Goal: Task Accomplishment & Management: Manage account settings

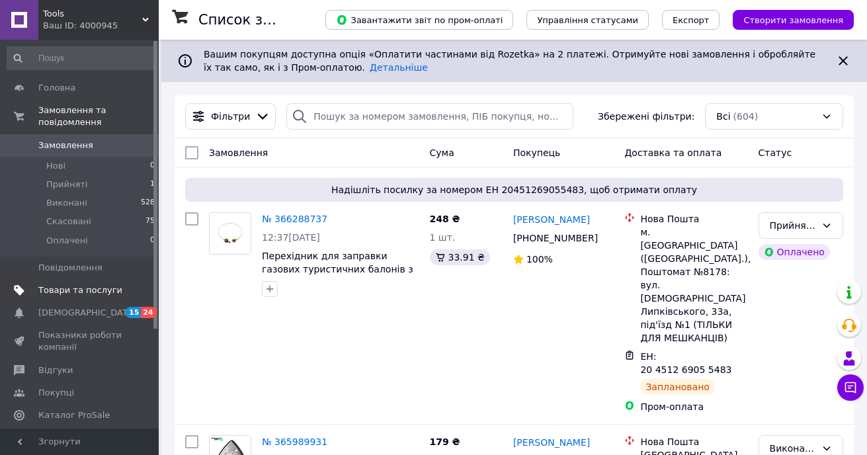
click at [76, 284] on span "Товари та послуги" at bounding box center [80, 290] width 84 height 12
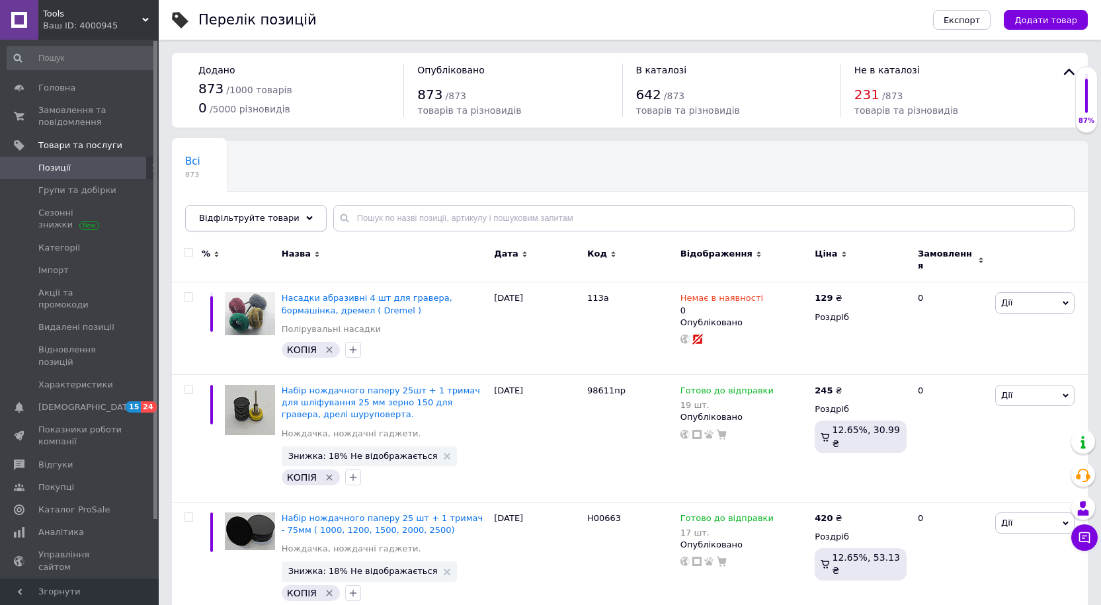
click at [294, 222] on div "Відфільтруйте товари" at bounding box center [256, 218] width 142 height 26
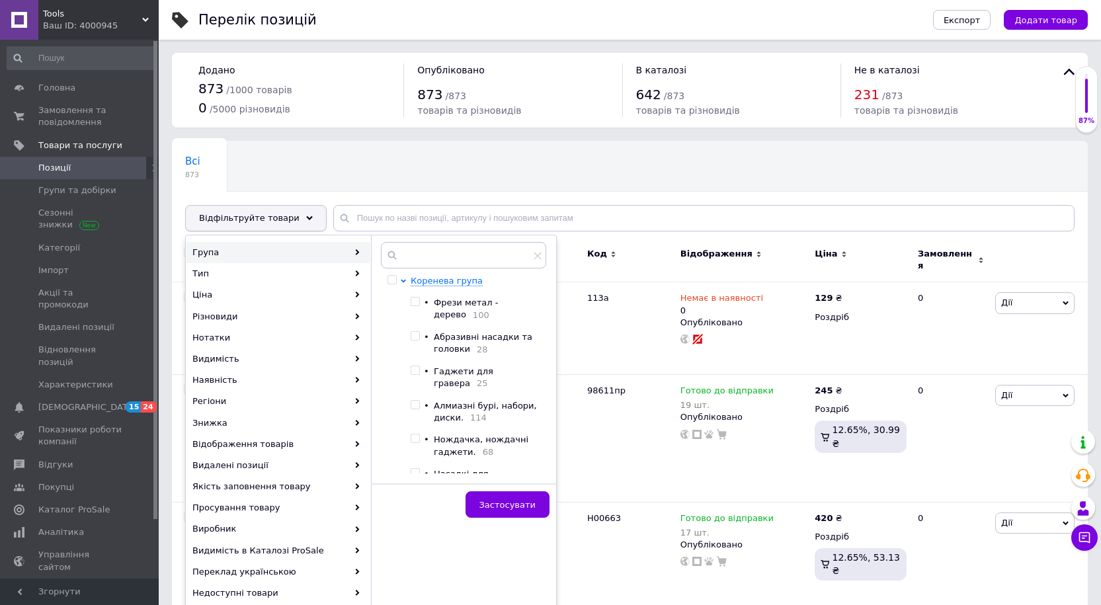
click at [288, 216] on div "Відфільтруйте товари" at bounding box center [256, 218] width 142 height 26
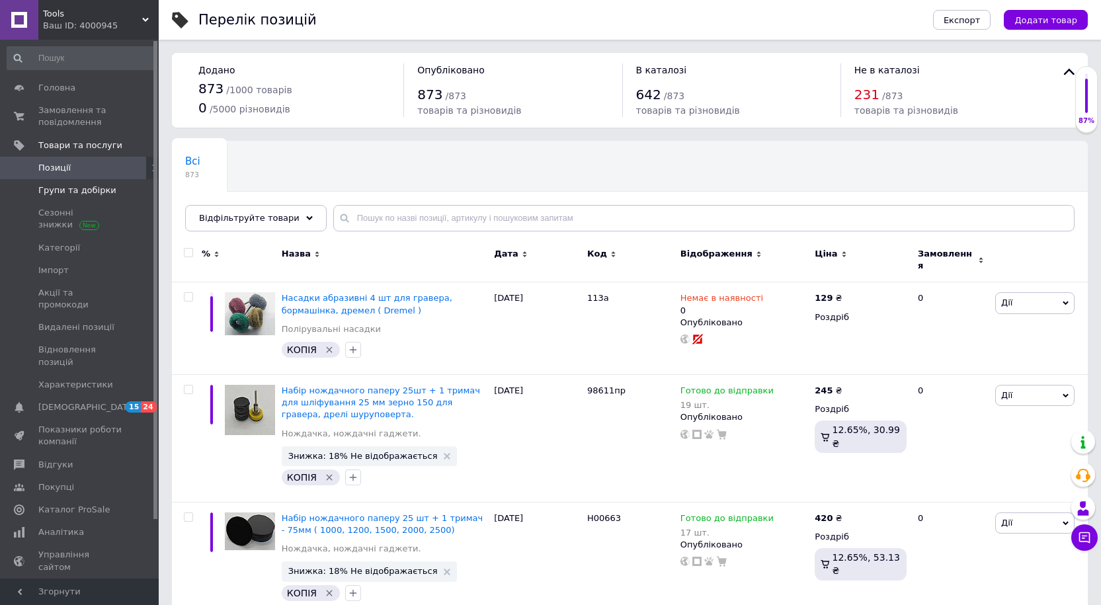
click at [69, 191] on span "Групи та добірки" at bounding box center [77, 191] width 78 height 12
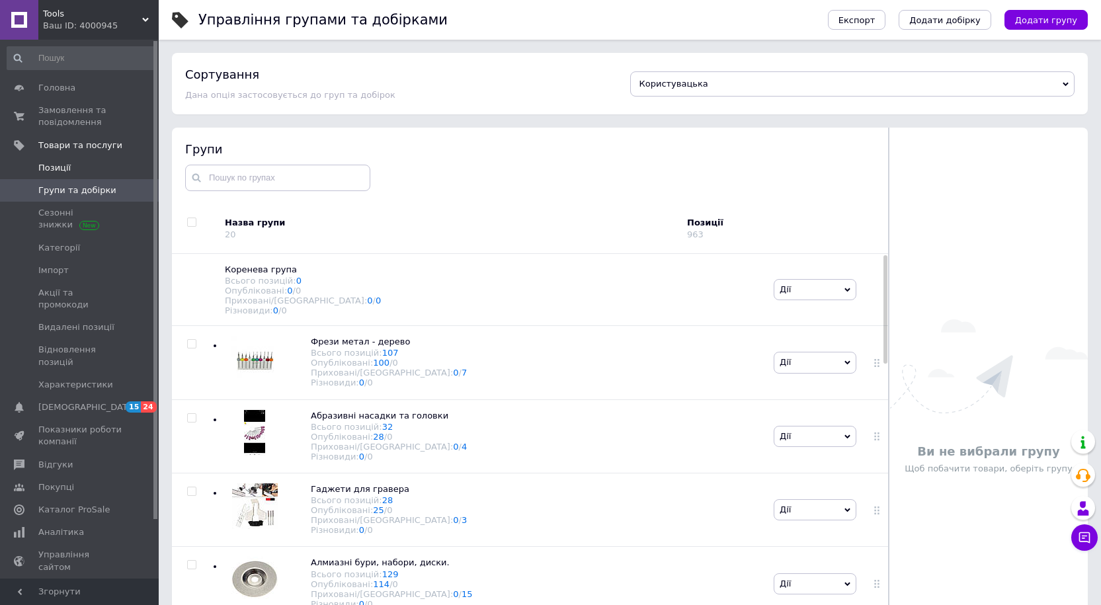
click at [65, 169] on span "Позиції" at bounding box center [54, 168] width 32 height 12
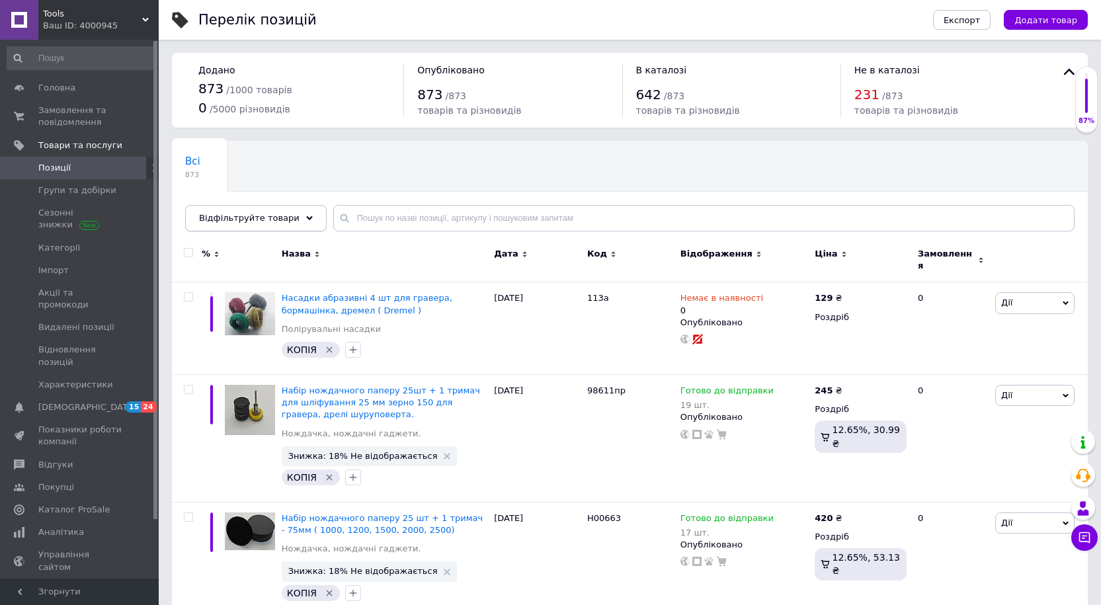
click at [306, 220] on icon at bounding box center [309, 218] width 7 height 7
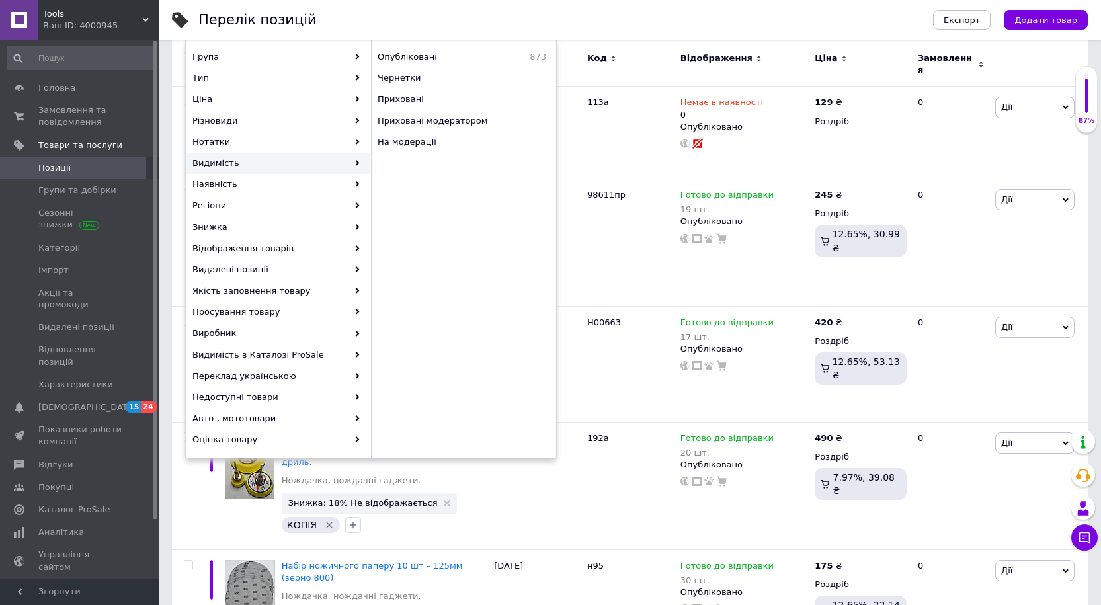
scroll to position [198, 0]
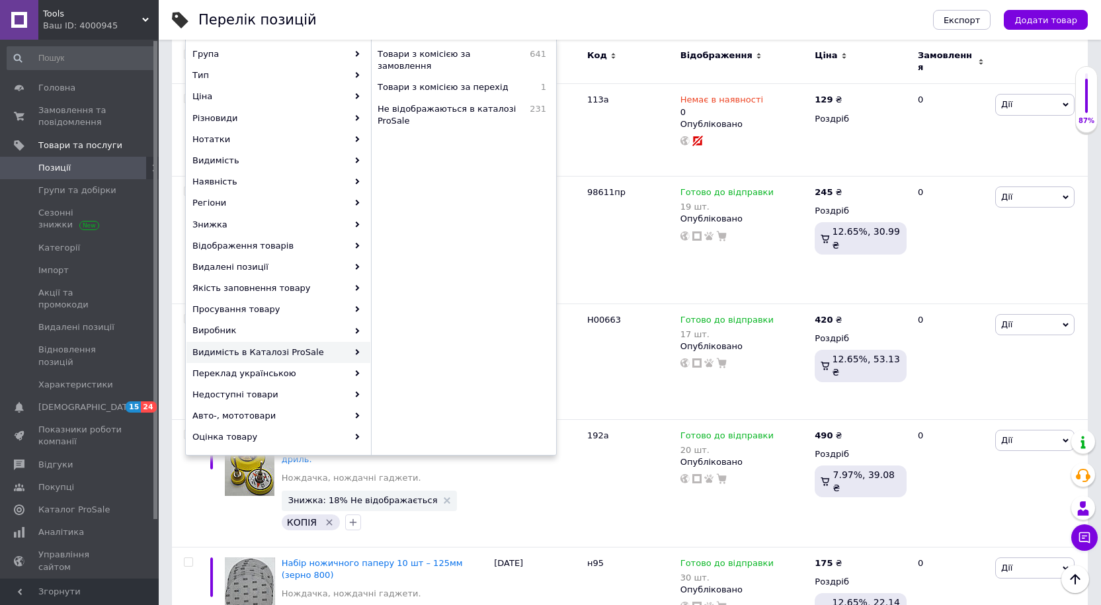
click at [67, 171] on span "Позиції" at bounding box center [54, 168] width 32 height 12
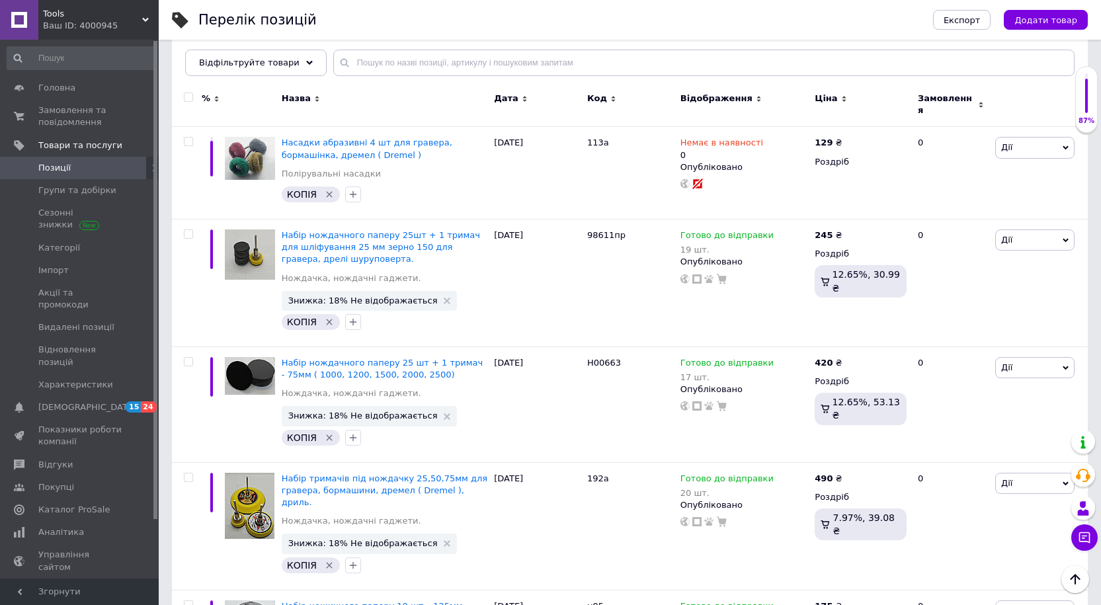
scroll to position [132, 0]
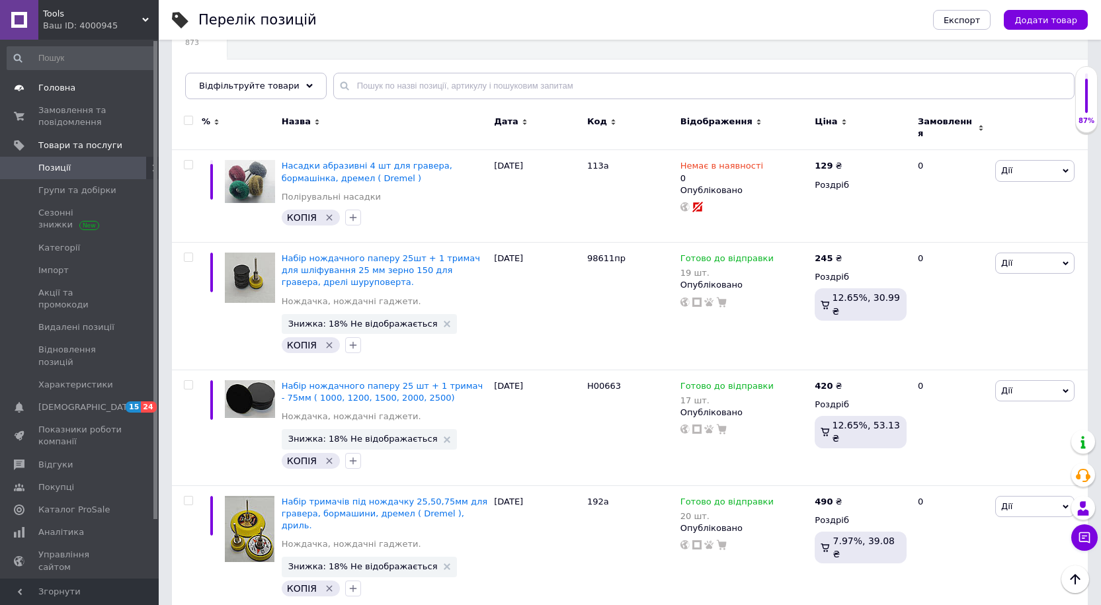
click at [65, 93] on span "Головна" at bounding box center [56, 88] width 37 height 12
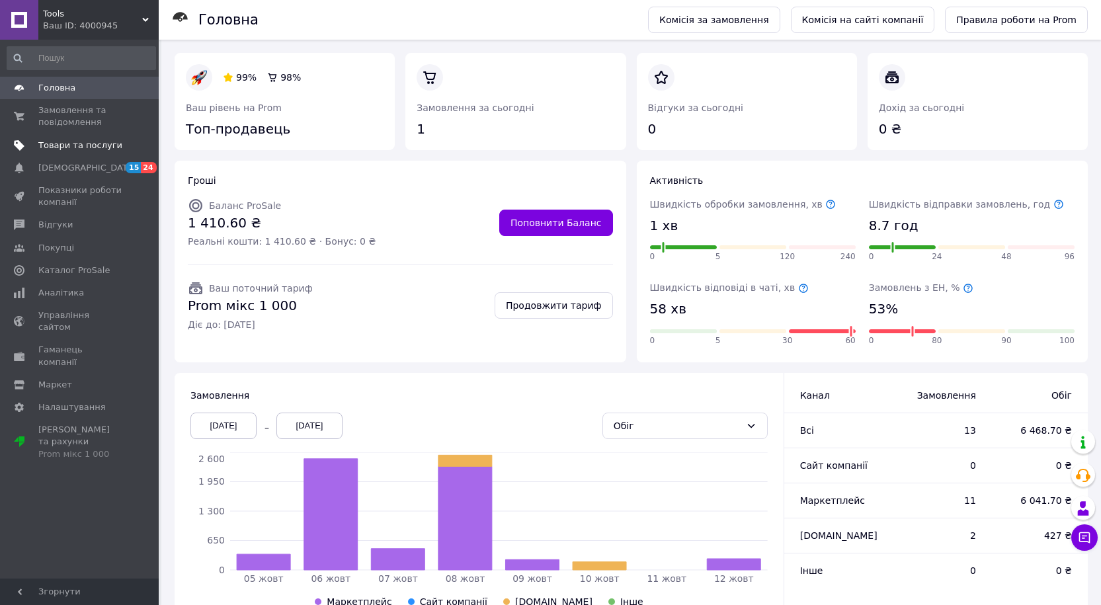
click at [65, 146] on span "Товари та послуги" at bounding box center [80, 146] width 84 height 12
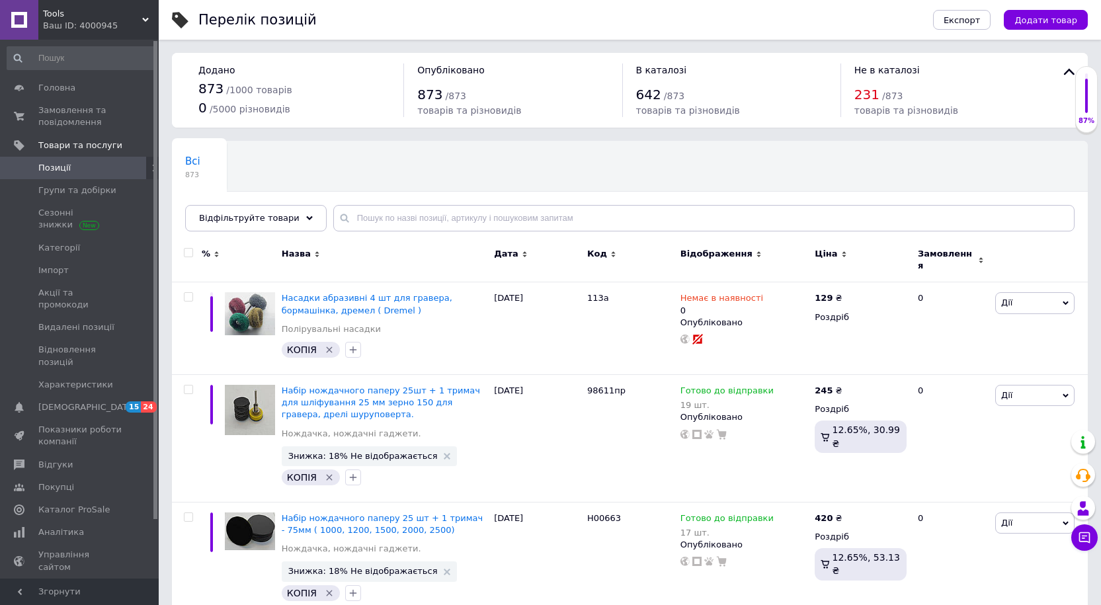
click at [189, 255] on input "checkbox" at bounding box center [188, 253] width 9 height 9
checkbox input "true"
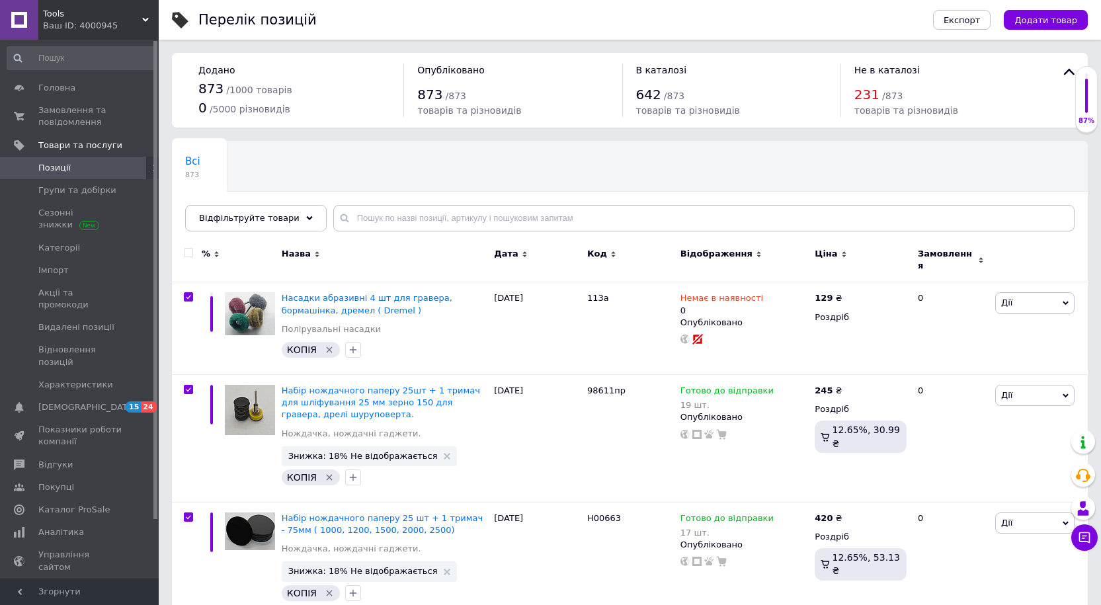
checkbox input "true"
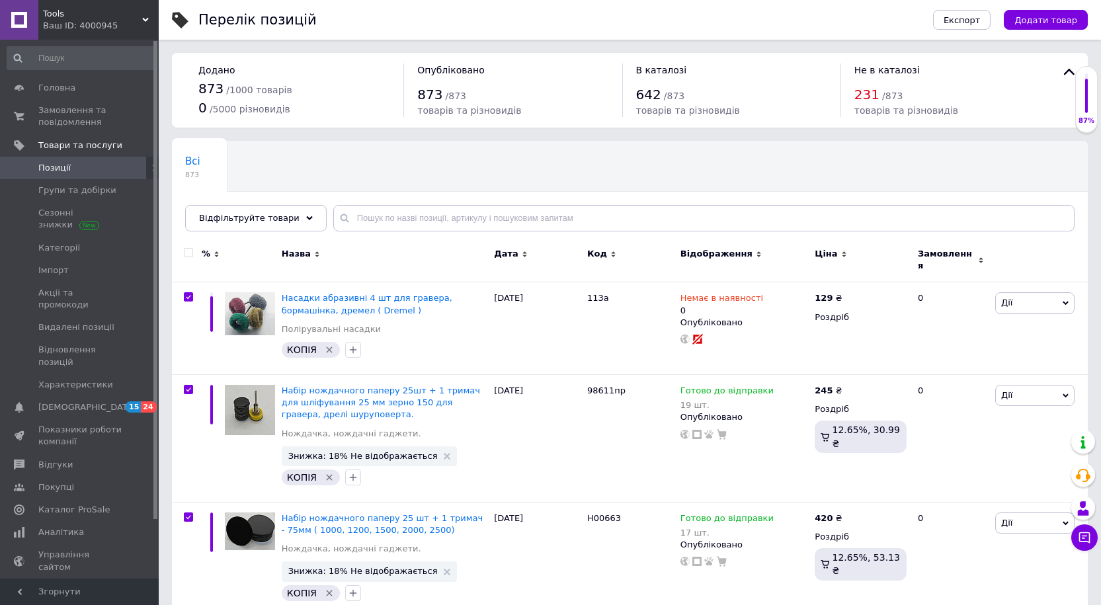
checkbox input "true"
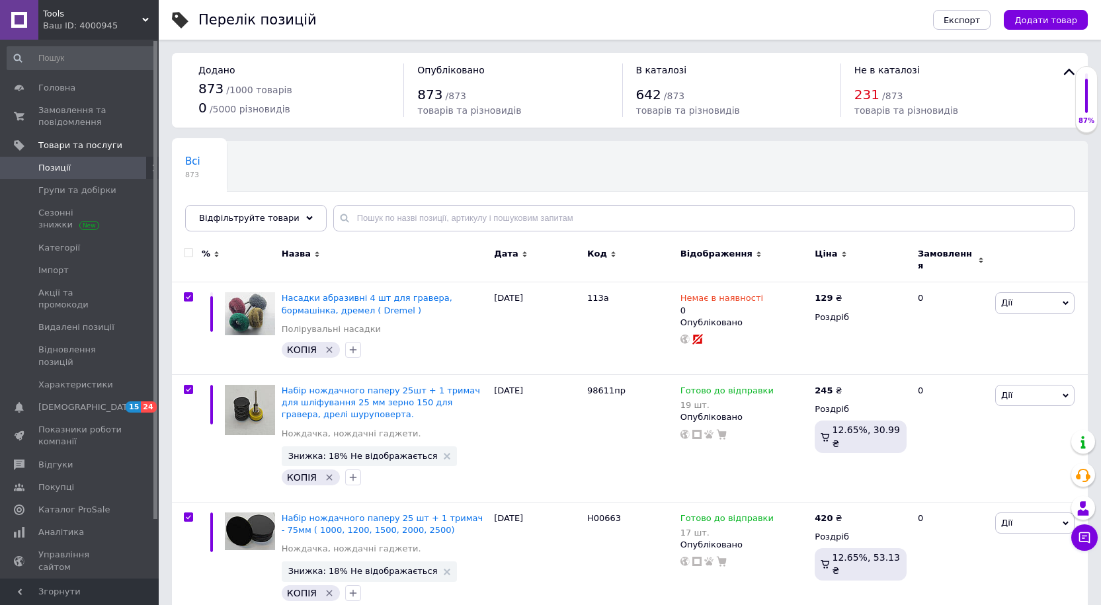
checkbox input "true"
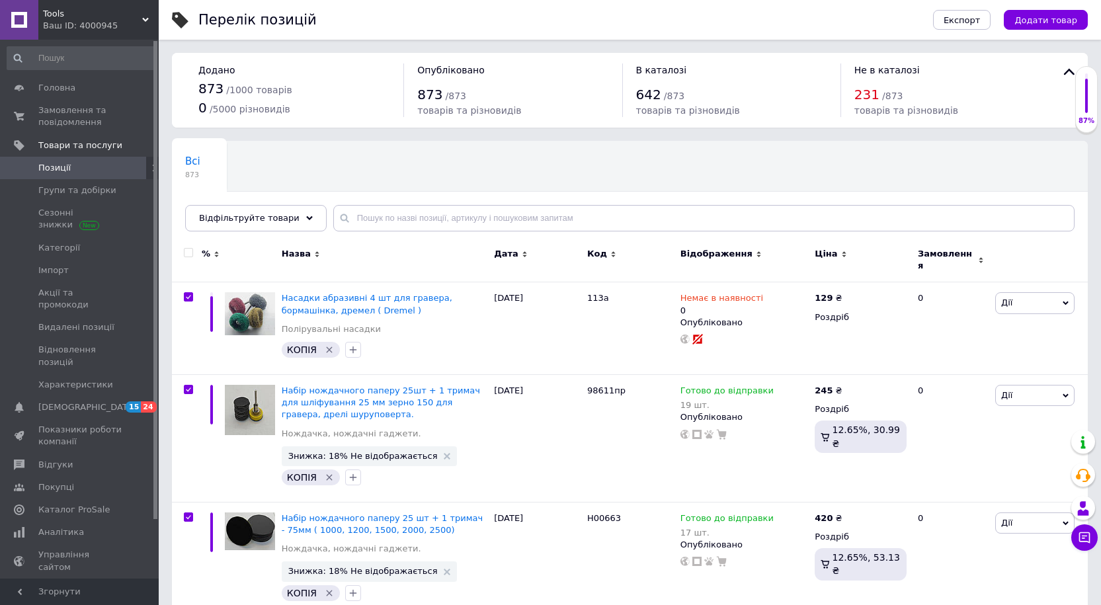
checkbox input "true"
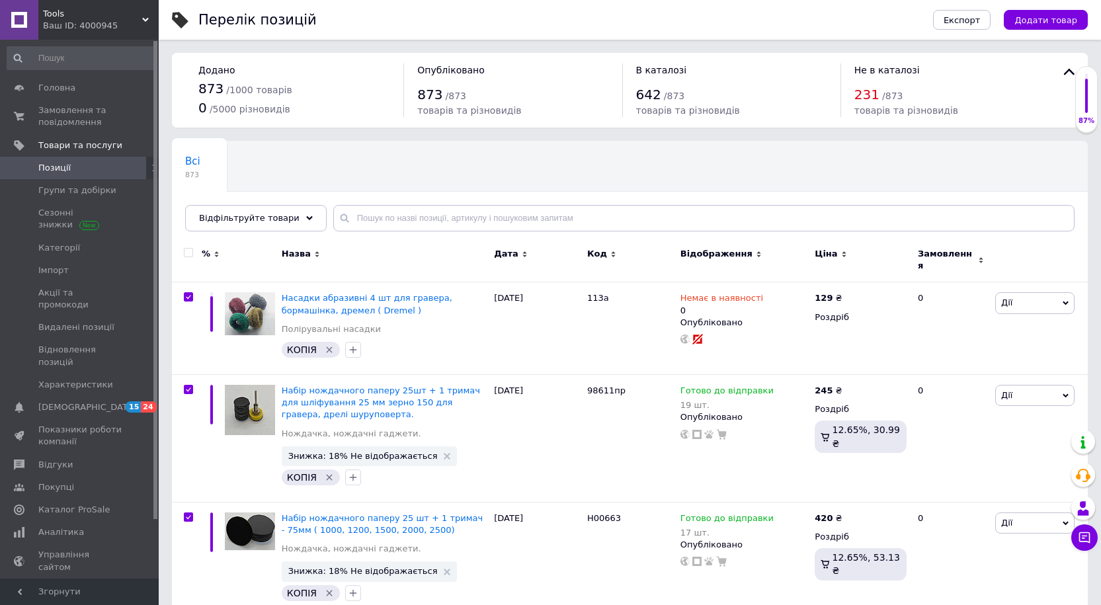
checkbox input "true"
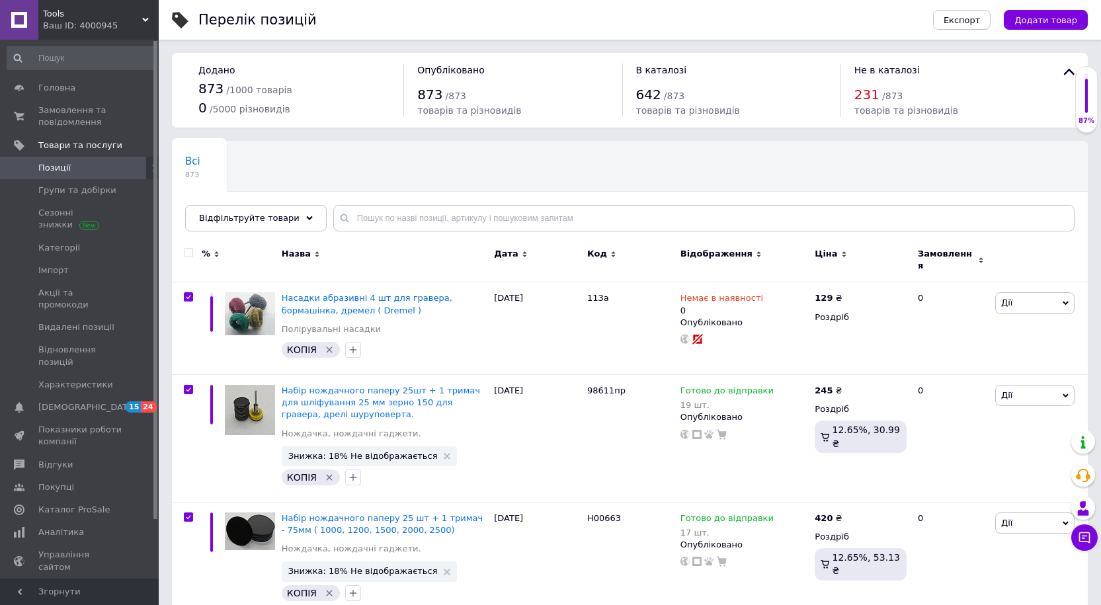
checkbox input "true"
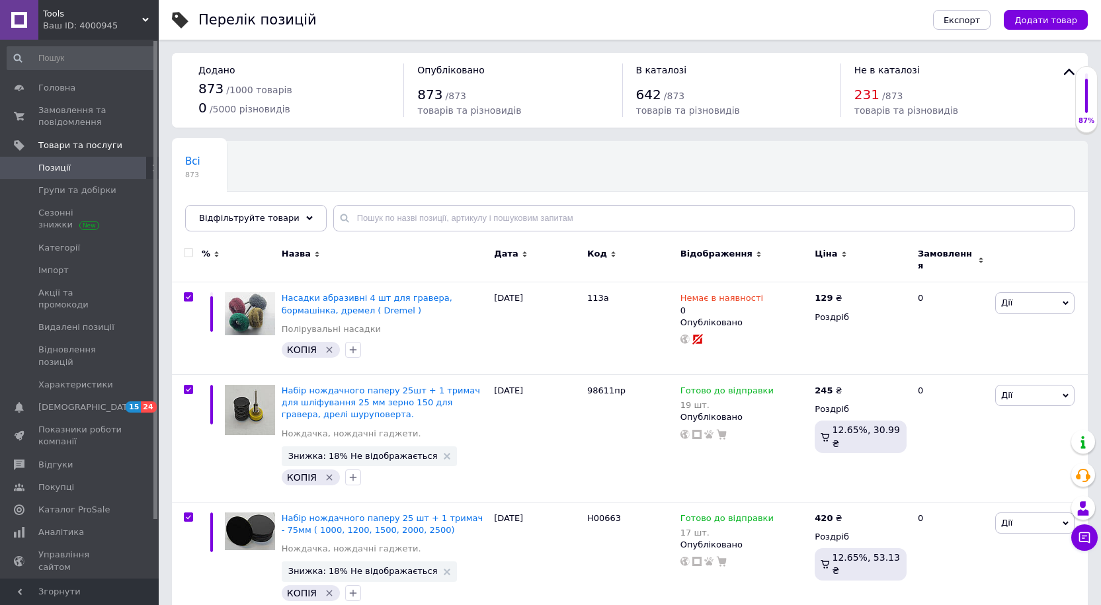
checkbox input "true"
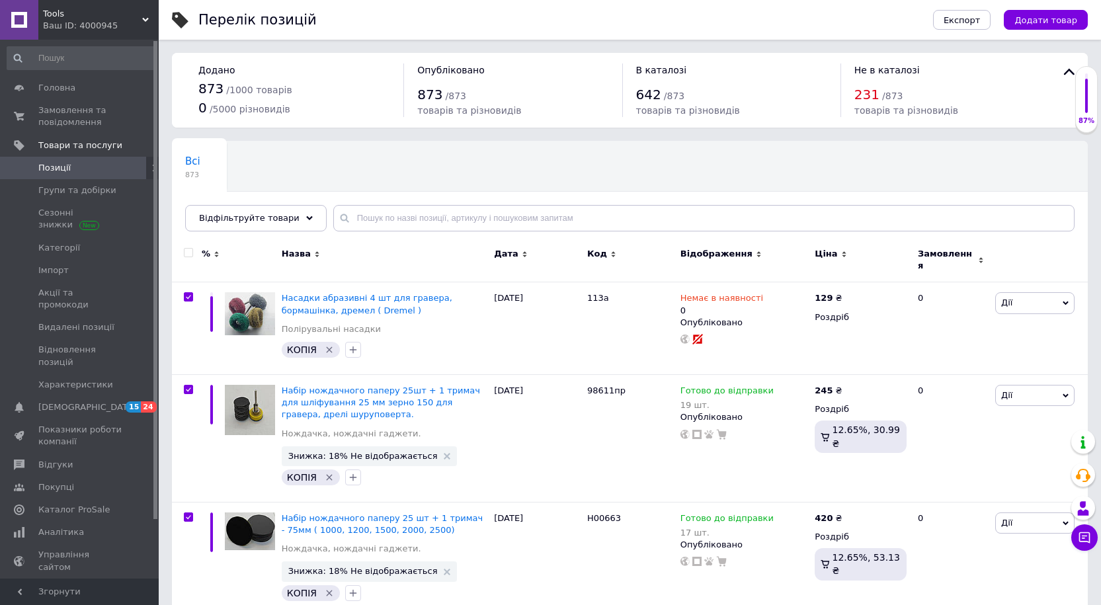
checkbox input "true"
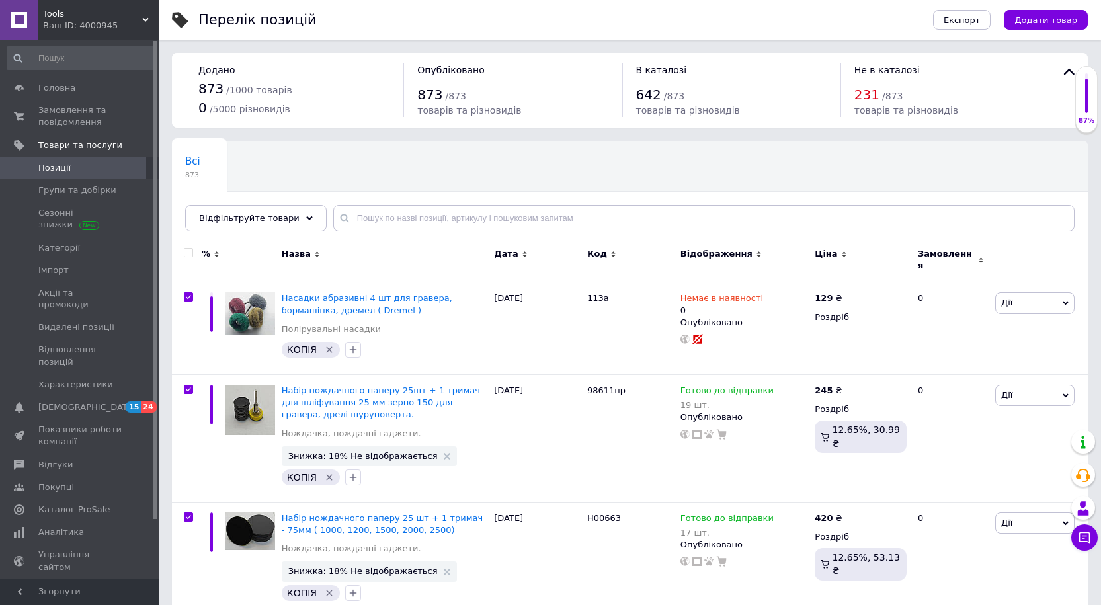
checkbox input "true"
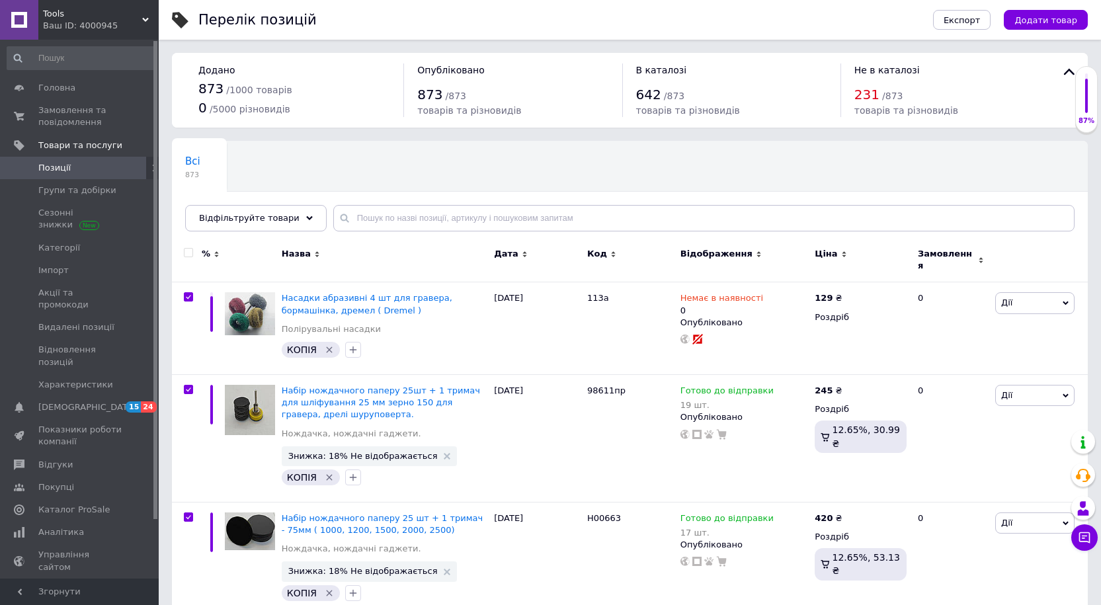
checkbox input "true"
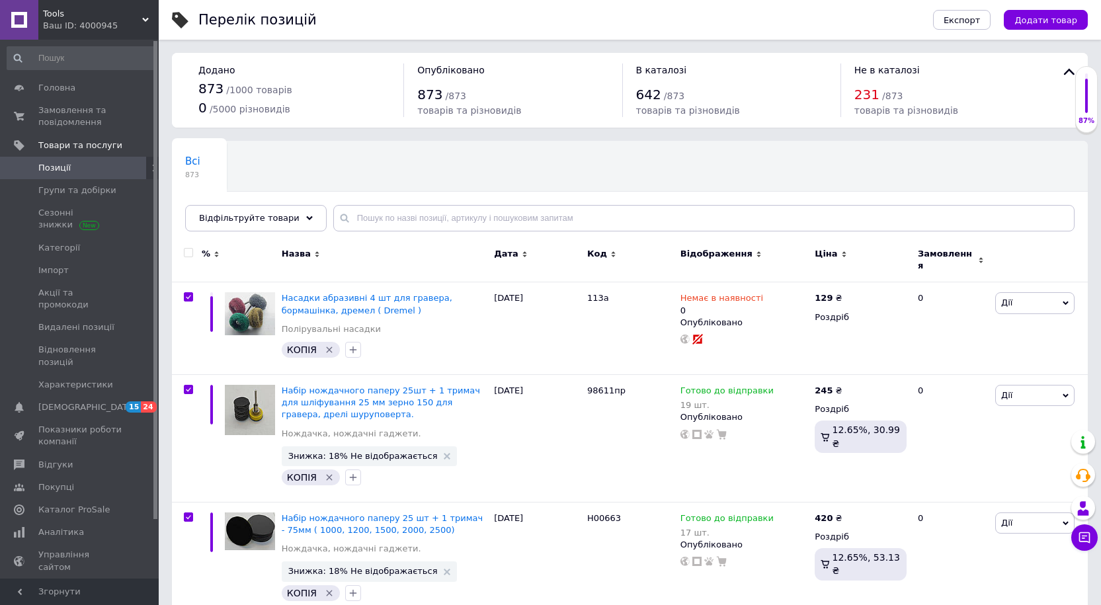
checkbox input "true"
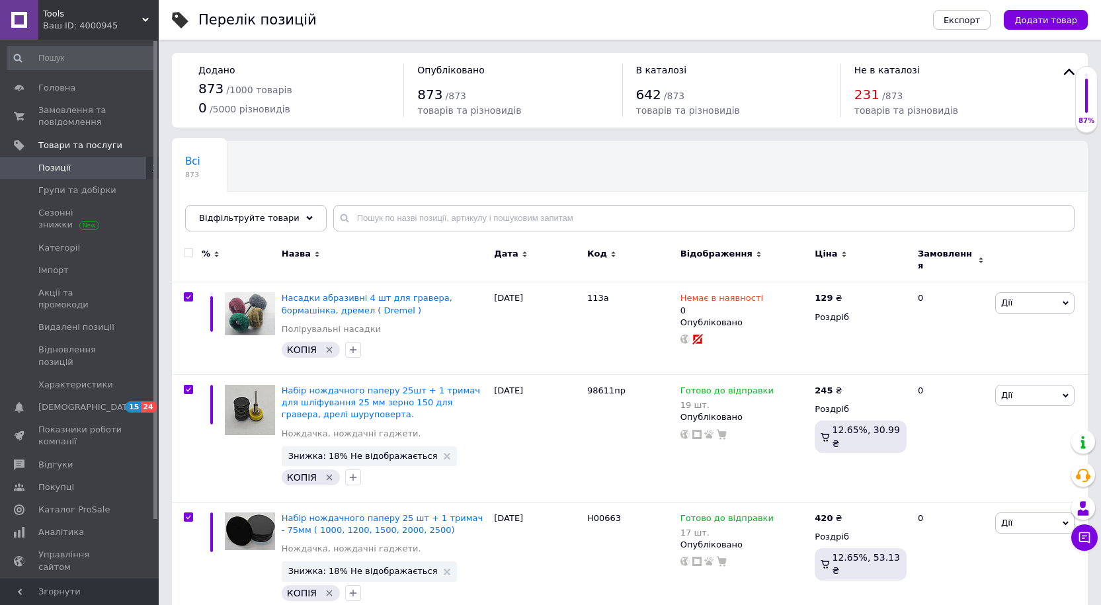
checkbox input "true"
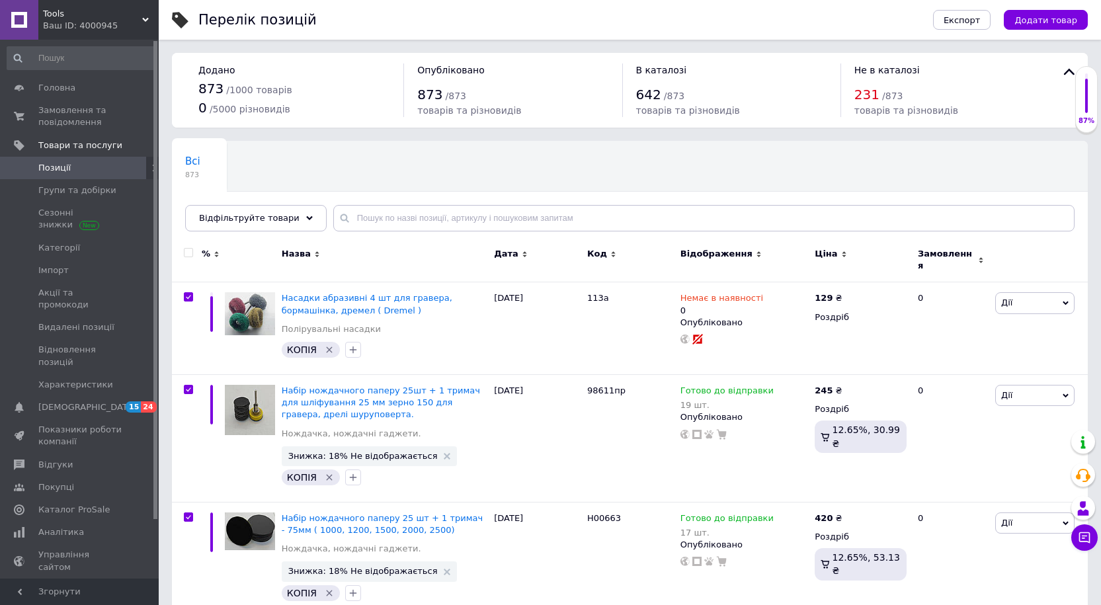
checkbox input "true"
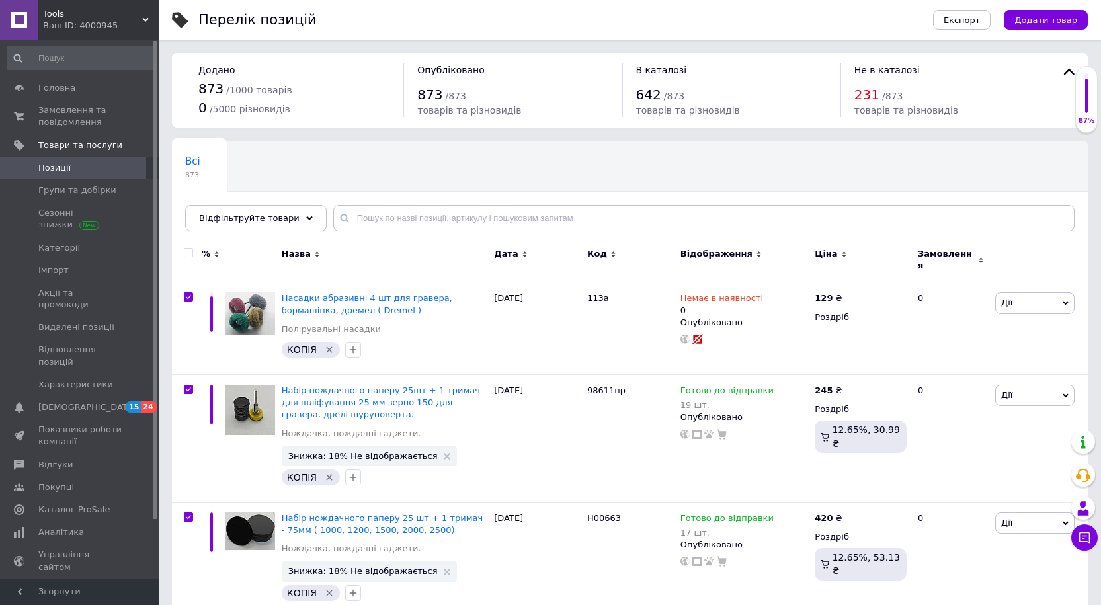
checkbox input "true"
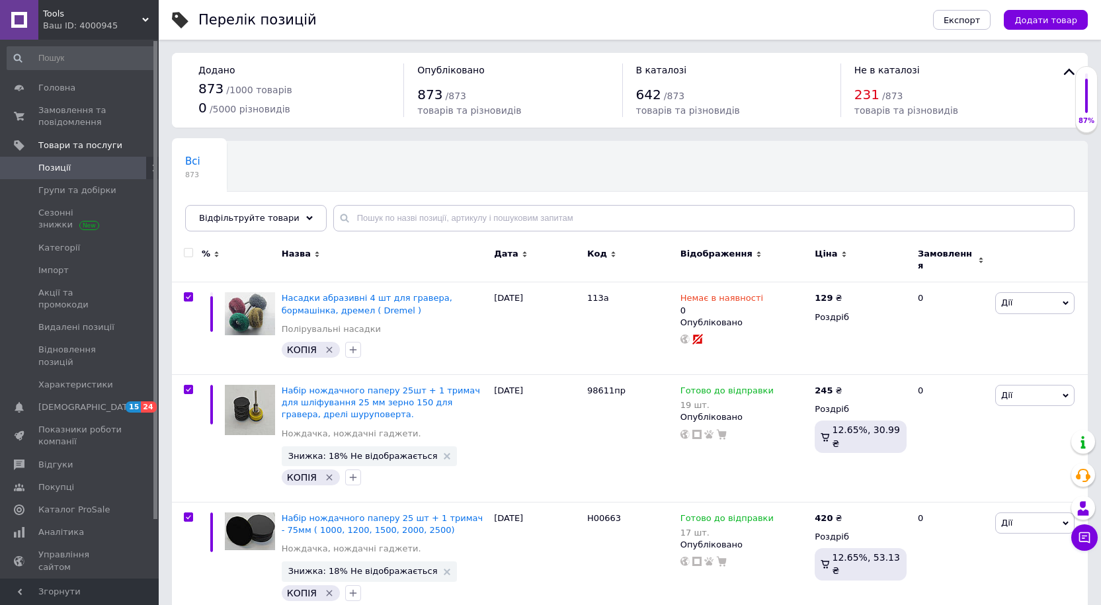
checkbox input "true"
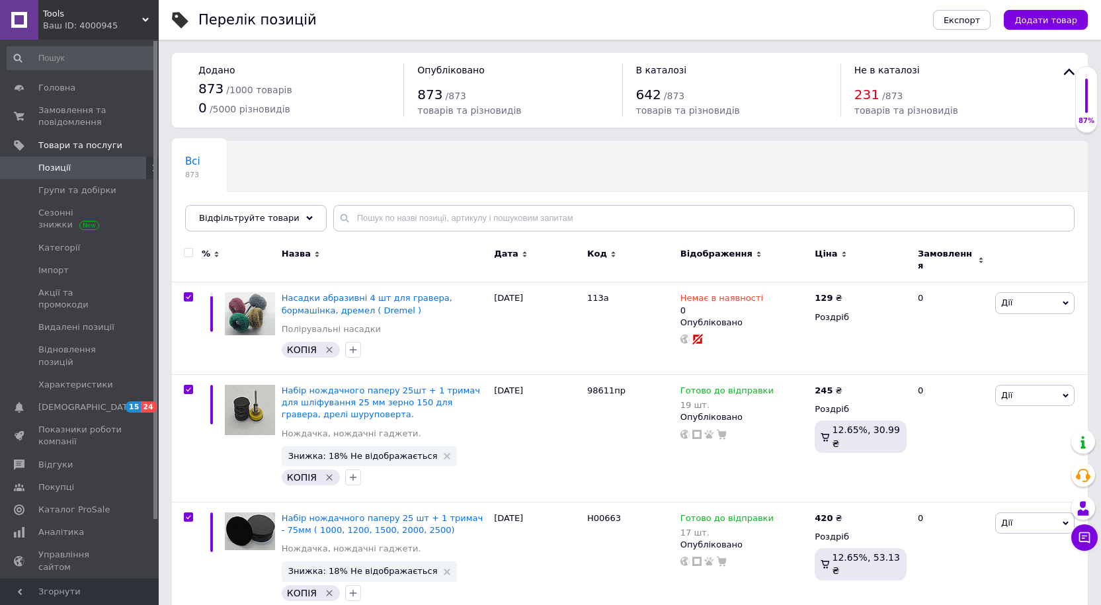
checkbox input "true"
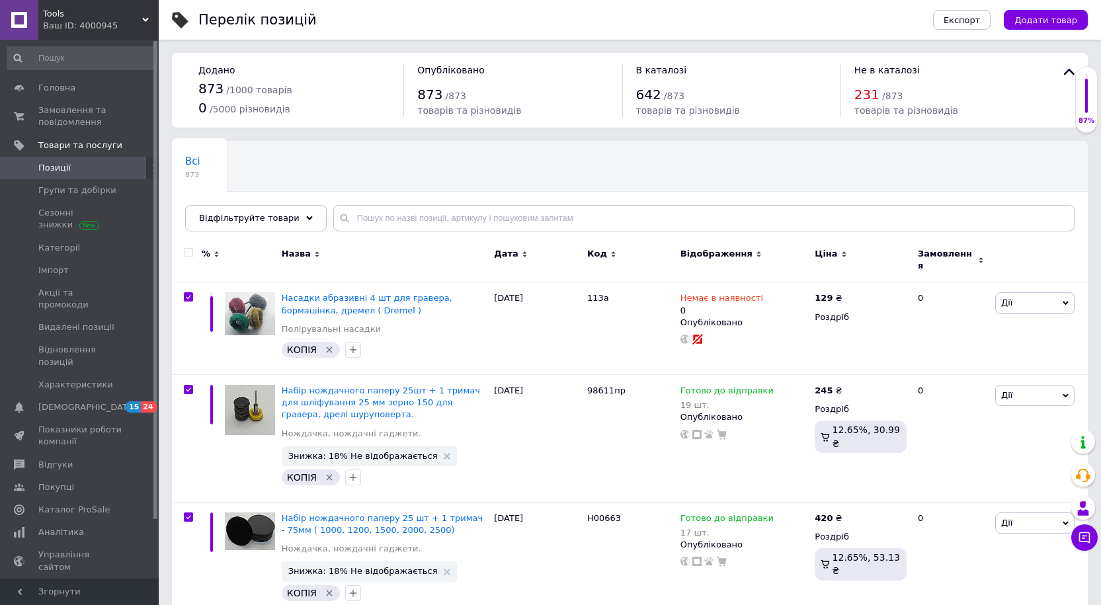
checkbox input "true"
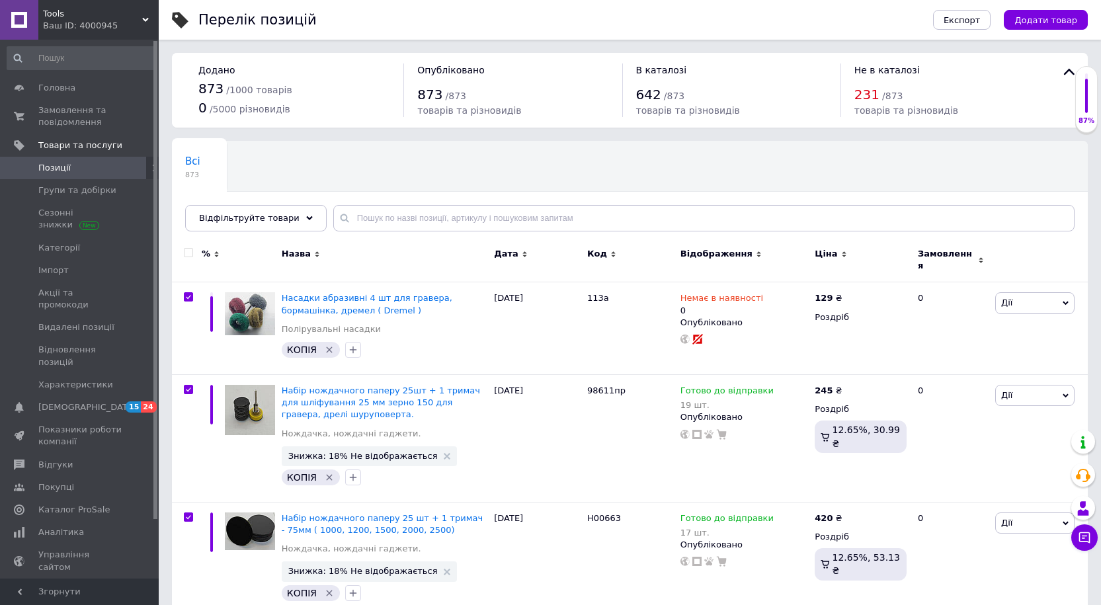
checkbox input "true"
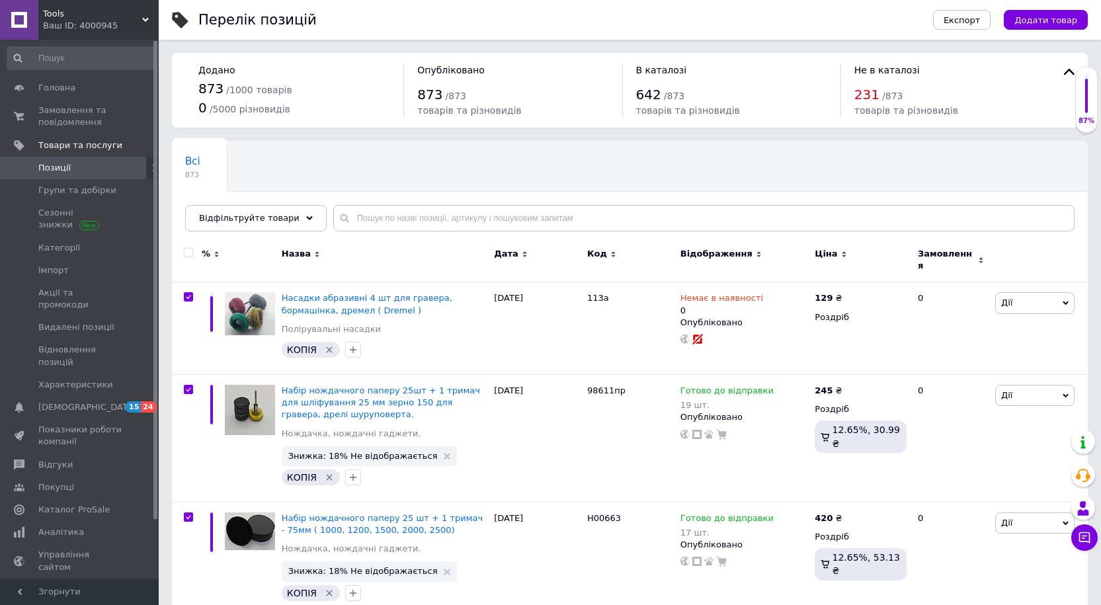
checkbox input "true"
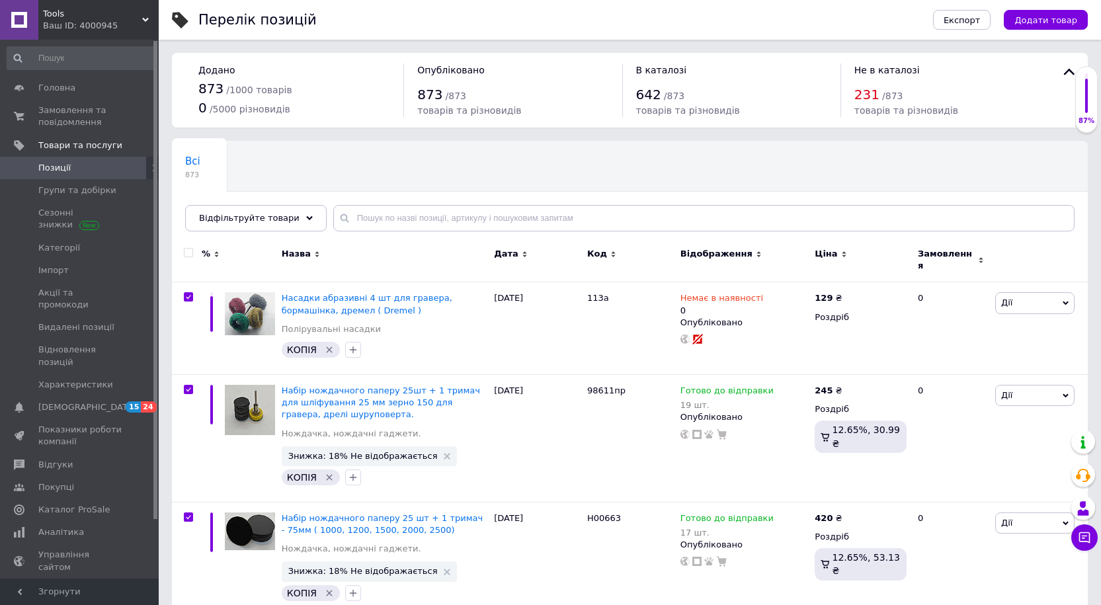
checkbox input "true"
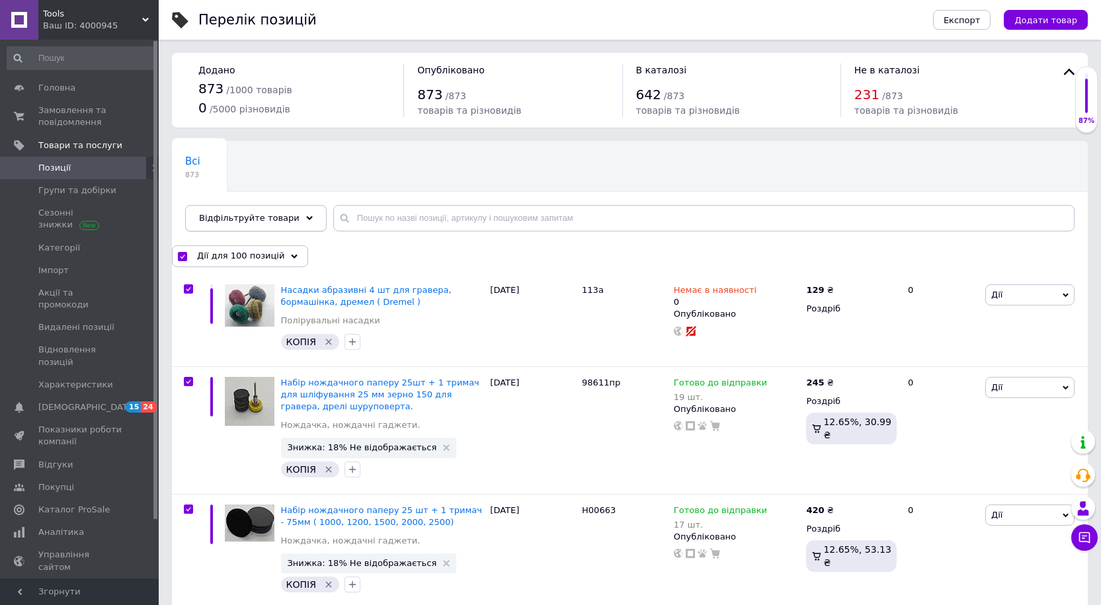
click at [289, 222] on div "Відфільтруйте товари" at bounding box center [256, 218] width 142 height 26
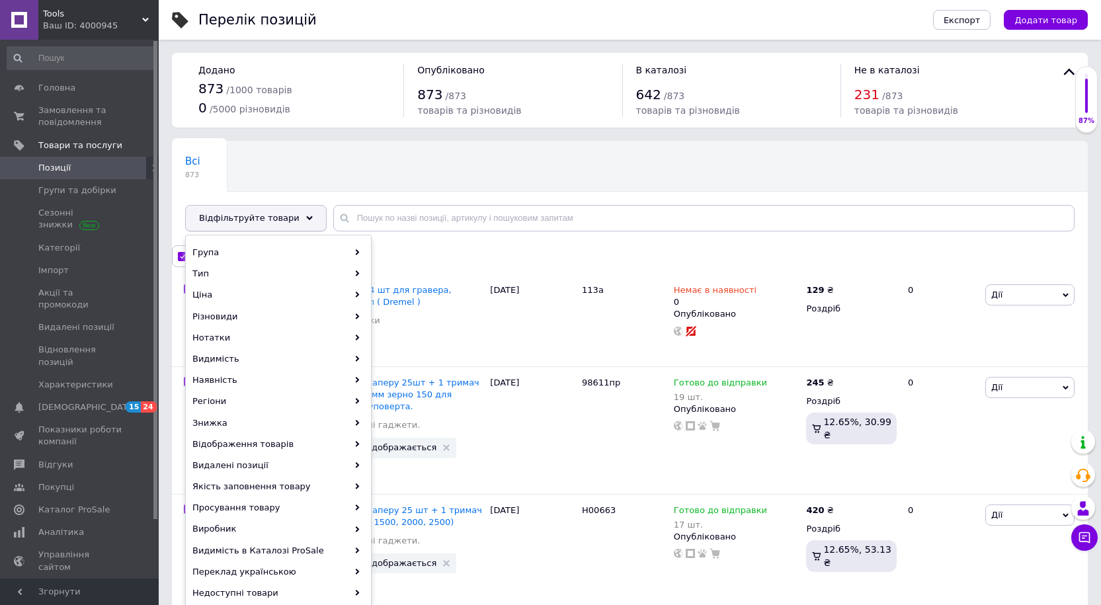
click at [289, 222] on div "Відфільтруйте товари" at bounding box center [256, 218] width 142 height 26
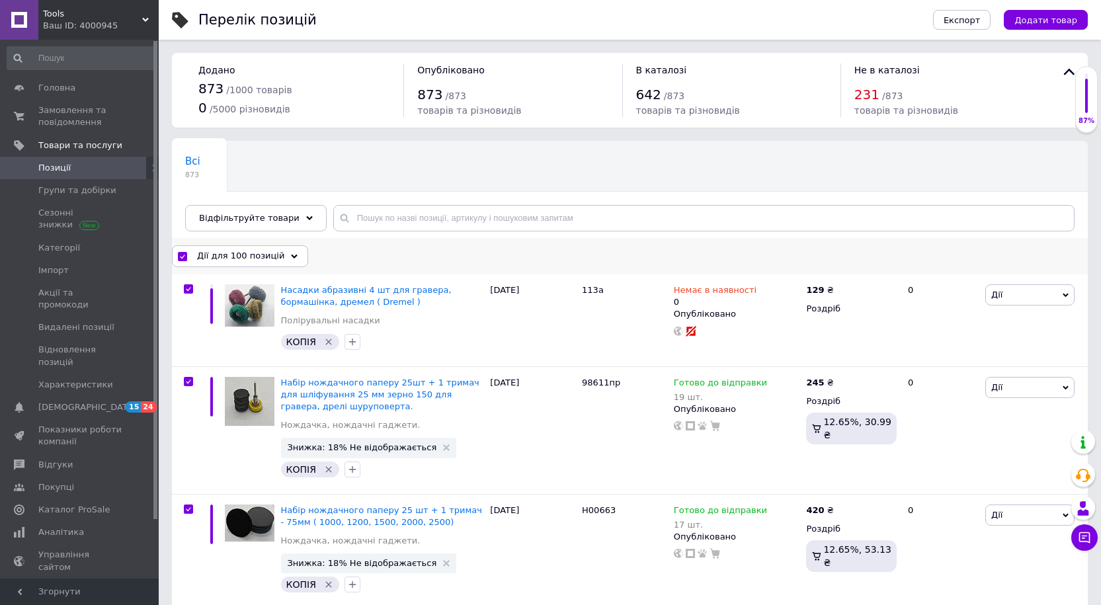
click at [288, 259] on div "Дії для 100 позицій" at bounding box center [240, 255] width 136 height 21
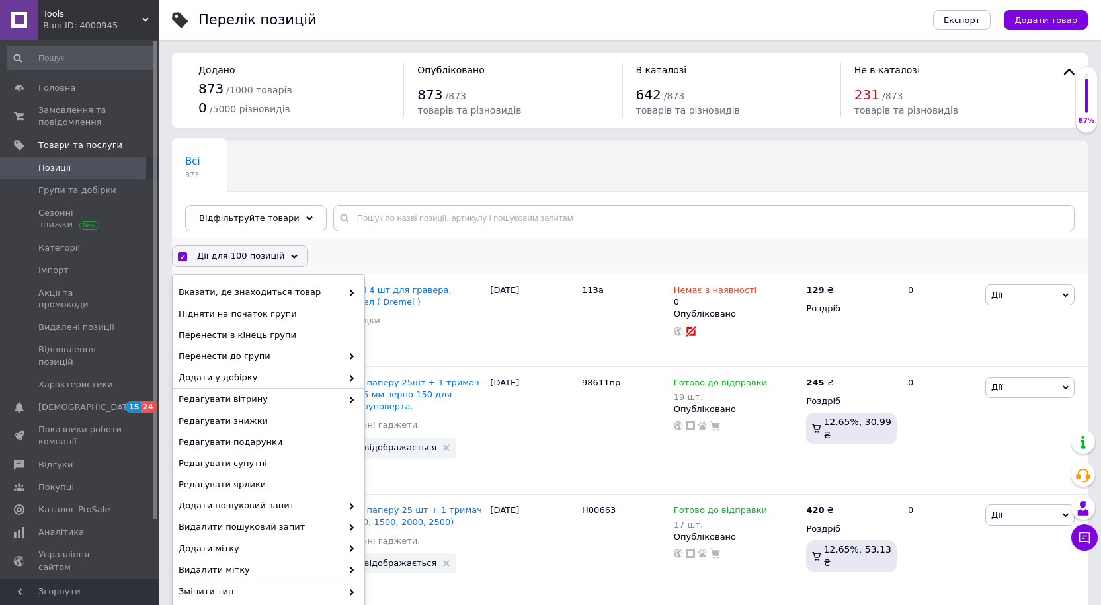
click at [288, 259] on div "Дії для 100 позицій" at bounding box center [240, 255] width 136 height 21
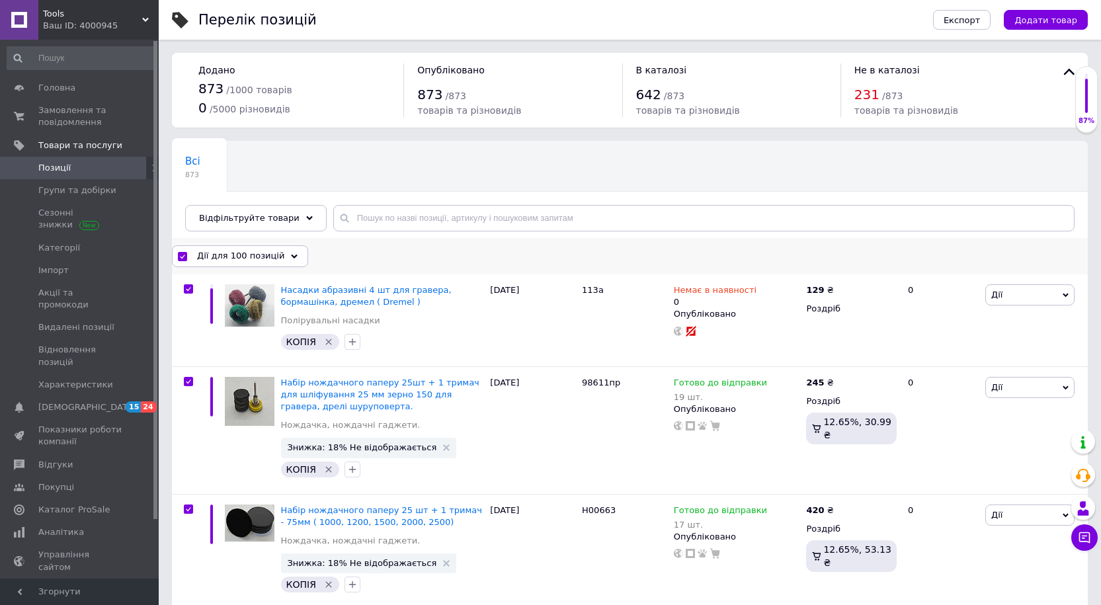
click at [179, 260] on input "checkbox" at bounding box center [182, 257] width 9 height 9
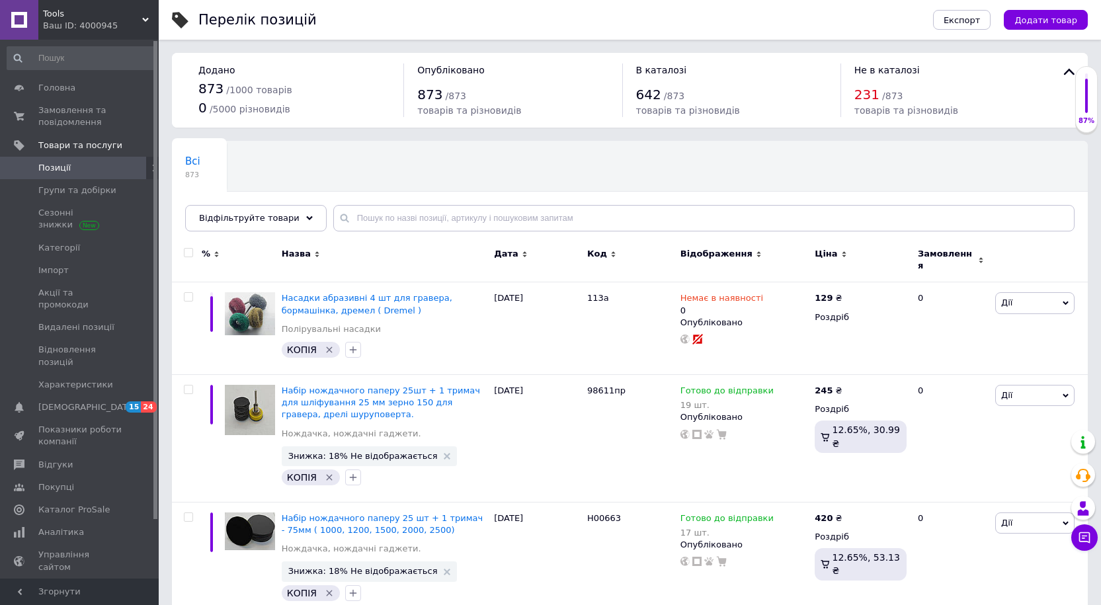
checkbox input "false"
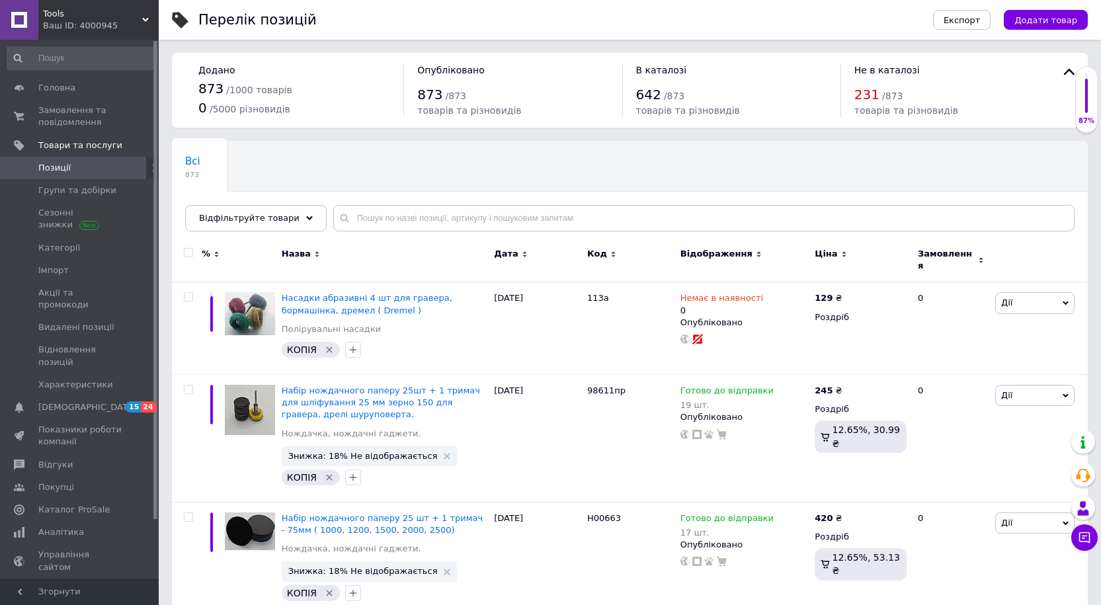
checkbox input "false"
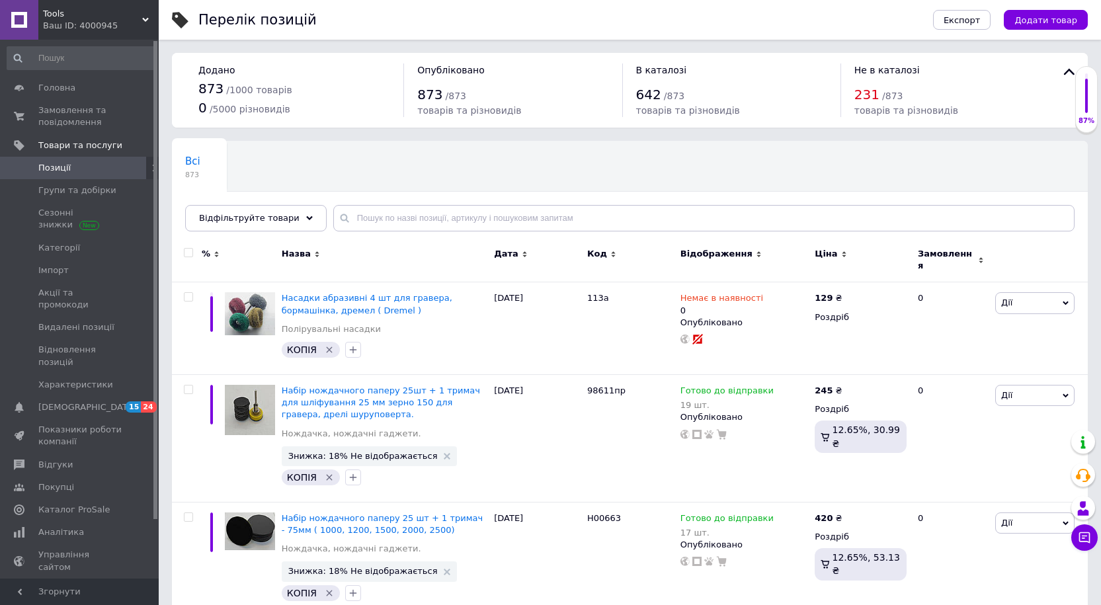
checkbox input "false"
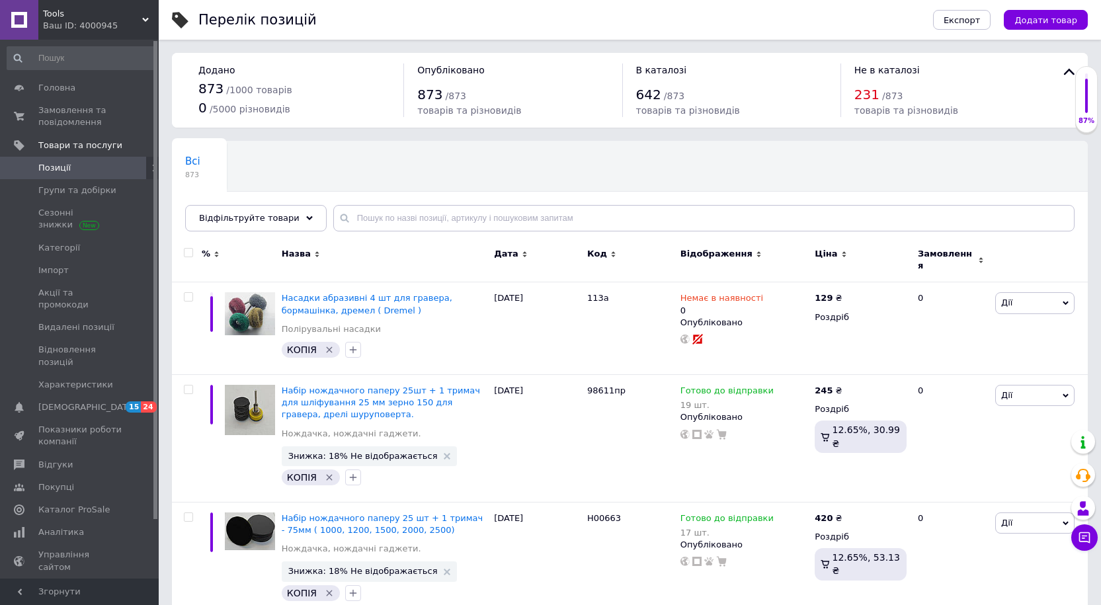
checkbox input "false"
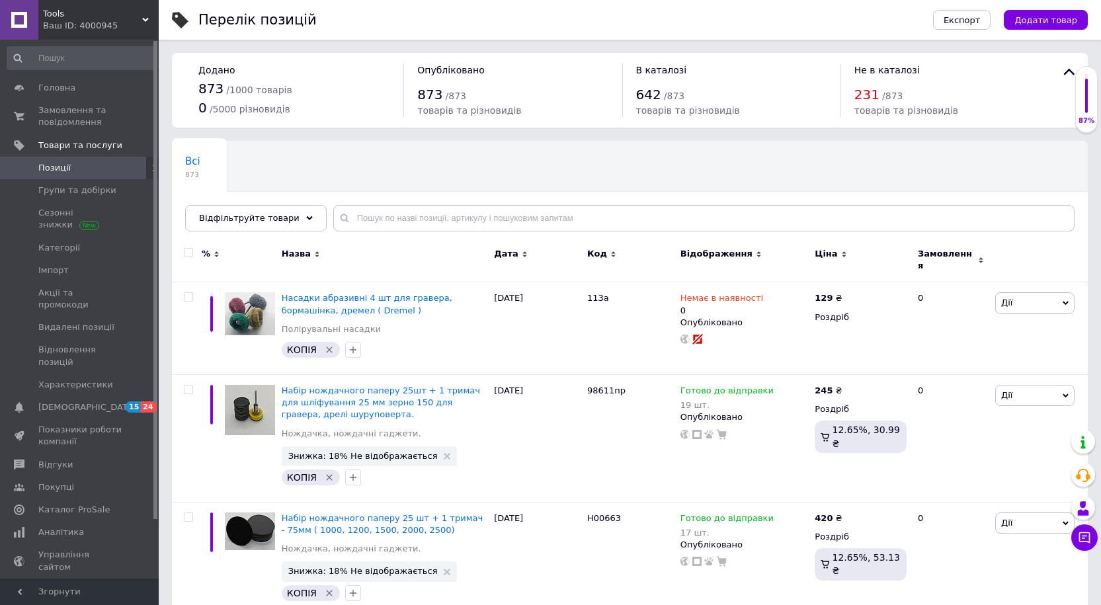
checkbox input "false"
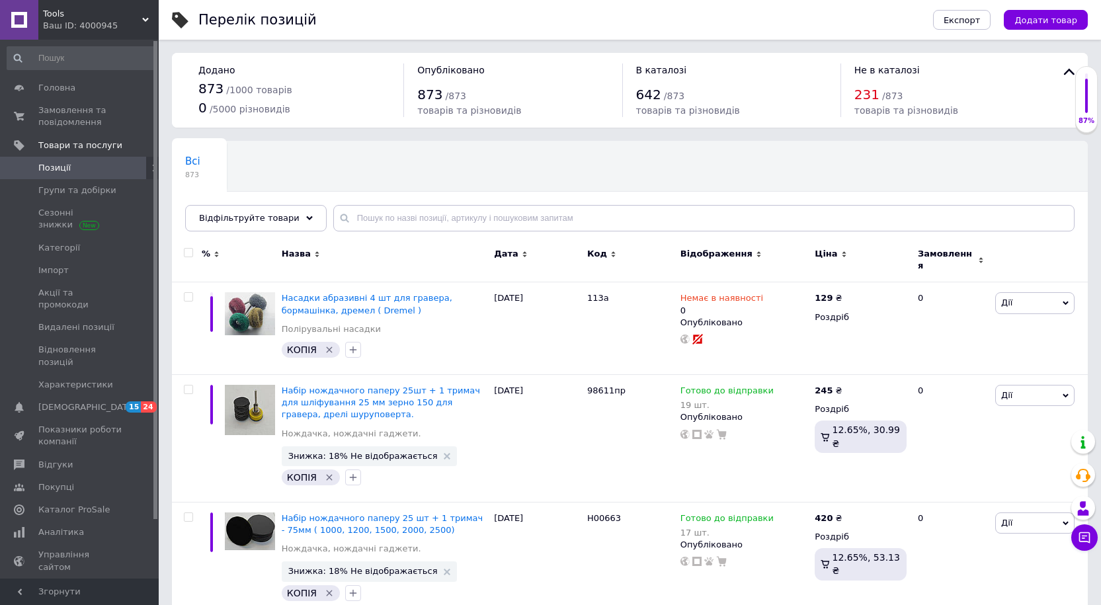
checkbox input "false"
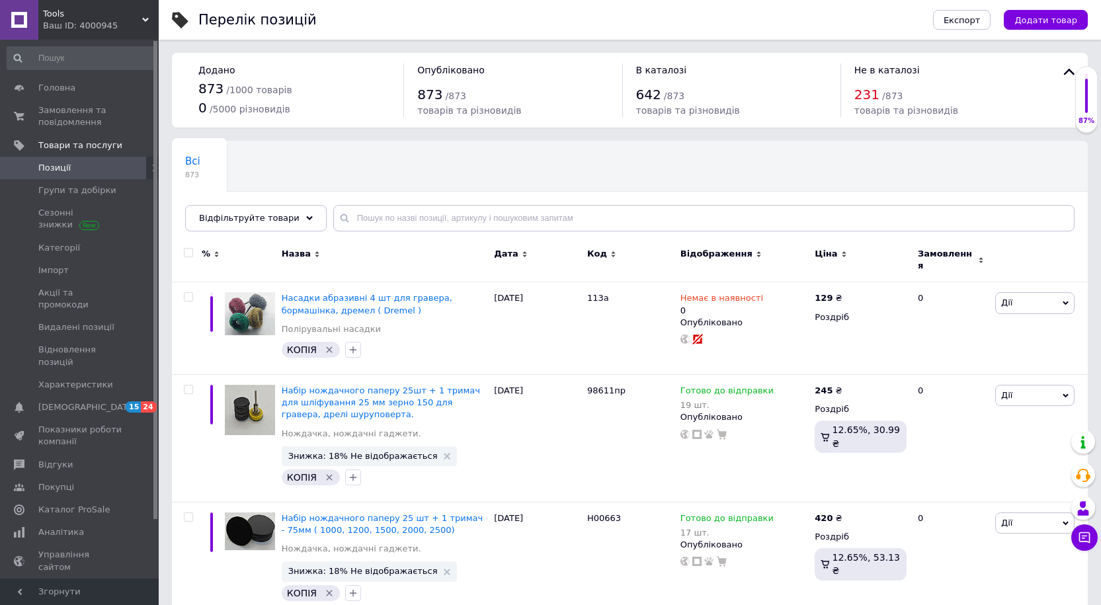
checkbox input "false"
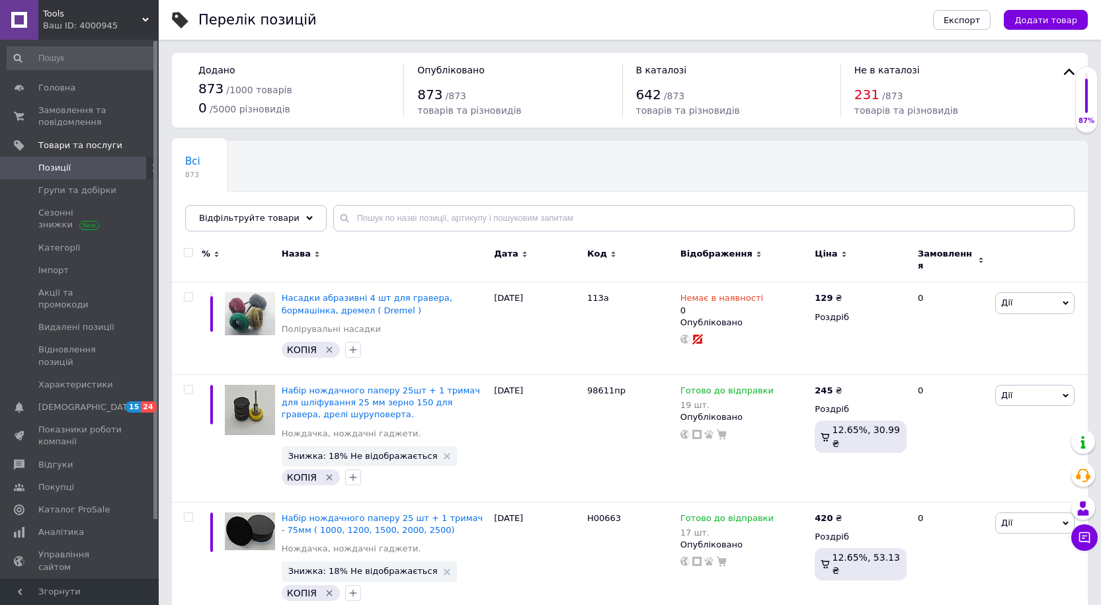
checkbox input "false"
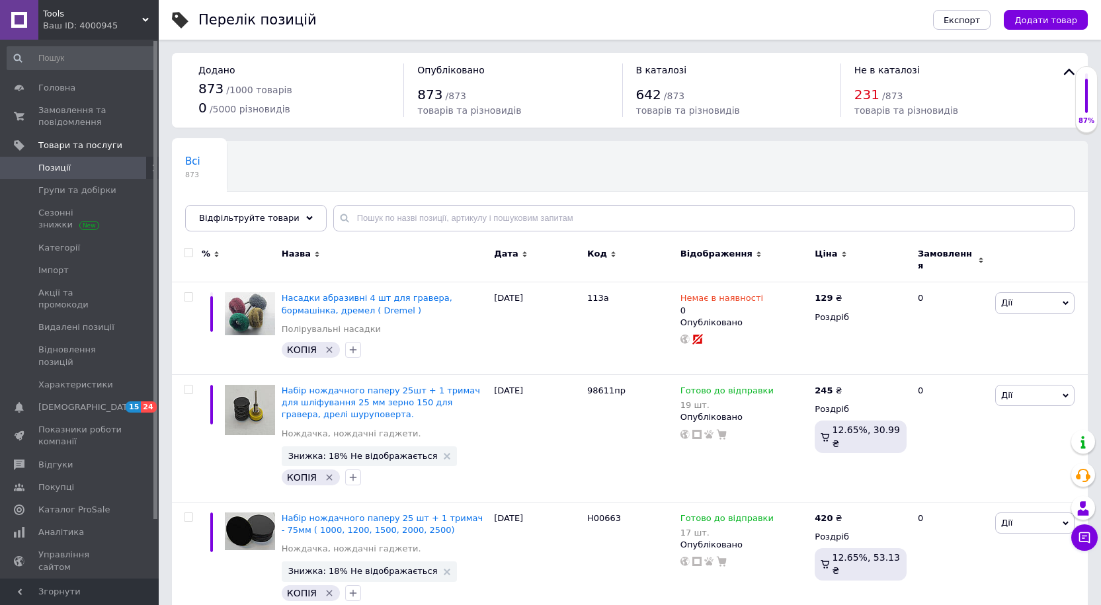
checkbox input "false"
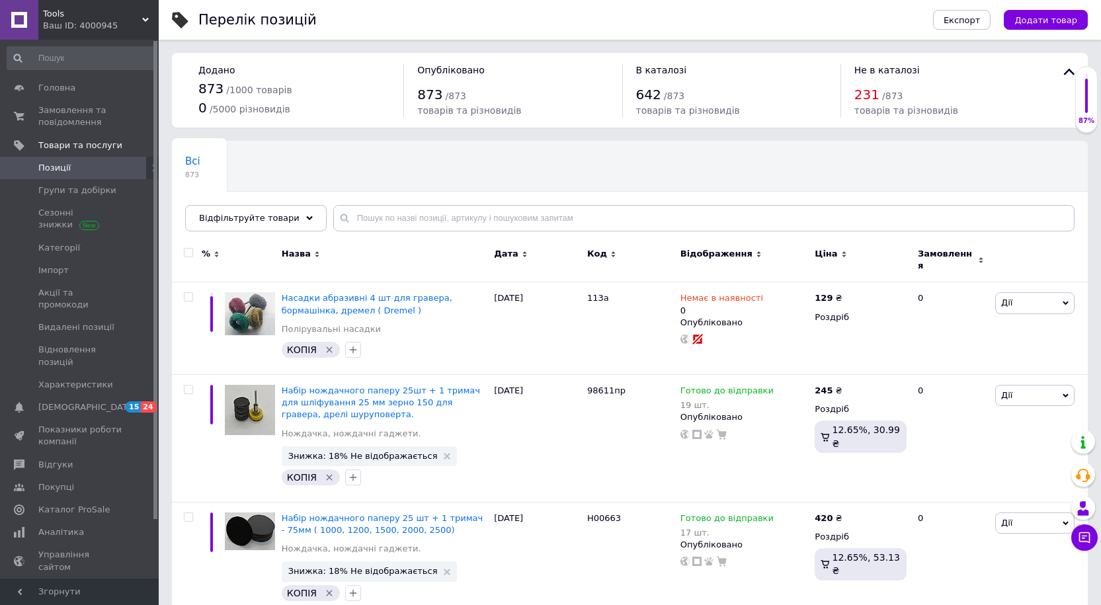
checkbox input "false"
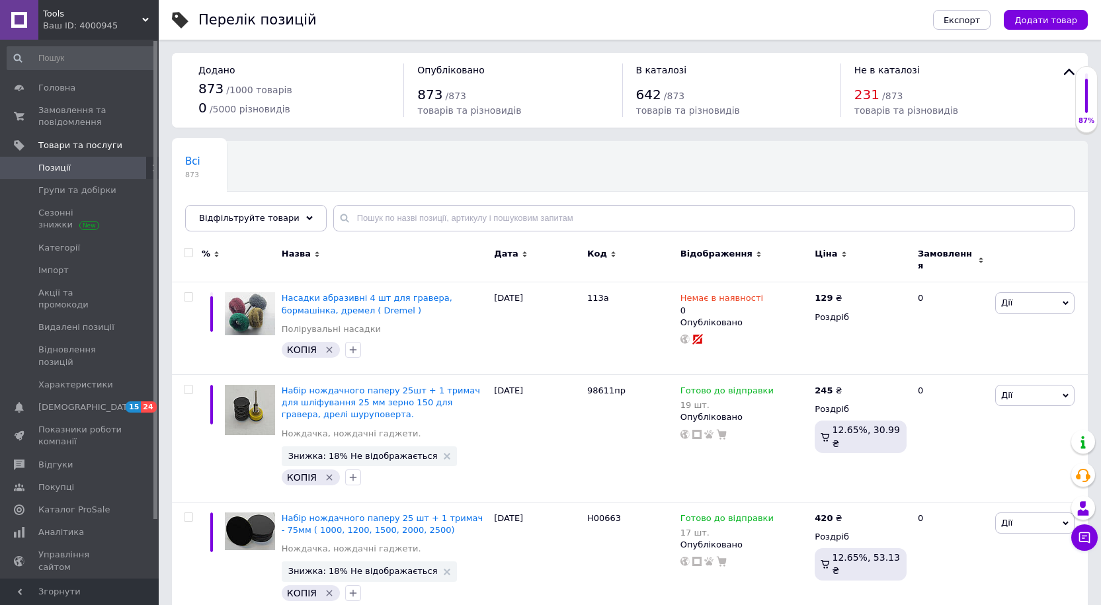
checkbox input "false"
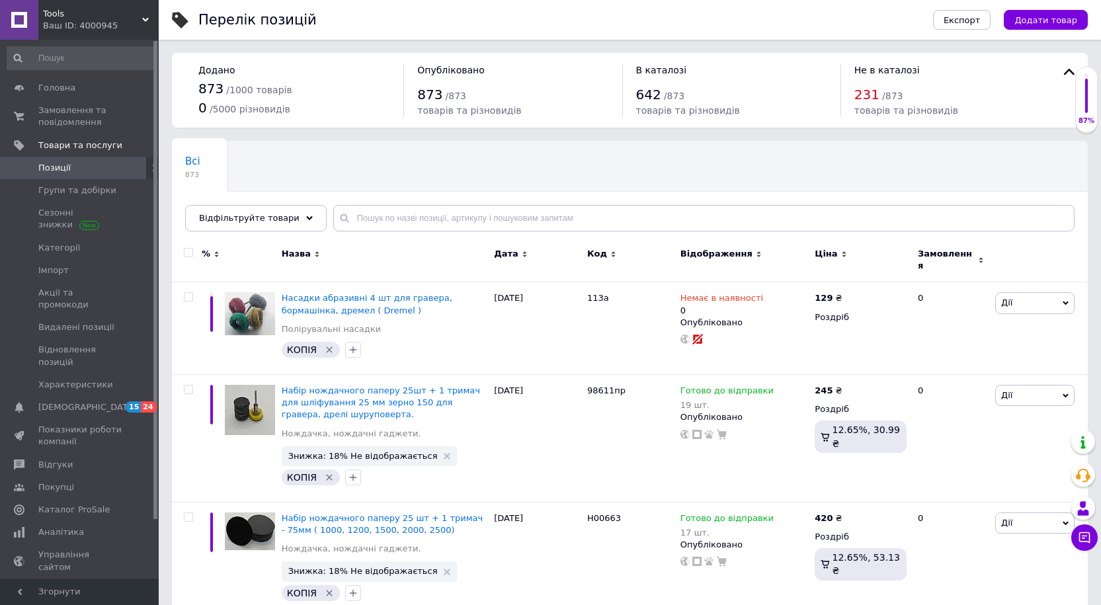
checkbox input "false"
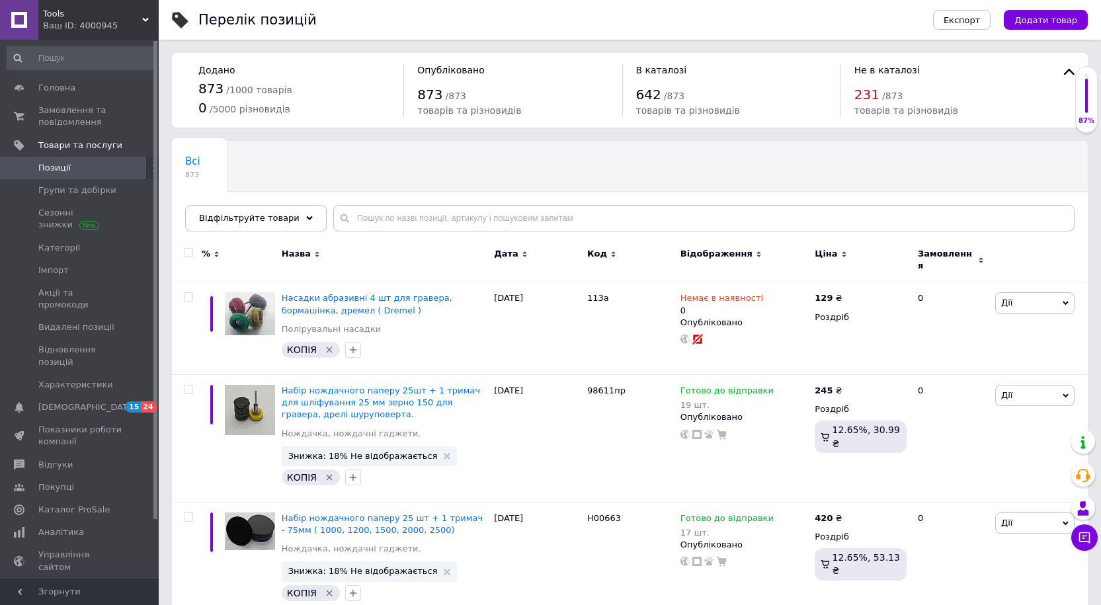
checkbox input "false"
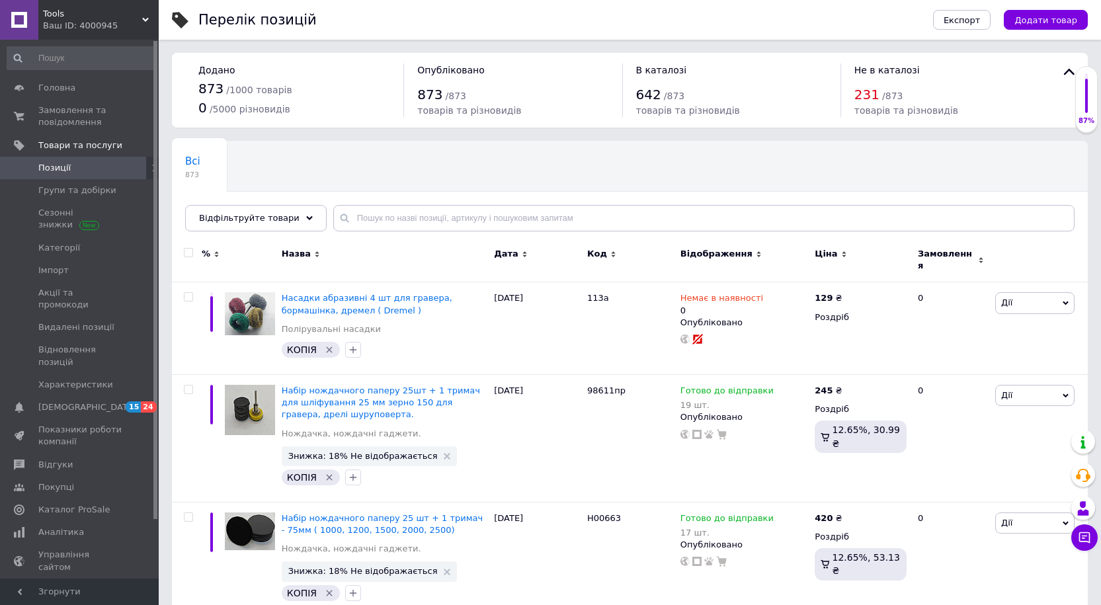
checkbox input "false"
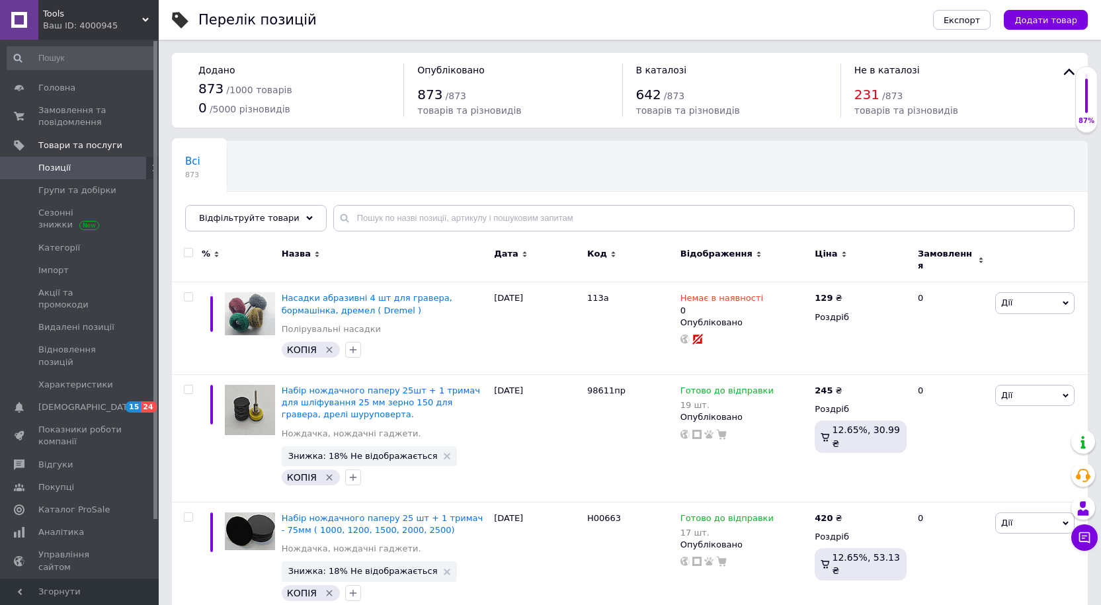
checkbox input "false"
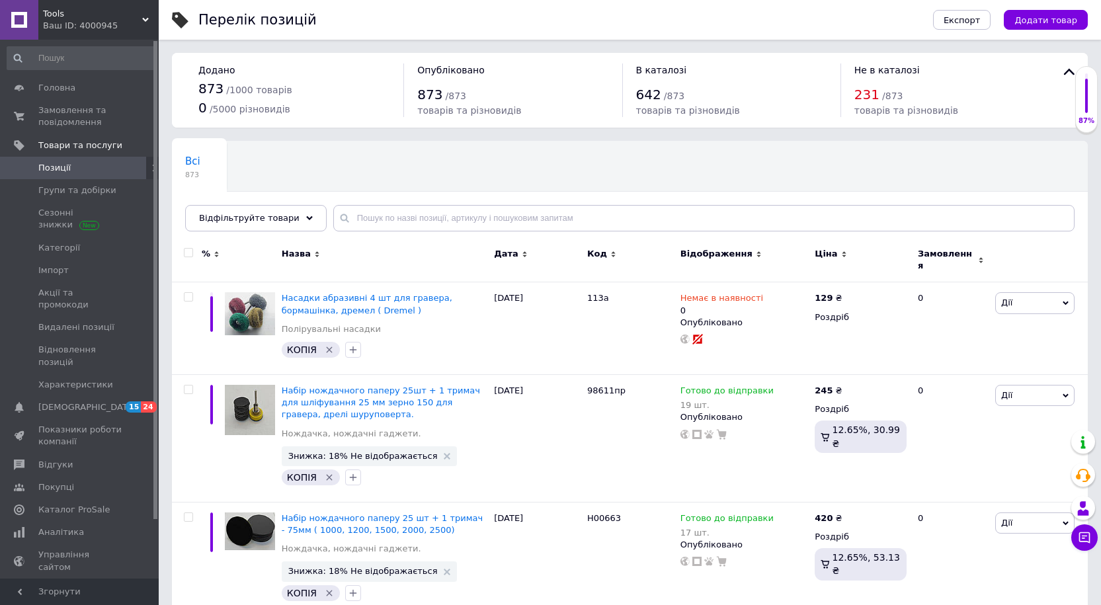
checkbox input "false"
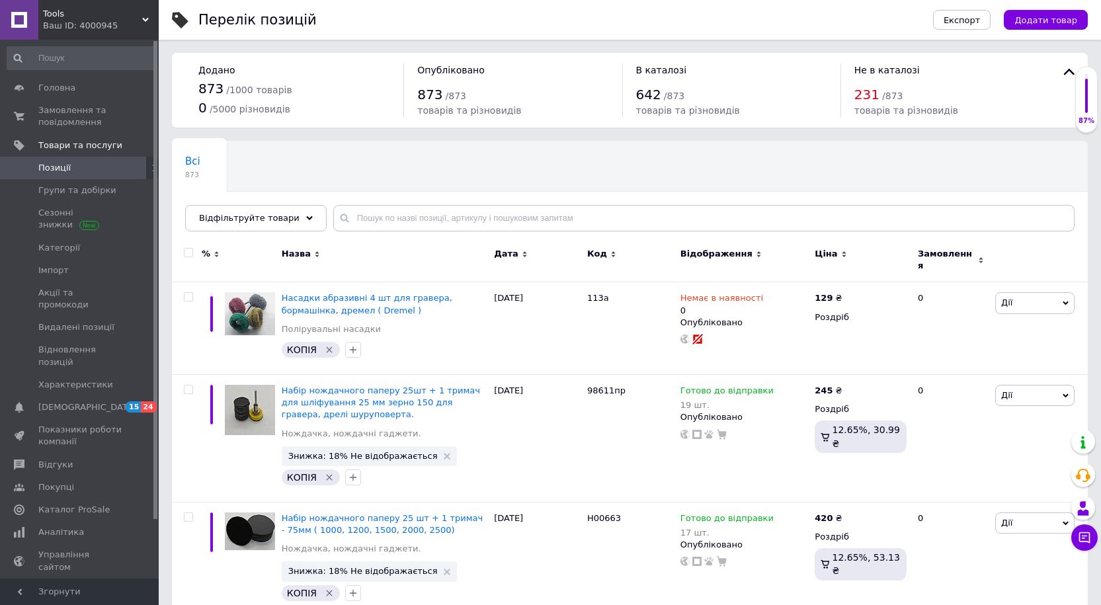
checkbox input "false"
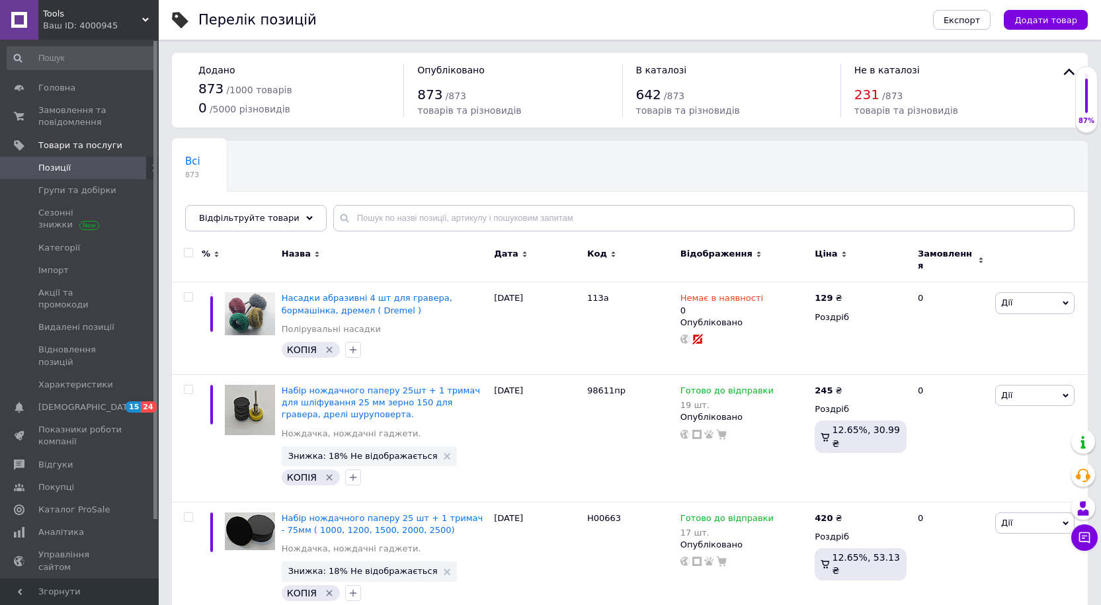
checkbox input "false"
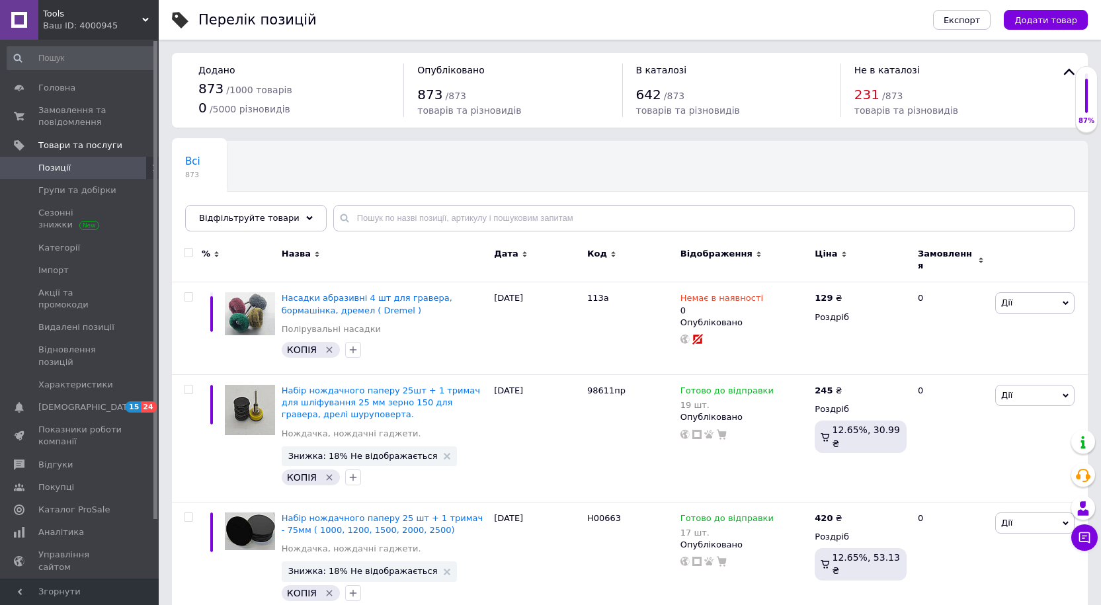
checkbox input "false"
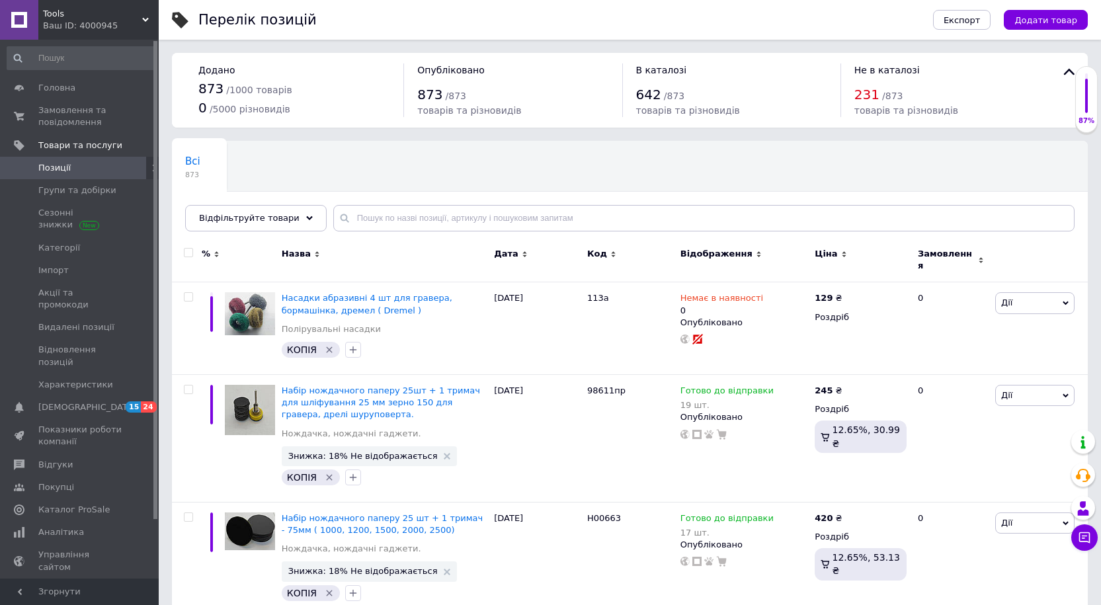
checkbox input "false"
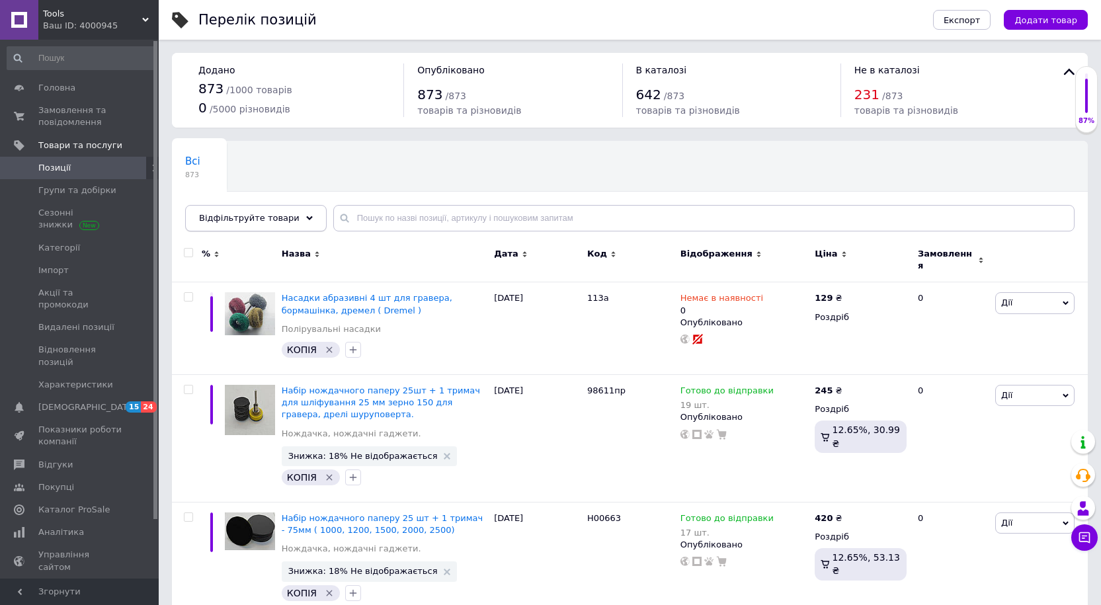
click at [306, 220] on icon at bounding box center [309, 218] width 7 height 7
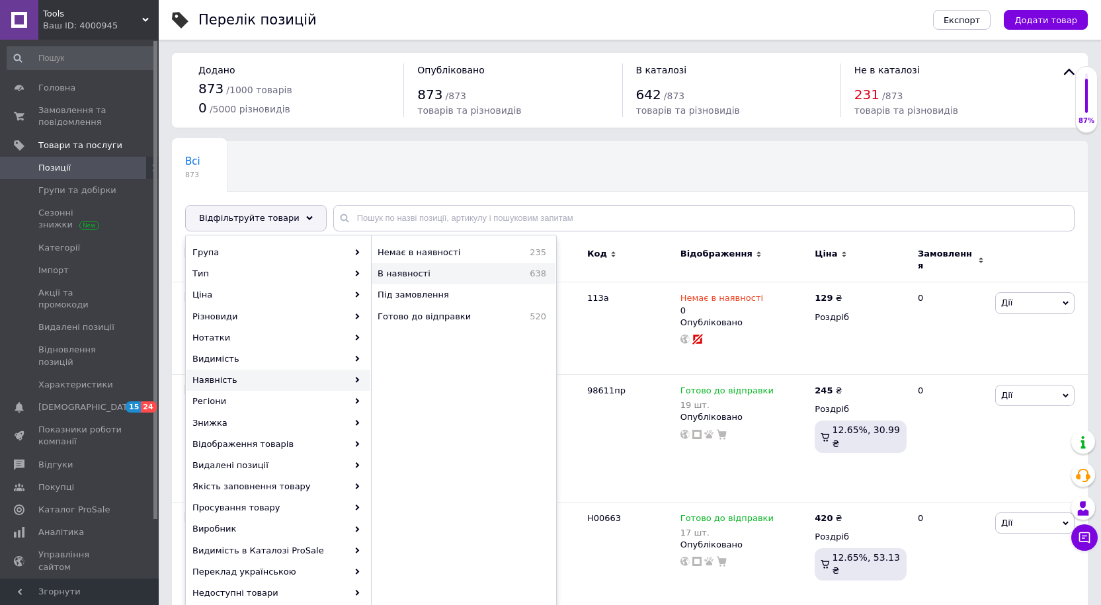
click at [396, 274] on span "В наявності" at bounding box center [437, 274] width 118 height 12
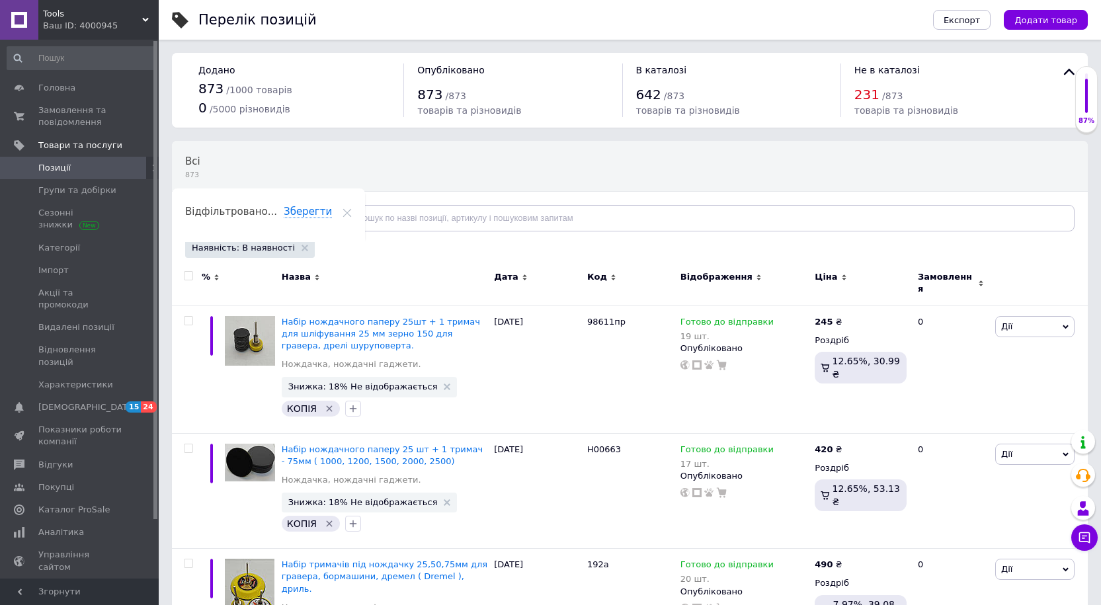
click at [306, 220] on icon at bounding box center [309, 218] width 7 height 7
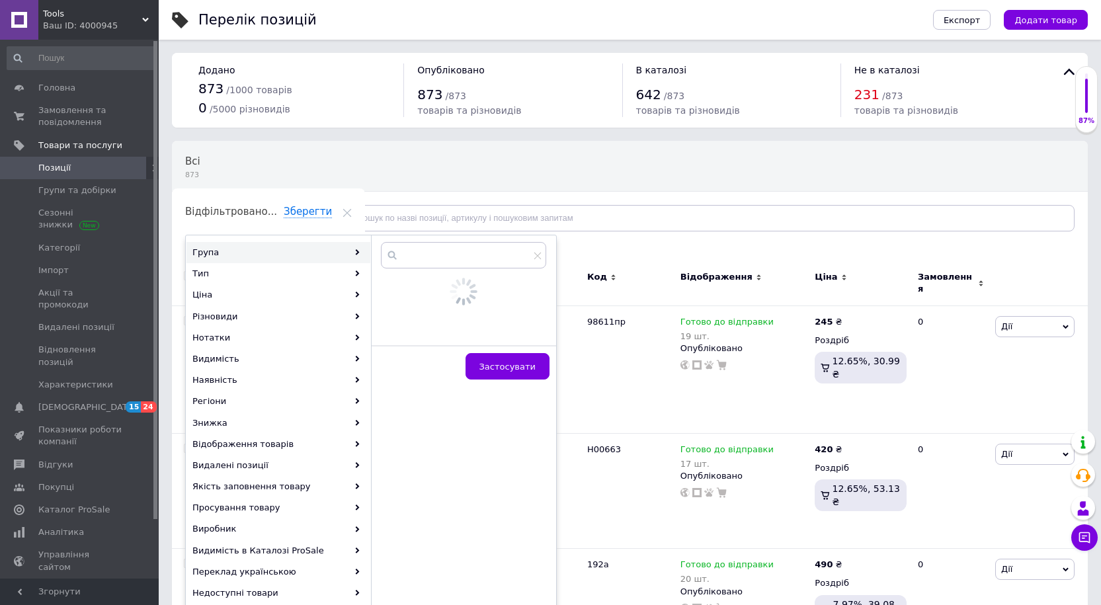
click at [300, 192] on div "Відфільтровано... Зберегти" at bounding box center [268, 217] width 193 height 50
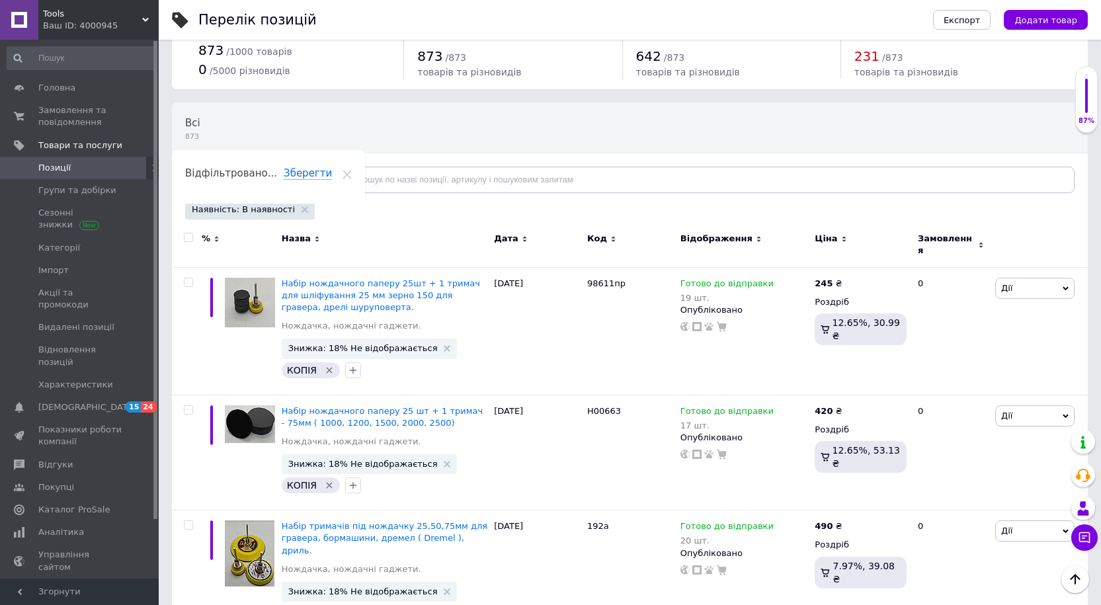
scroll to position [24, 0]
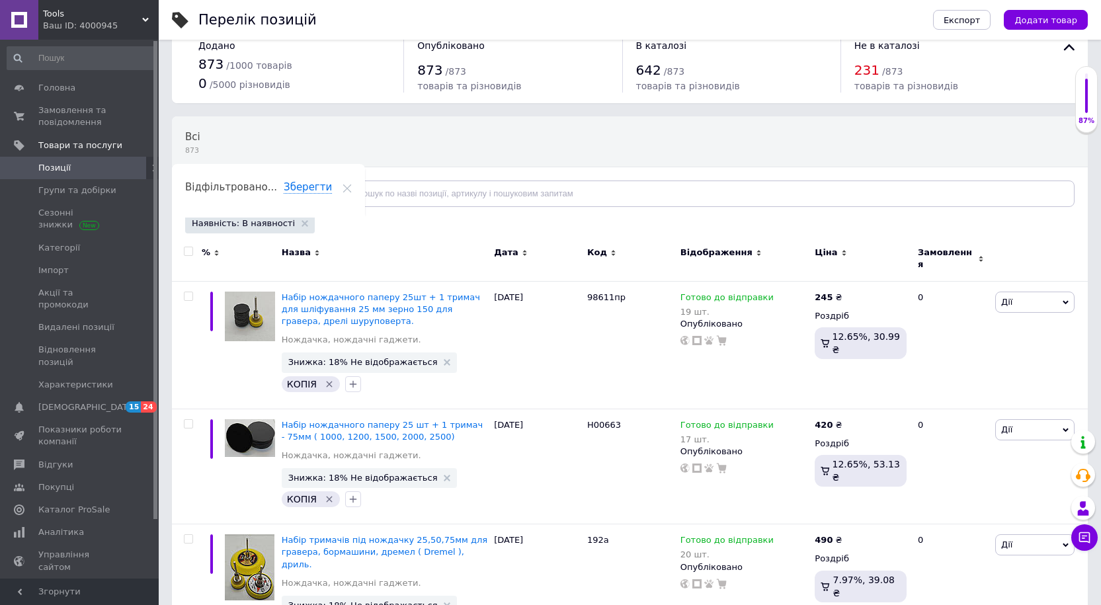
click at [189, 255] on input "checkbox" at bounding box center [188, 251] width 9 height 9
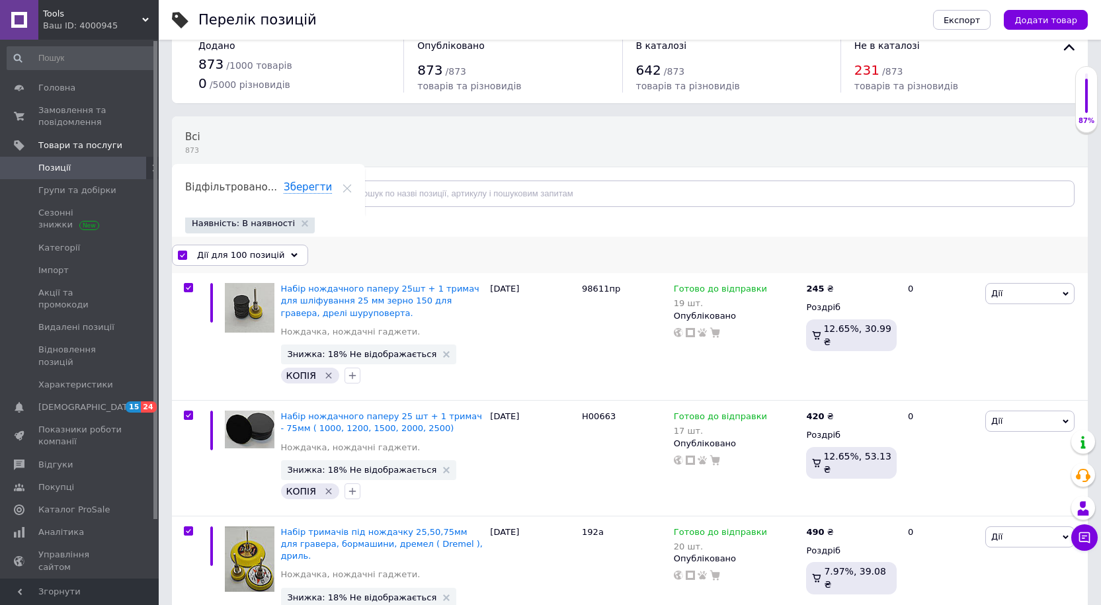
click at [292, 255] on use at bounding box center [295, 255] width 7 height 4
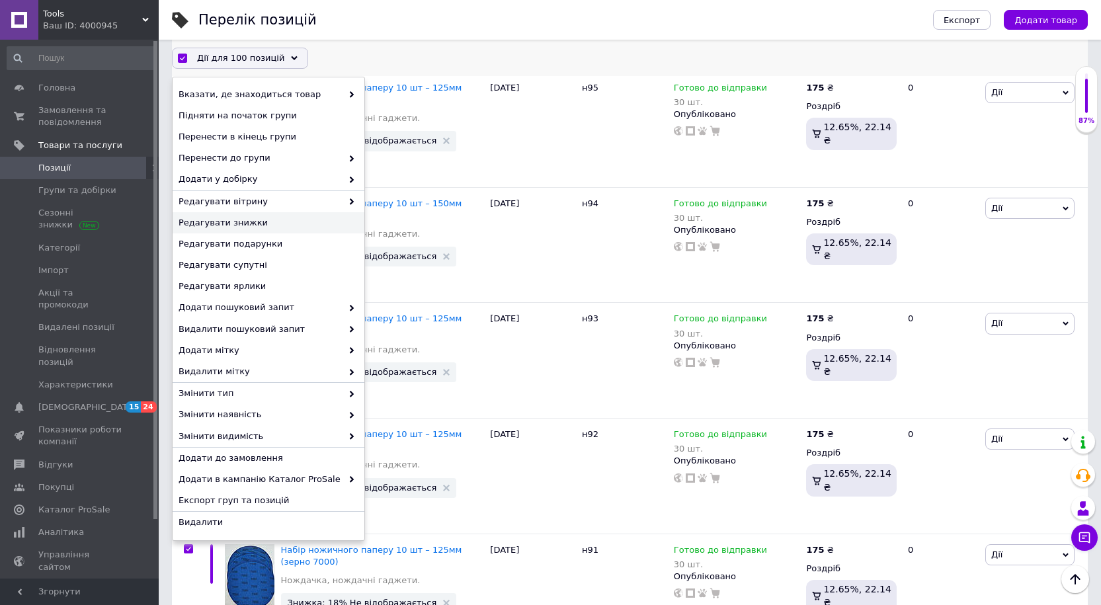
scroll to position [620, 0]
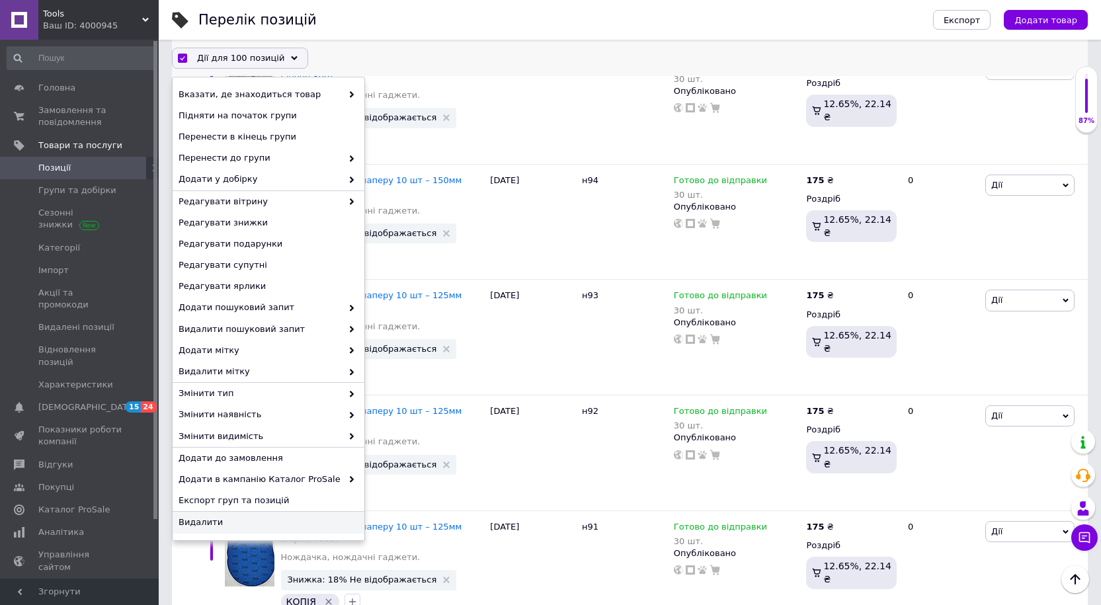
click at [204, 454] on span "Видалити" at bounding box center [267, 523] width 177 height 12
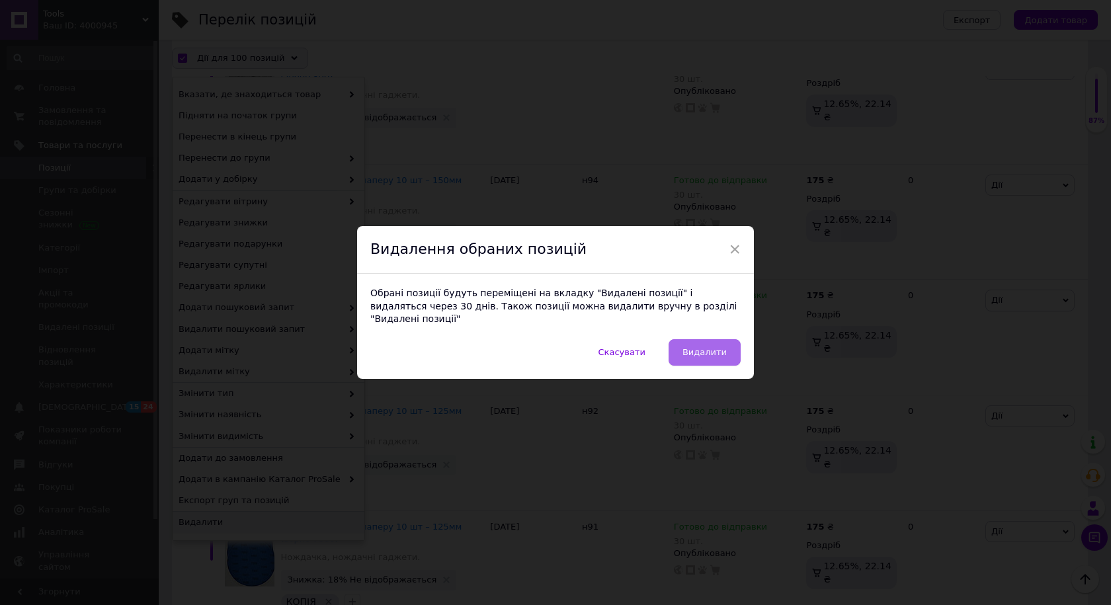
click at [716, 347] on span "Видалити" at bounding box center [705, 352] width 44 height 10
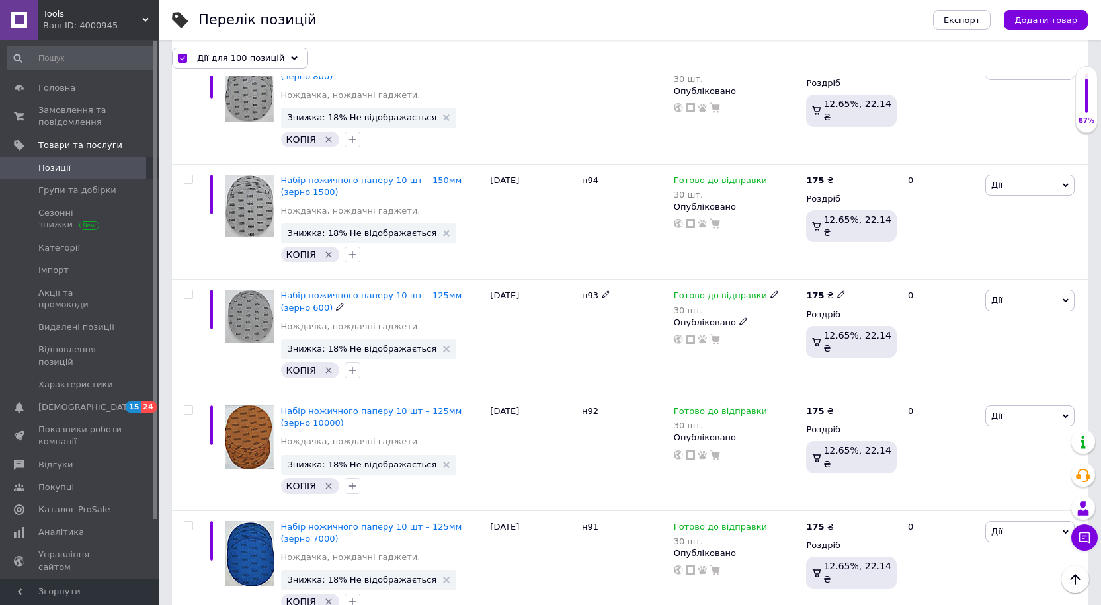
scroll to position [620, 0]
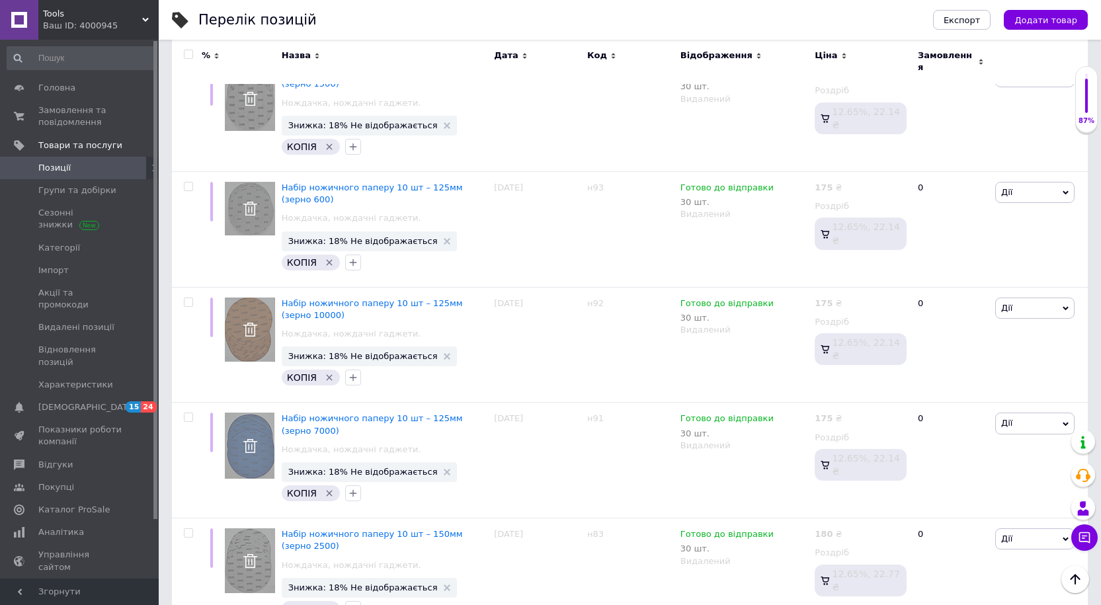
click at [187, 57] on input "checkbox" at bounding box center [188, 54] width 9 height 9
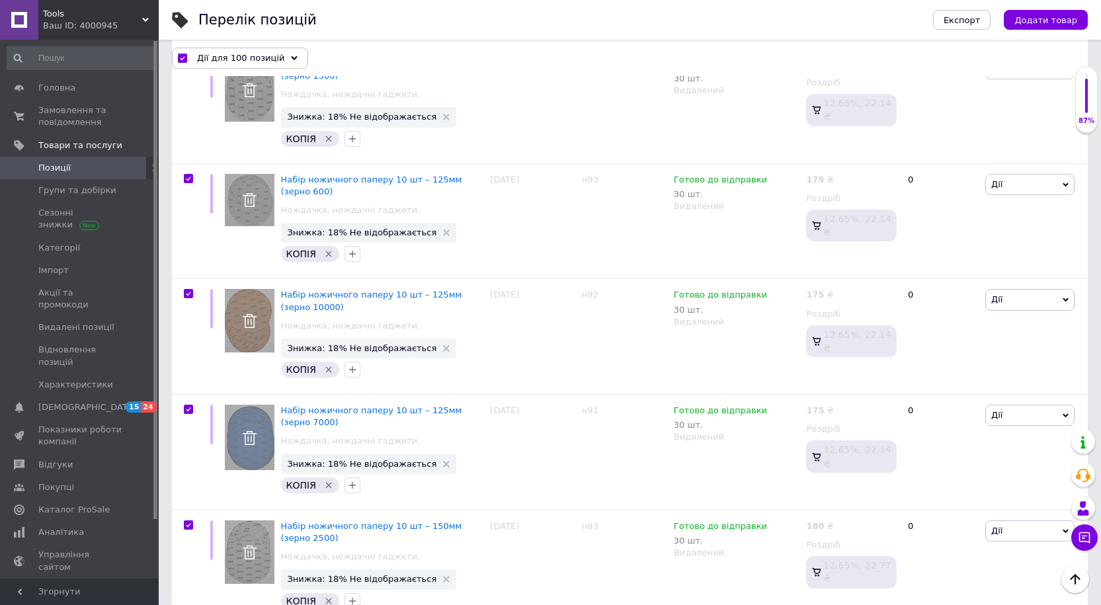
scroll to position [620, 0]
click at [344, 50] on div "Дії для 100 позицій Вибрати усі 605 позицій Вибрані всі 605 позицій Скасувати о…" at bounding box center [630, 57] width 916 height 21
click at [181, 56] on input "checkbox" at bounding box center [182, 58] width 9 height 9
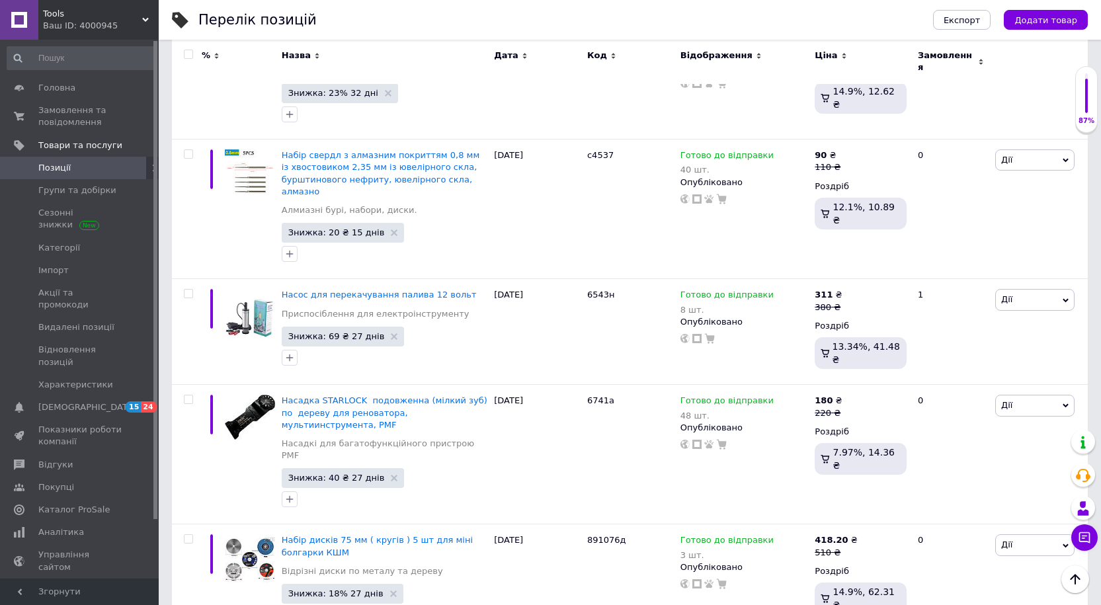
scroll to position [11280, 0]
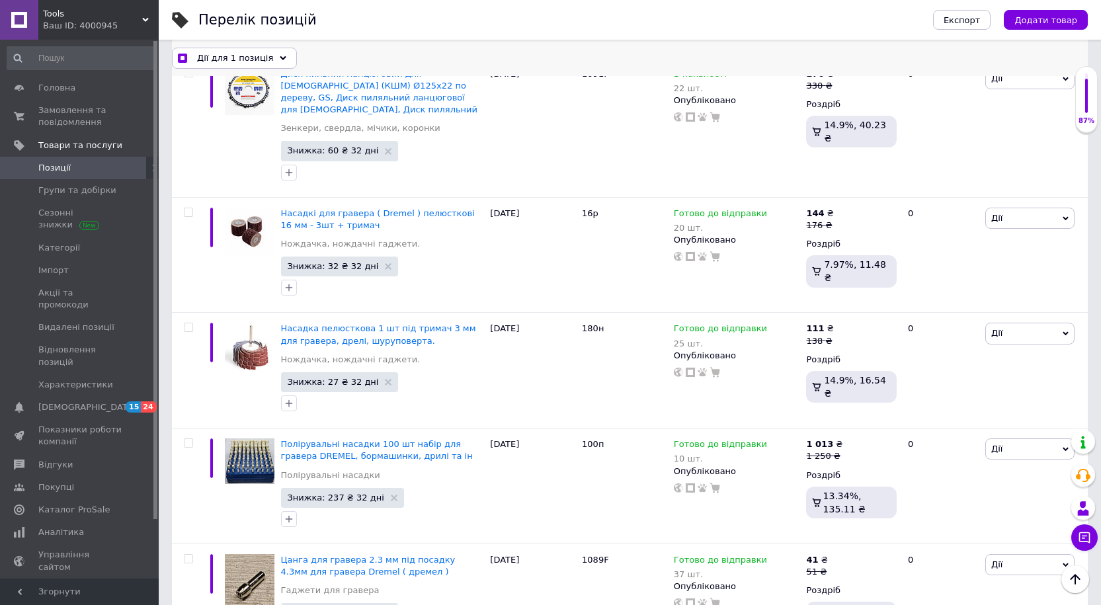
click at [280, 56] on icon at bounding box center [283, 58] width 7 height 7
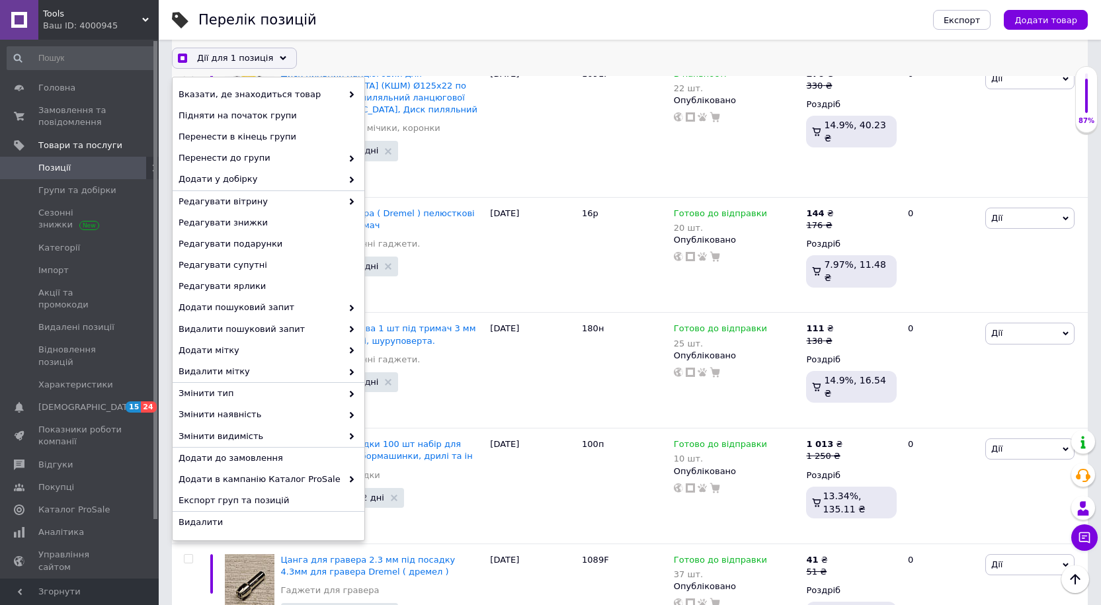
click at [323, 55] on div "Дії для 1 позиція Вибрати усі 538 позицій Вибрані всі 538 позицій Скасувати обр…" at bounding box center [630, 57] width 916 height 21
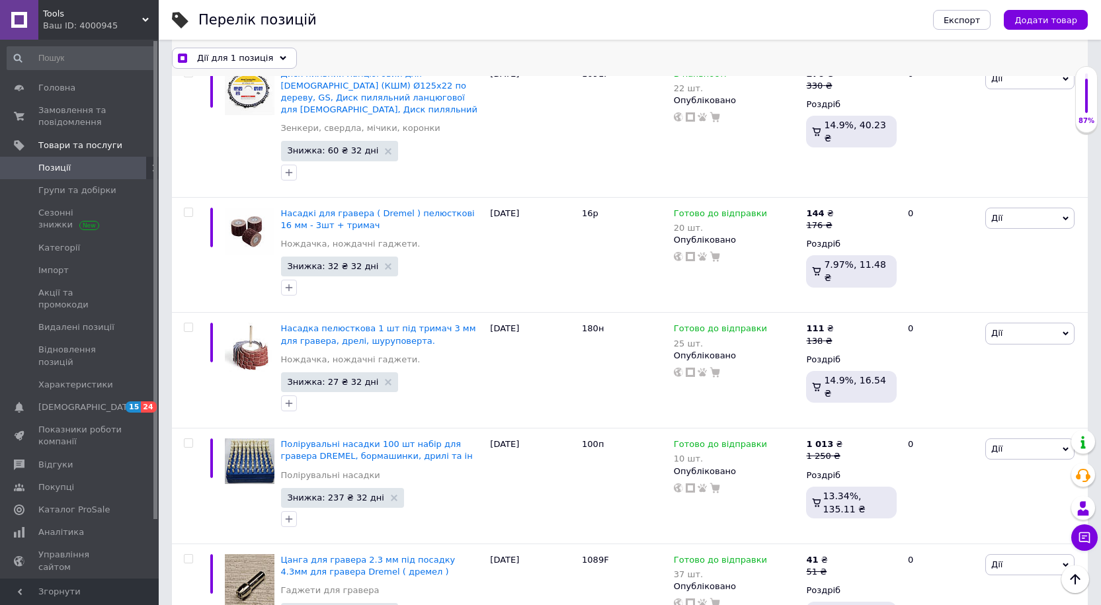
click at [323, 55] on div "Дії для 1 позиція Вибрати усі 538 позицій Вибрані всі 538 позицій Скасувати обр…" at bounding box center [630, 57] width 916 height 21
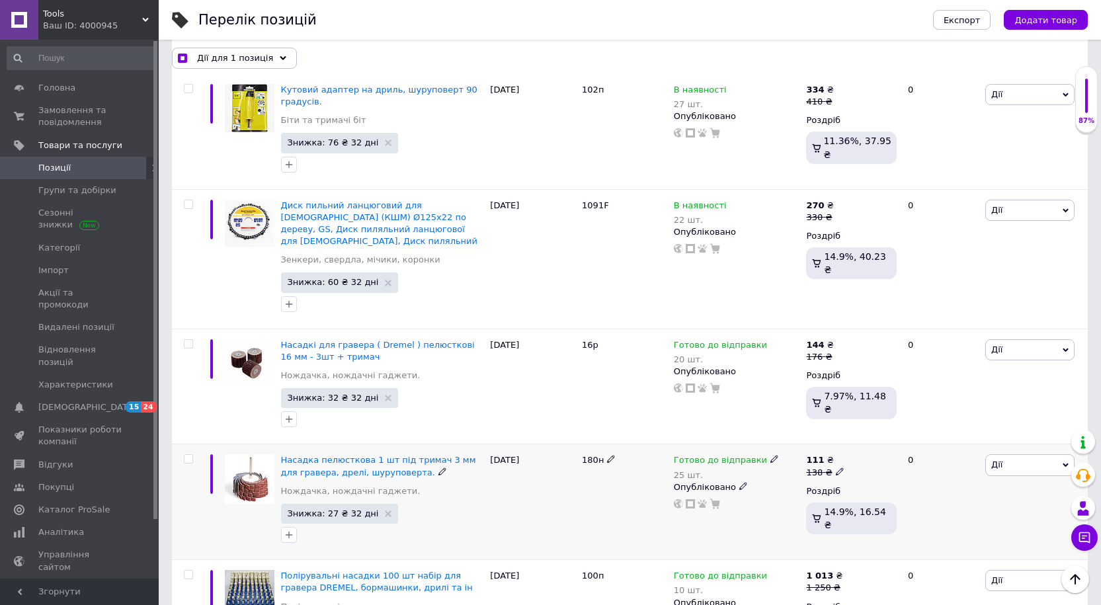
scroll to position [11183, 0]
click at [280, 57] on use at bounding box center [283, 58] width 7 height 4
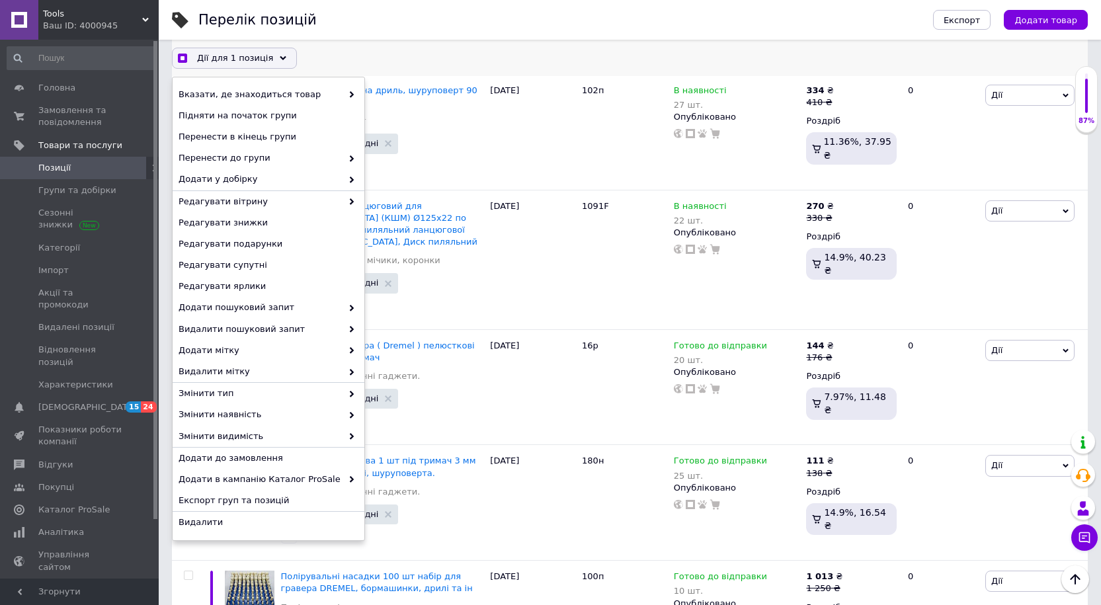
click at [345, 60] on div "Дії для 1 позиція Вибрати усі 538 позицій Вибрані всі 538 позицій Скасувати обр…" at bounding box center [630, 57] width 916 height 21
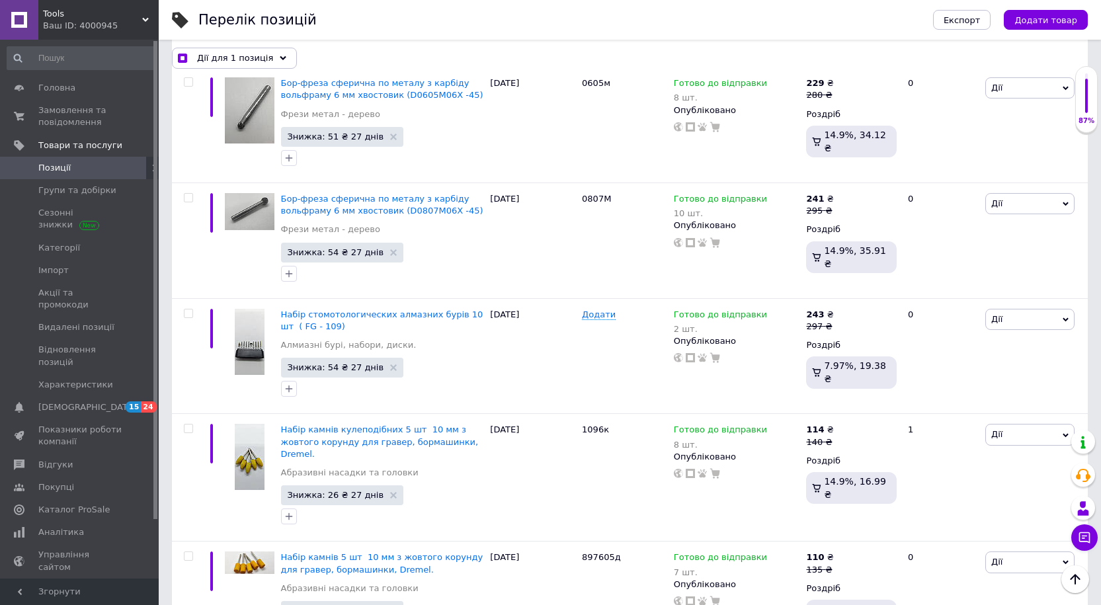
scroll to position [0, 0]
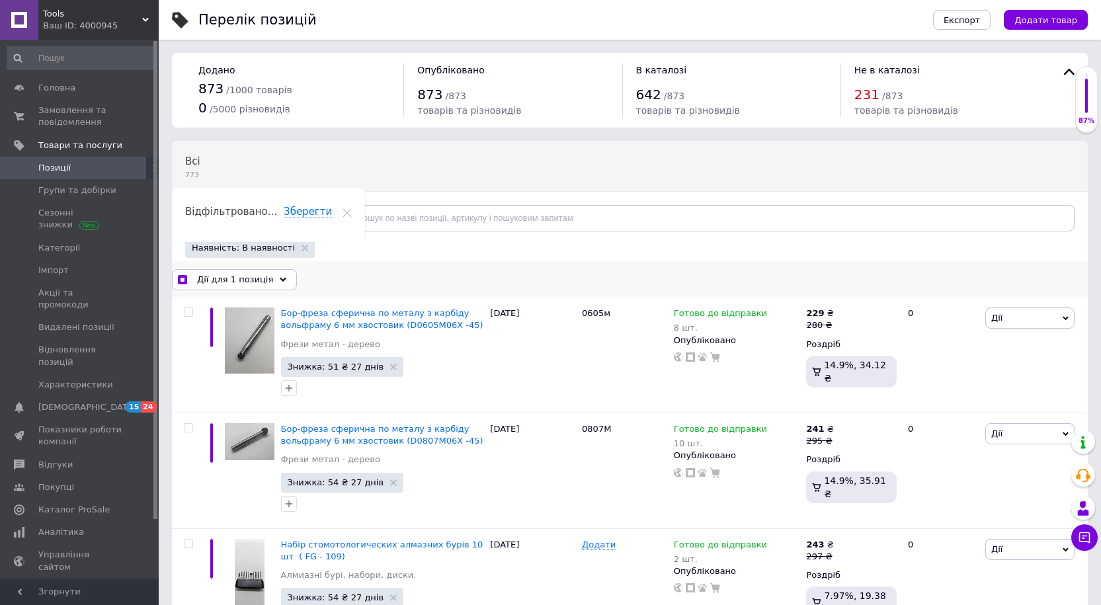
click at [280, 280] on icon at bounding box center [283, 279] width 7 height 7
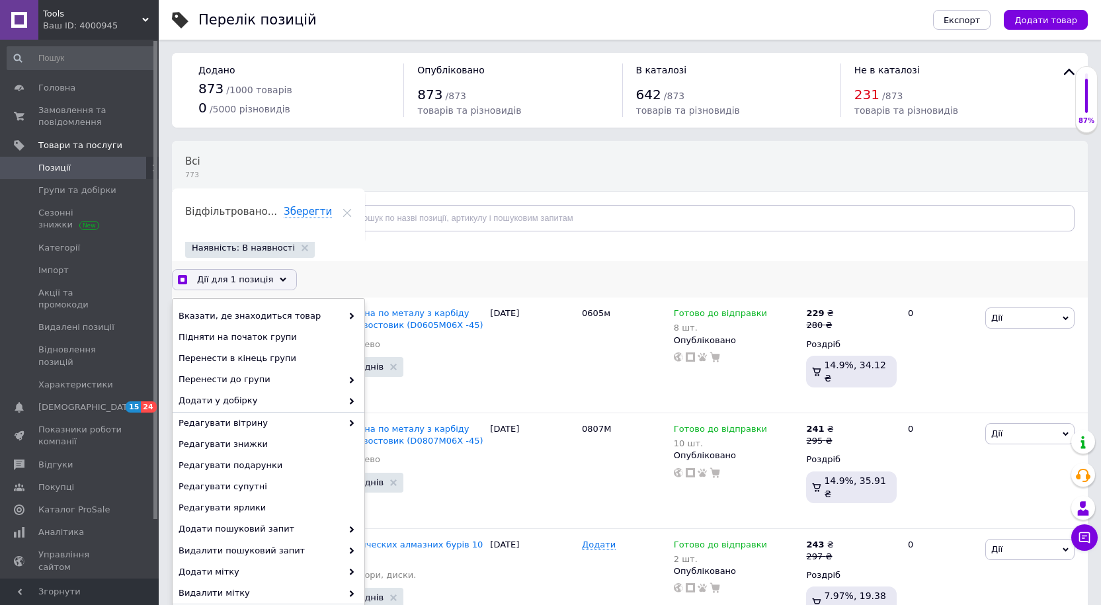
click at [280, 280] on icon at bounding box center [283, 279] width 7 height 7
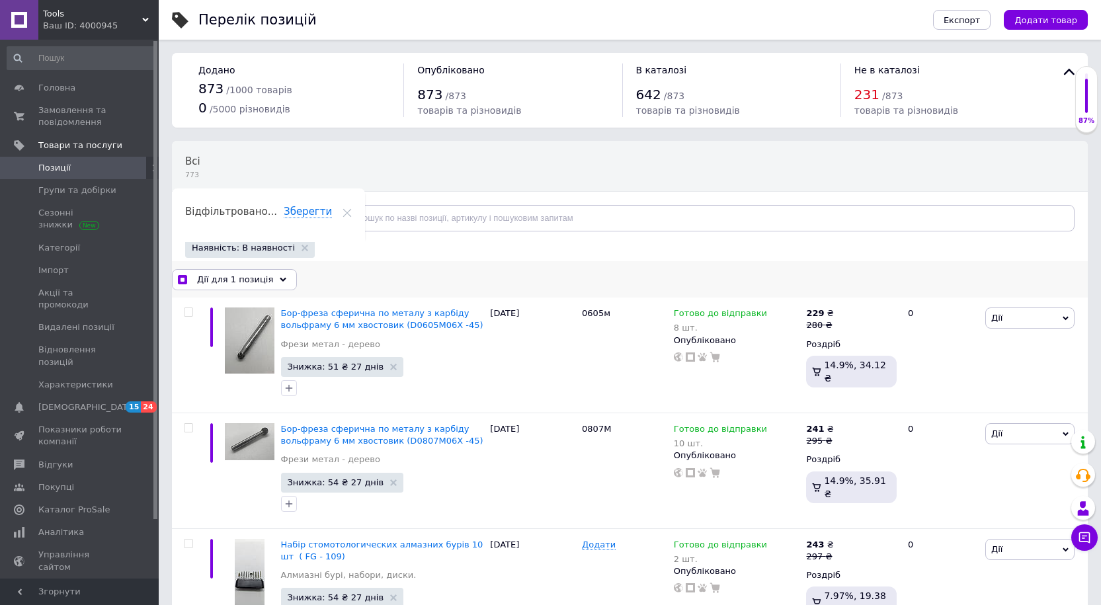
click at [328, 267] on div "Дії для 1 позиція Вибрати усі 538 позицій Вибрані всі 538 позицій Скасувати обр…" at bounding box center [630, 279] width 916 height 36
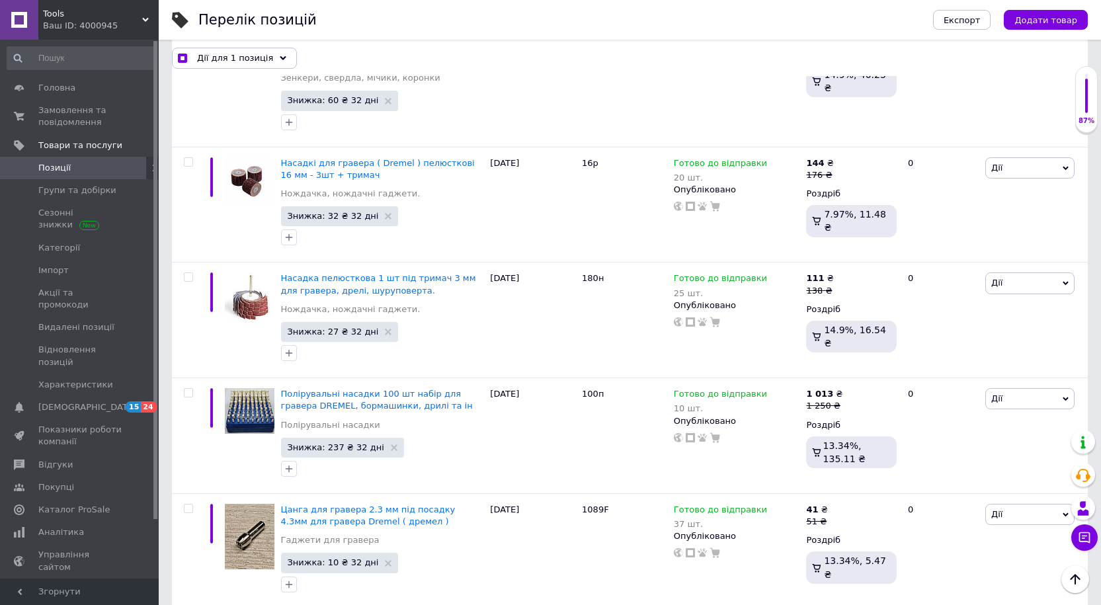
scroll to position [11418, 0]
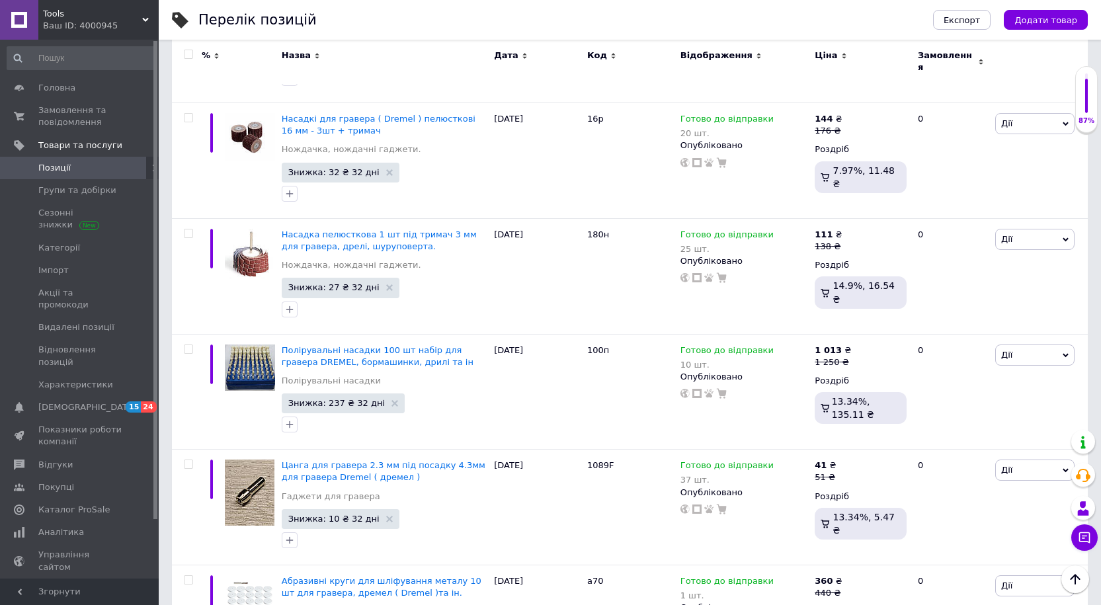
scroll to position [11382, 0]
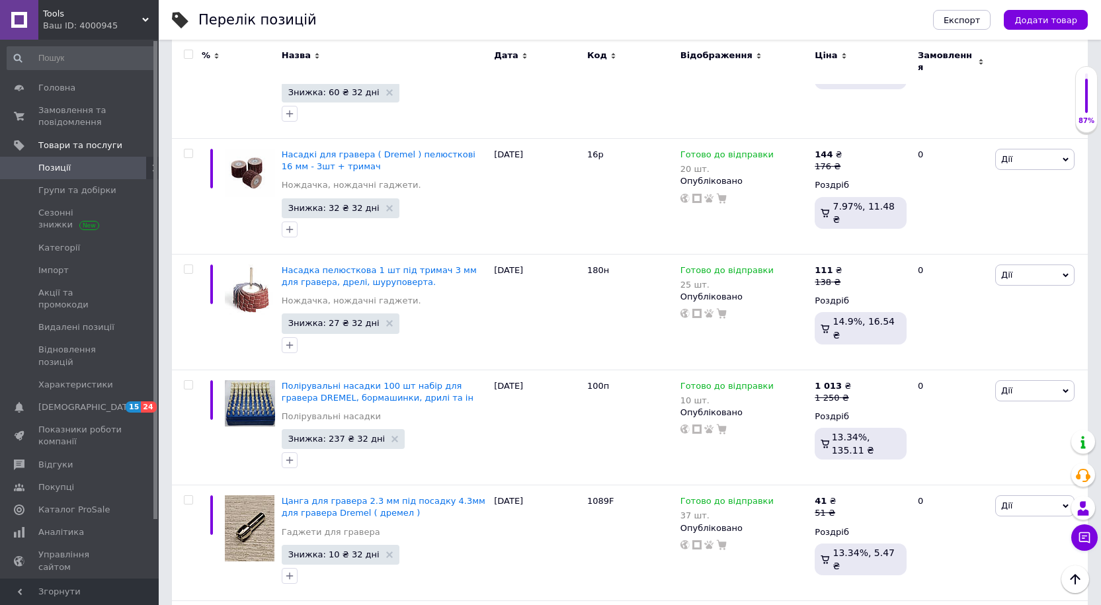
click at [191, 54] on input "checkbox" at bounding box center [188, 54] width 9 height 9
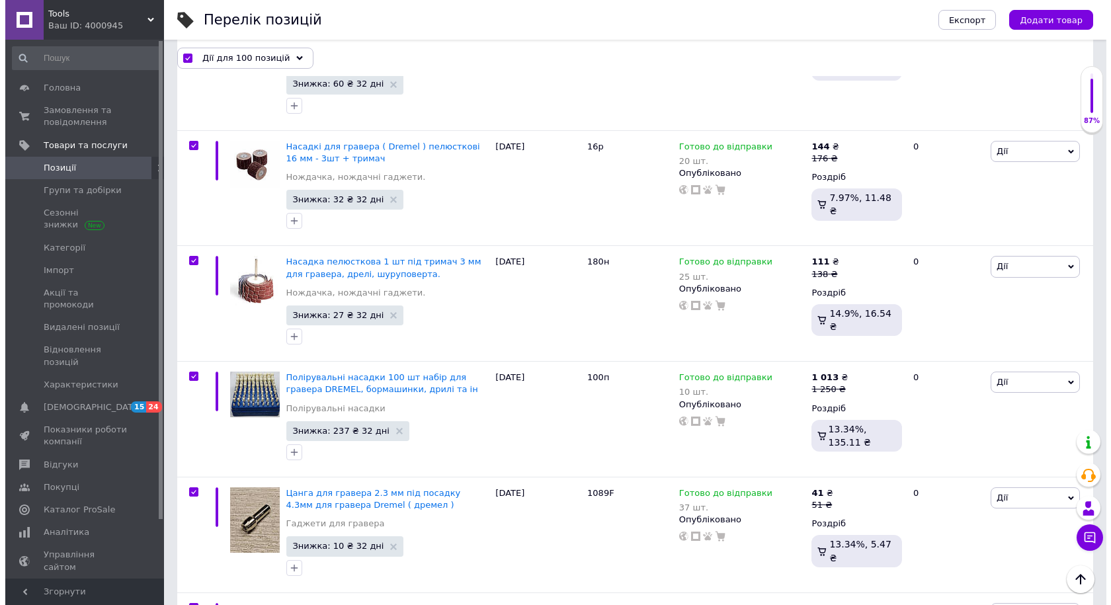
scroll to position [11418, 0]
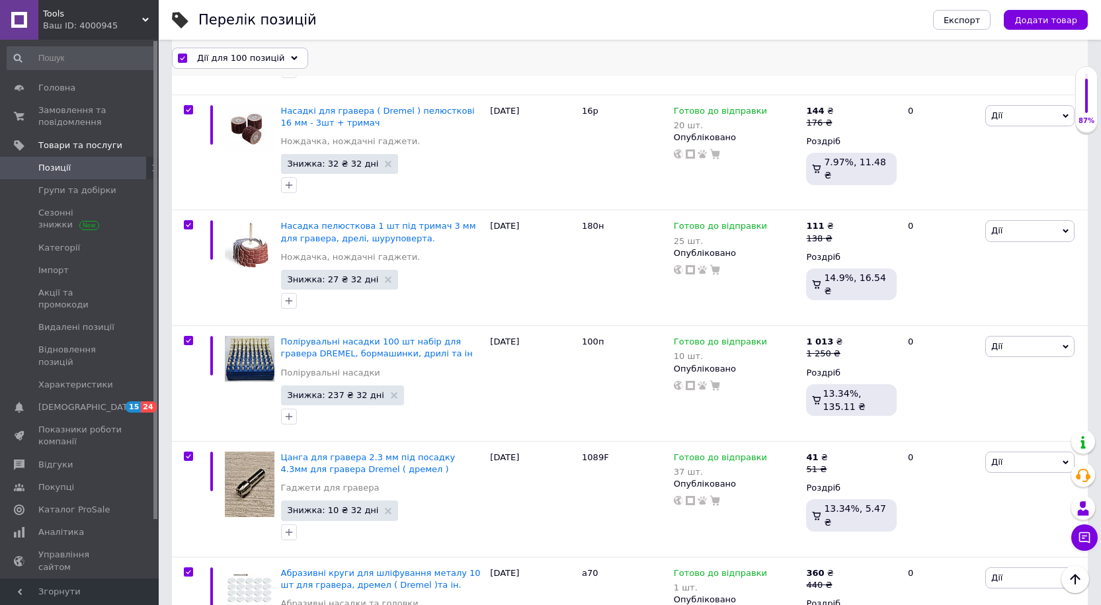
click at [291, 58] on icon at bounding box center [294, 58] width 7 height 7
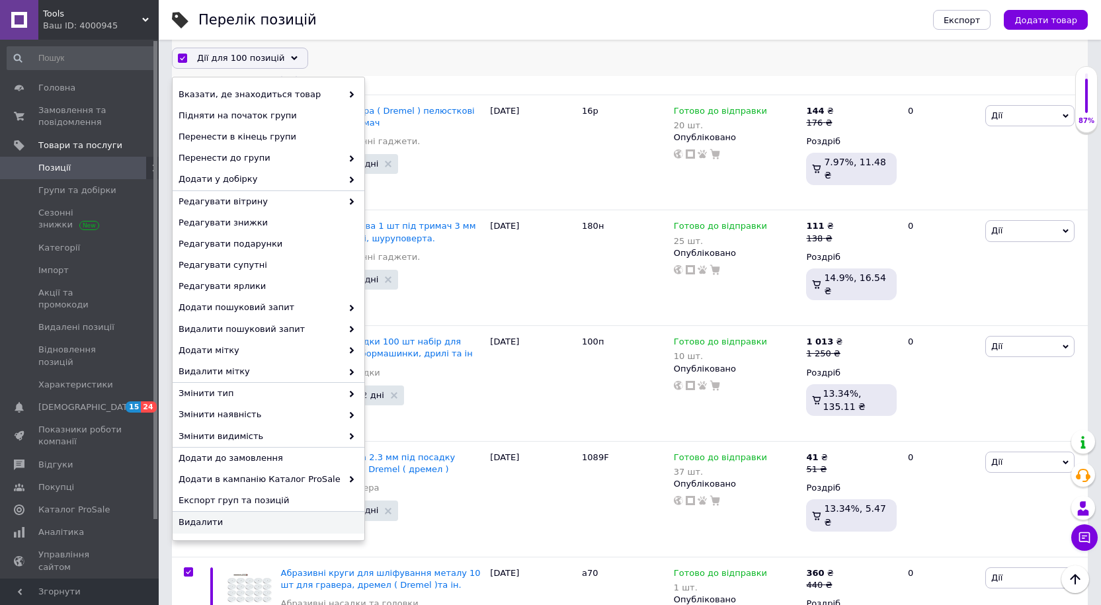
click at [199, 454] on span "Видалити" at bounding box center [267, 523] width 177 height 12
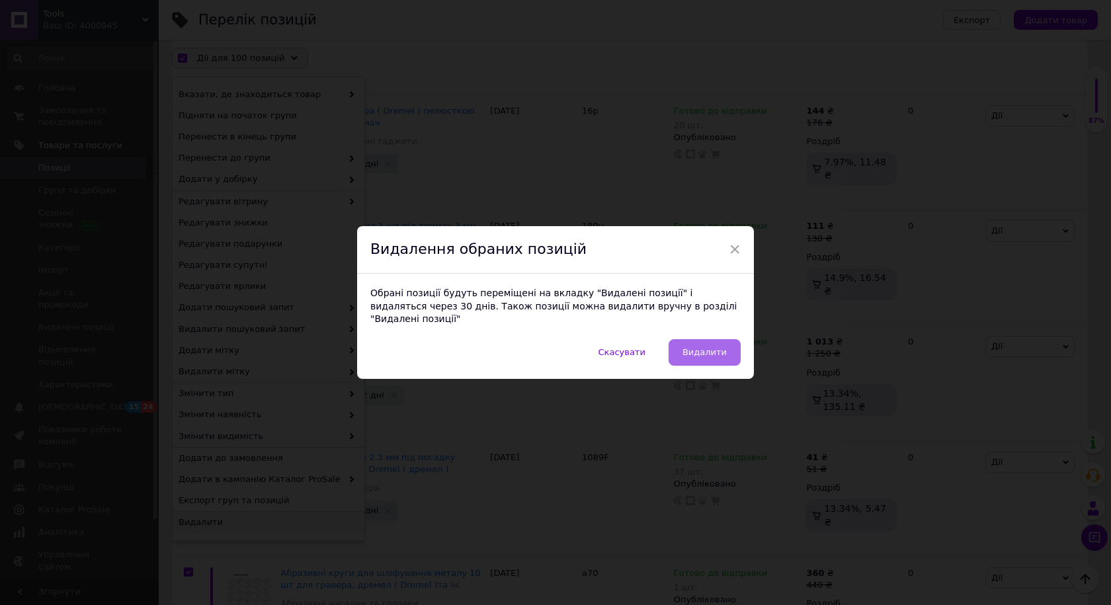
click at [714, 347] on span "Видалити" at bounding box center [705, 352] width 44 height 10
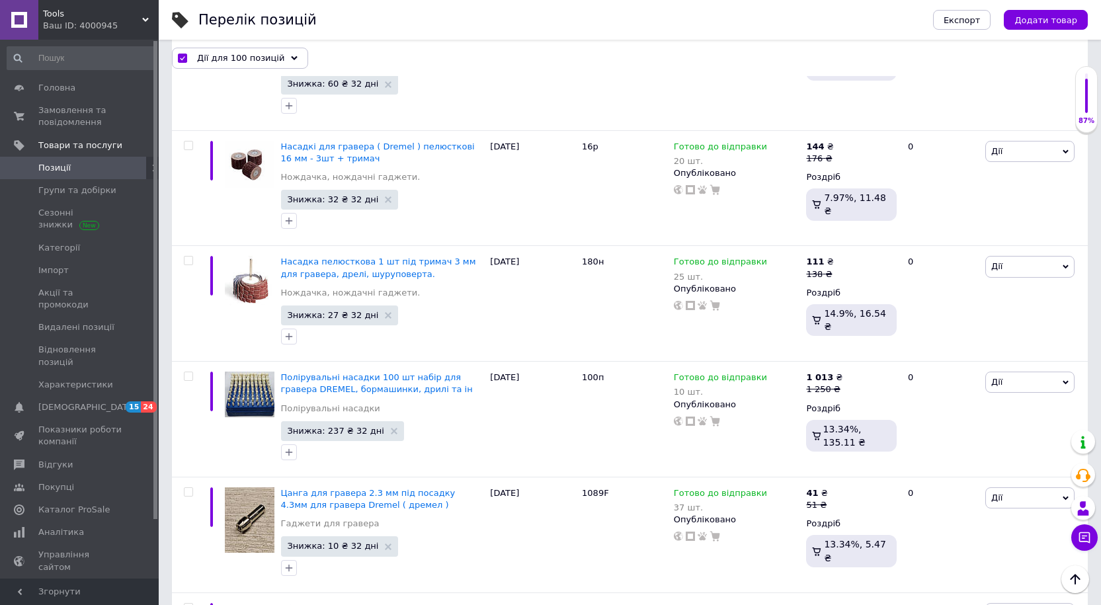
scroll to position [11347, 0]
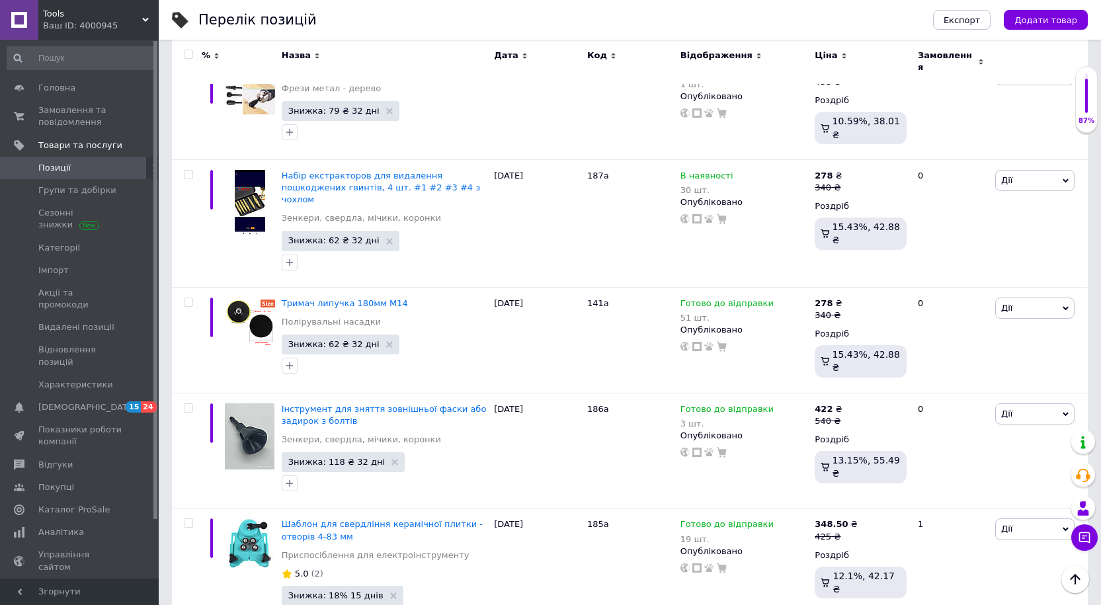
click at [192, 51] on span at bounding box center [188, 54] width 9 height 9
click at [192, 51] on input "checkbox" at bounding box center [188, 54] width 9 height 9
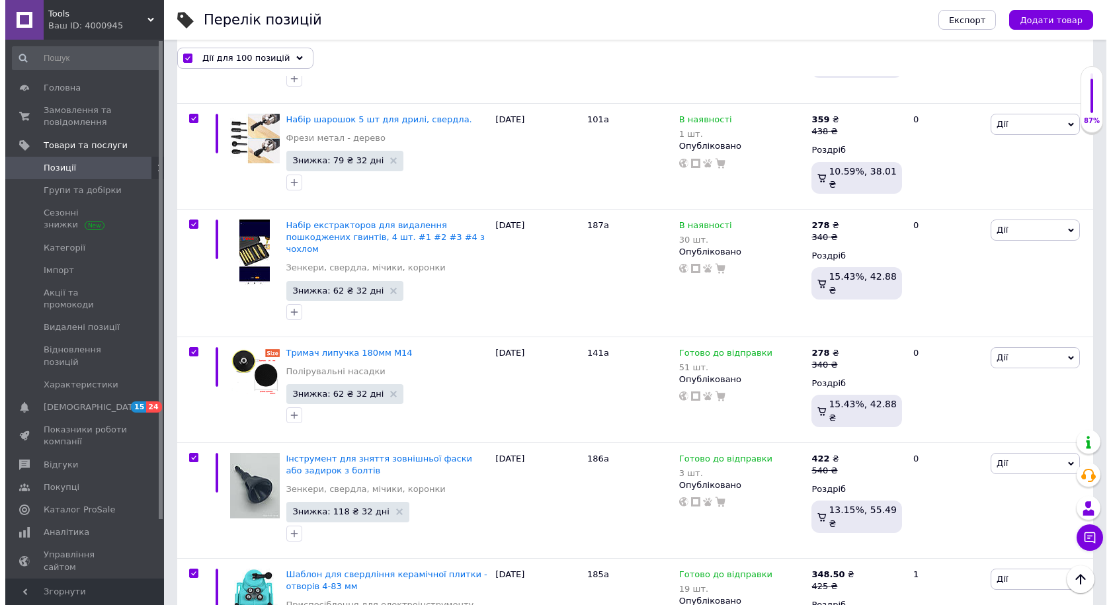
scroll to position [11271, 0]
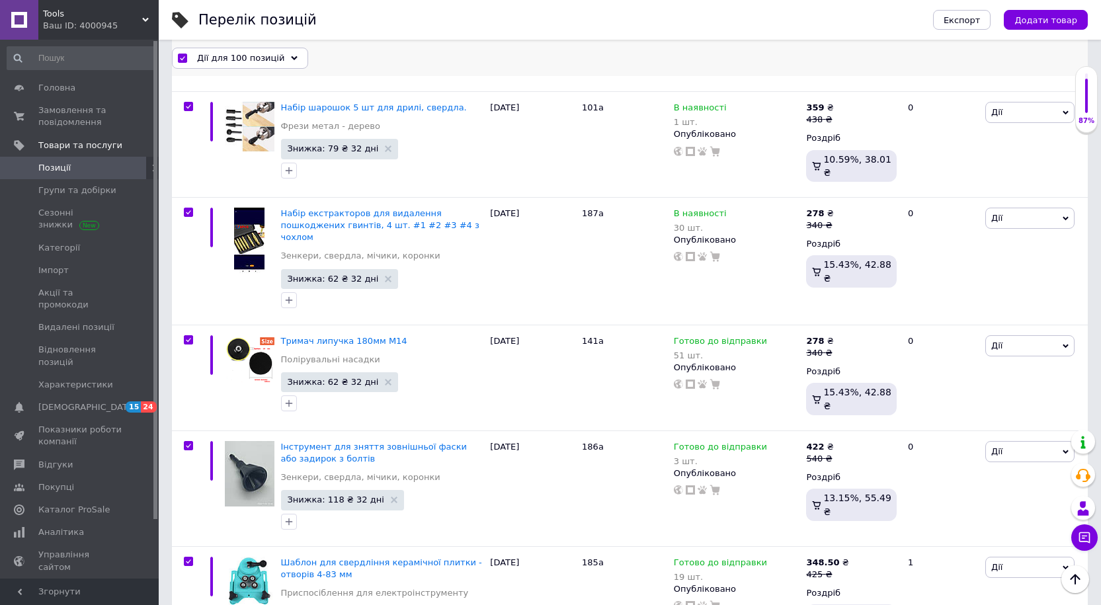
click at [287, 58] on div "Дії для 100 позицій" at bounding box center [240, 57] width 136 height 21
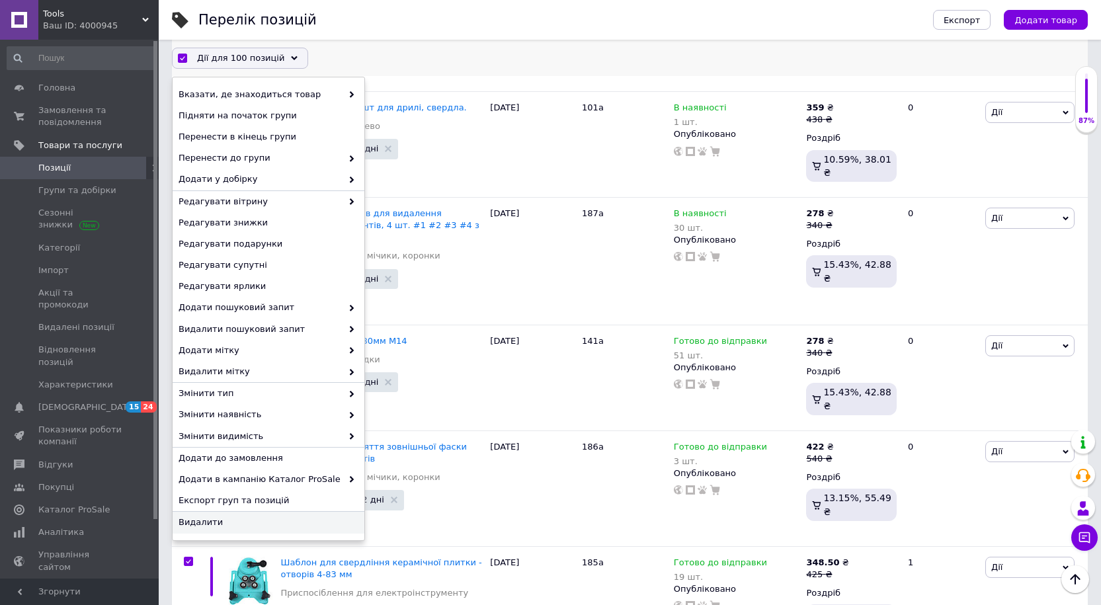
click at [191, 454] on span "Видалити" at bounding box center [267, 523] width 177 height 12
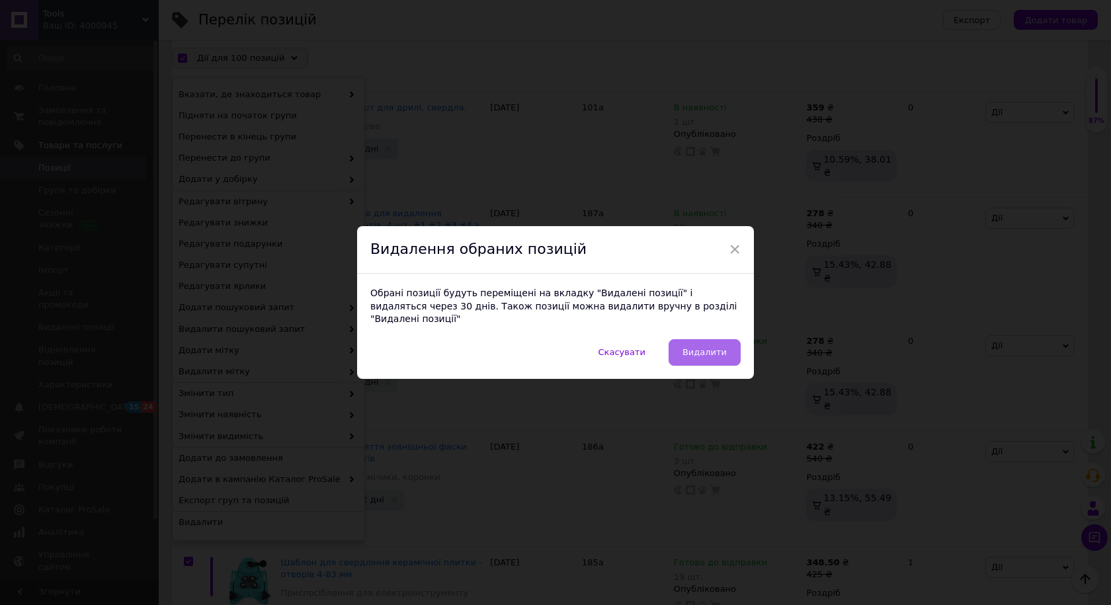
click at [717, 349] on span "Видалити" at bounding box center [705, 352] width 44 height 10
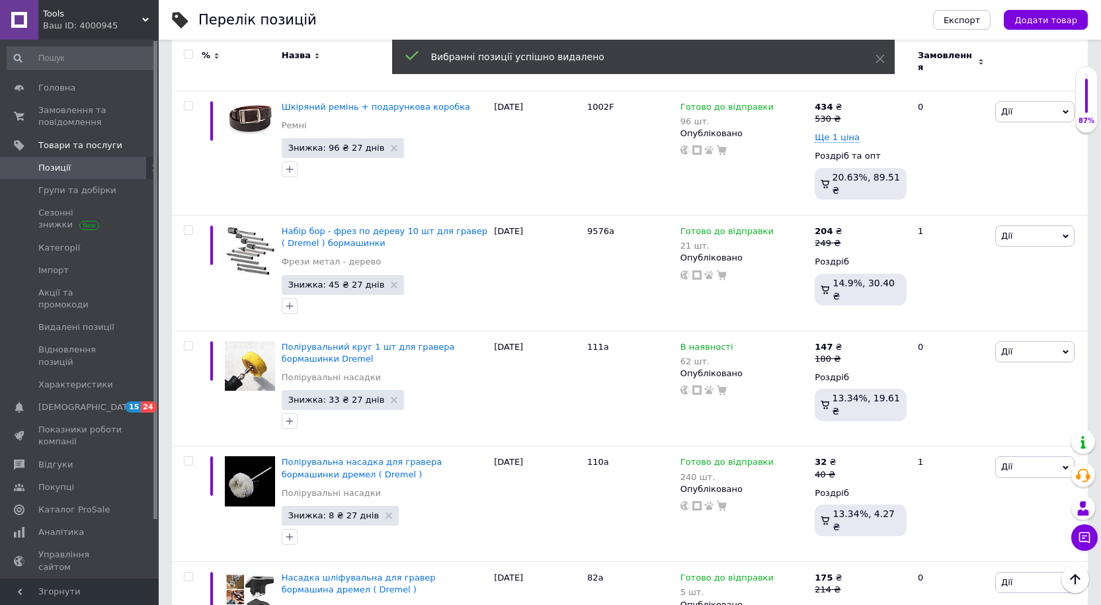
scroll to position [11092, 0]
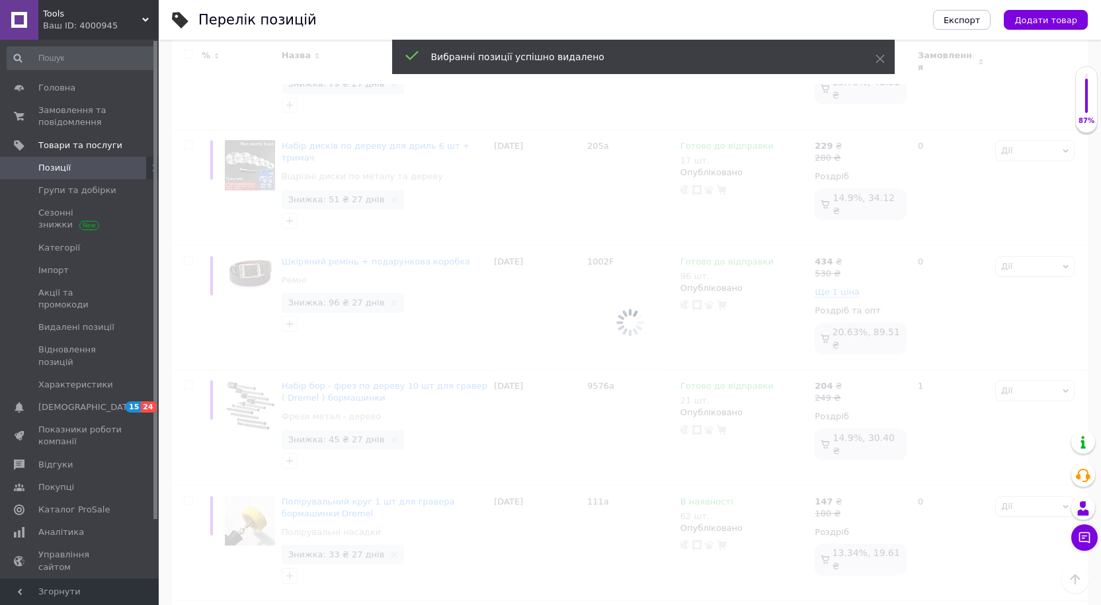
scroll to position [11093, 0]
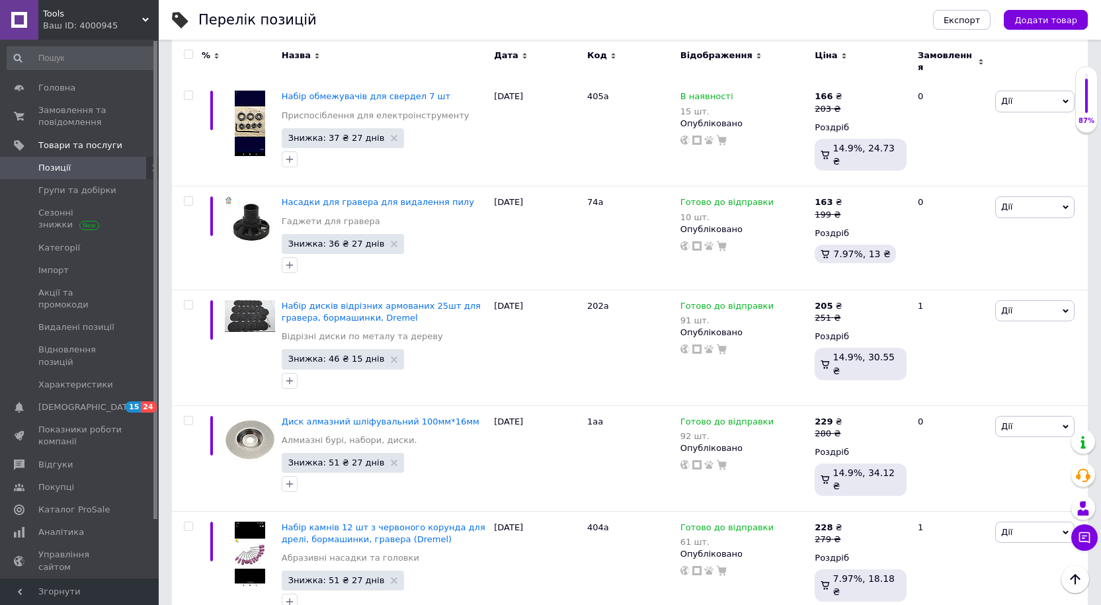
click at [189, 52] on input "checkbox" at bounding box center [188, 54] width 9 height 9
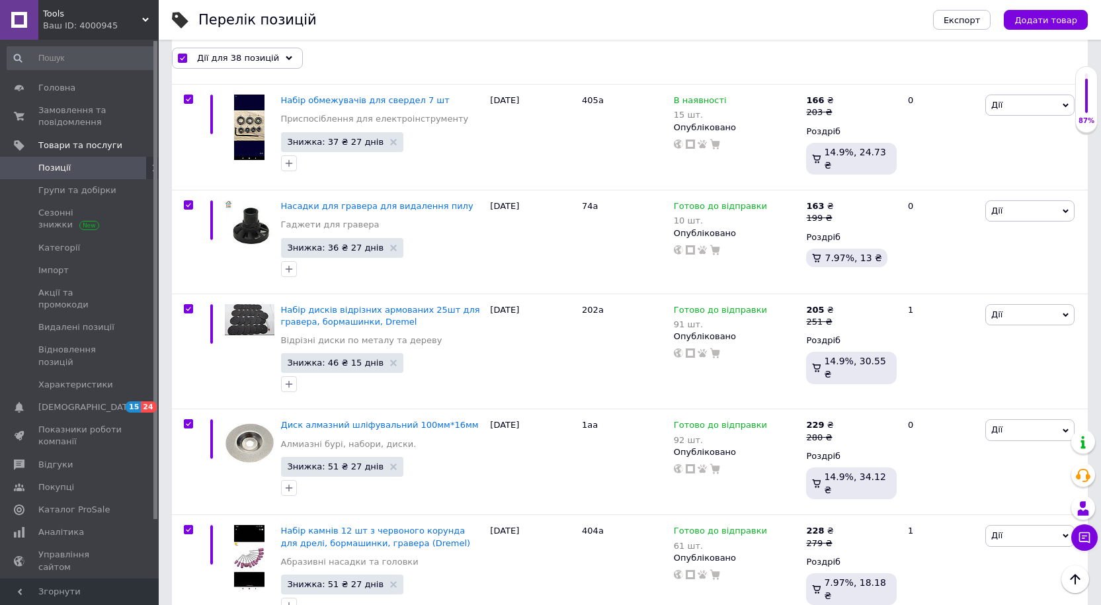
scroll to position [4067, 0]
click at [286, 59] on use at bounding box center [289, 58] width 7 height 4
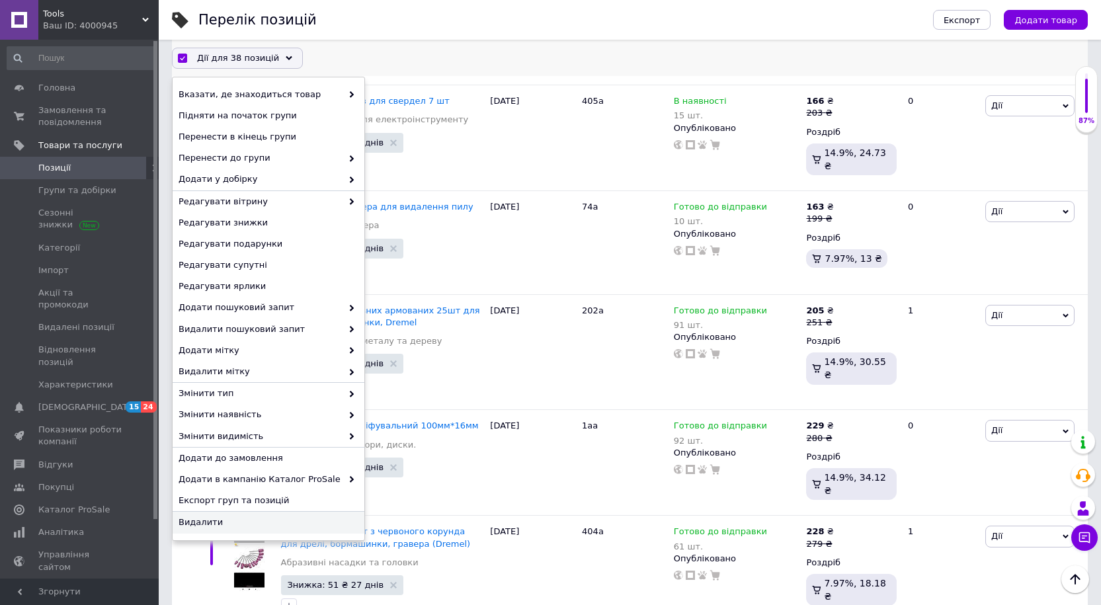
click at [192, 454] on span "Видалити" at bounding box center [267, 523] width 177 height 12
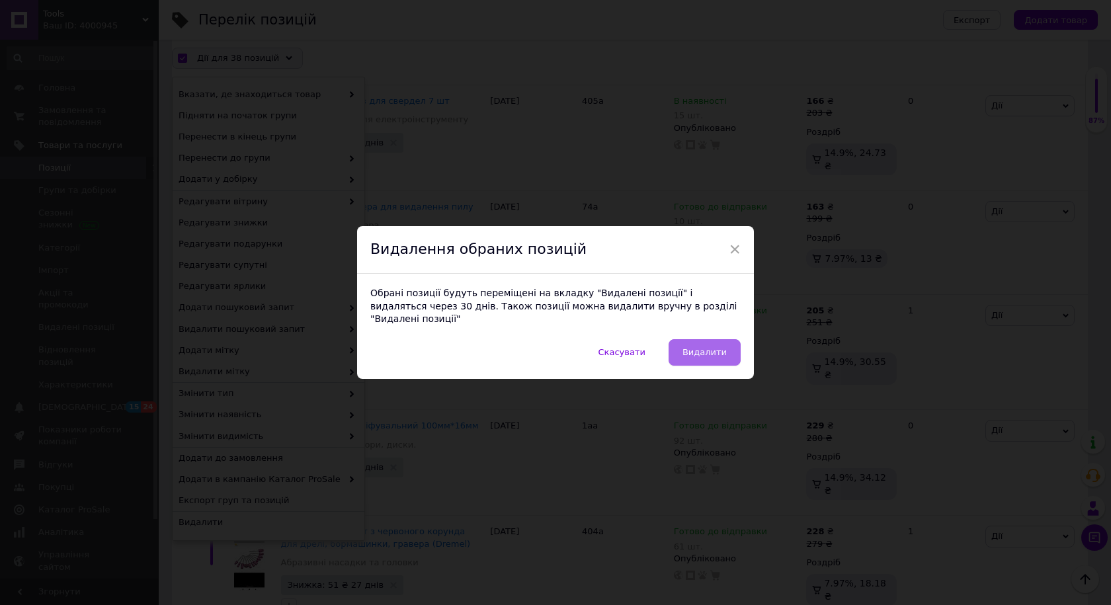
click at [715, 347] on span "Видалити" at bounding box center [705, 352] width 44 height 10
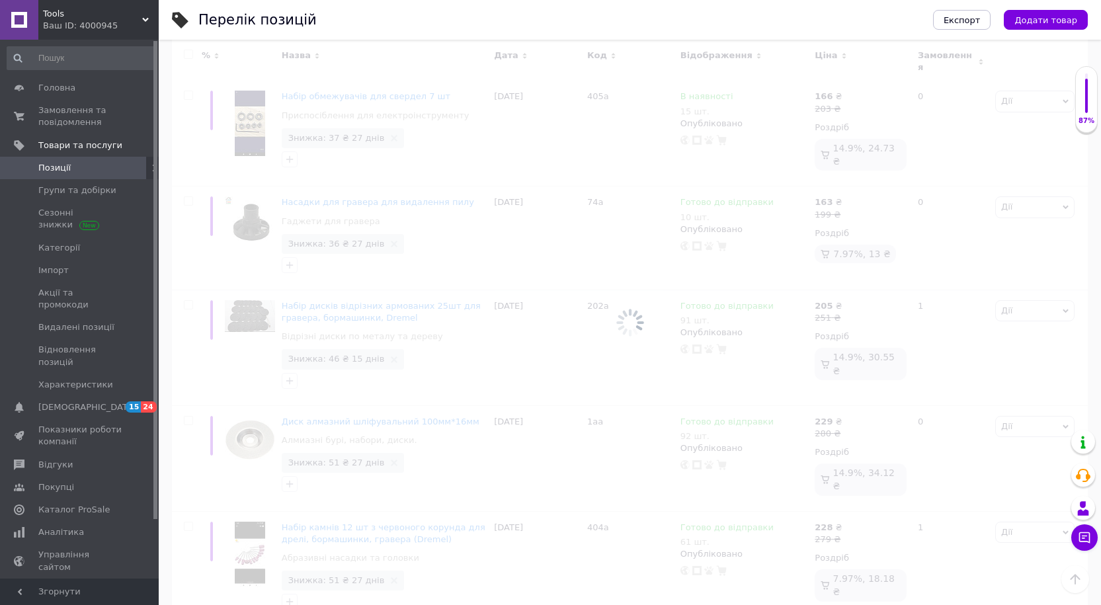
scroll to position [154, 0]
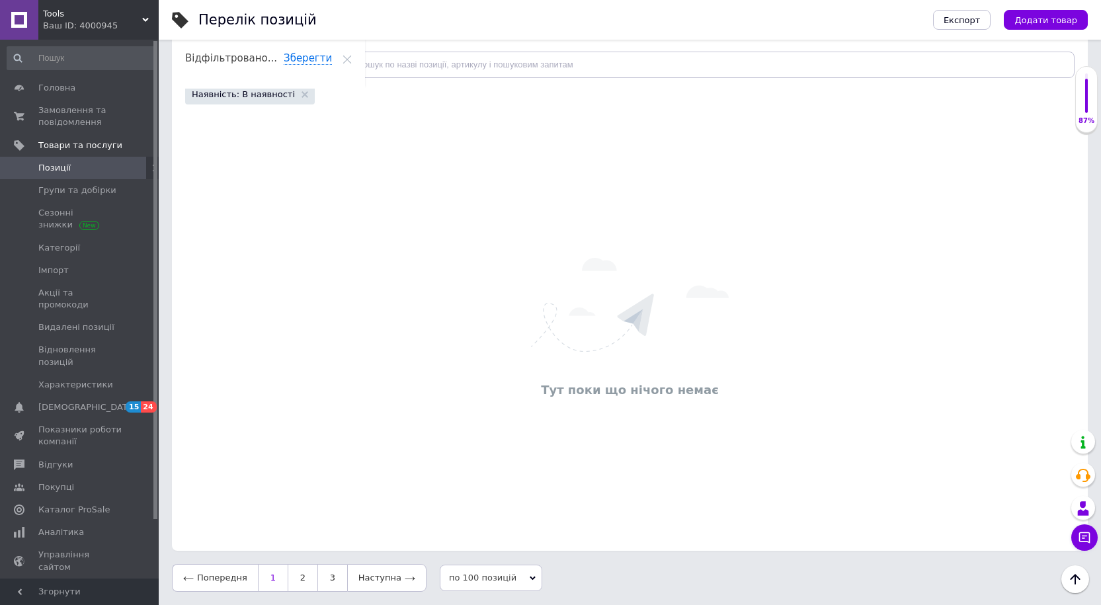
click at [271, 454] on link "1" at bounding box center [273, 578] width 30 height 28
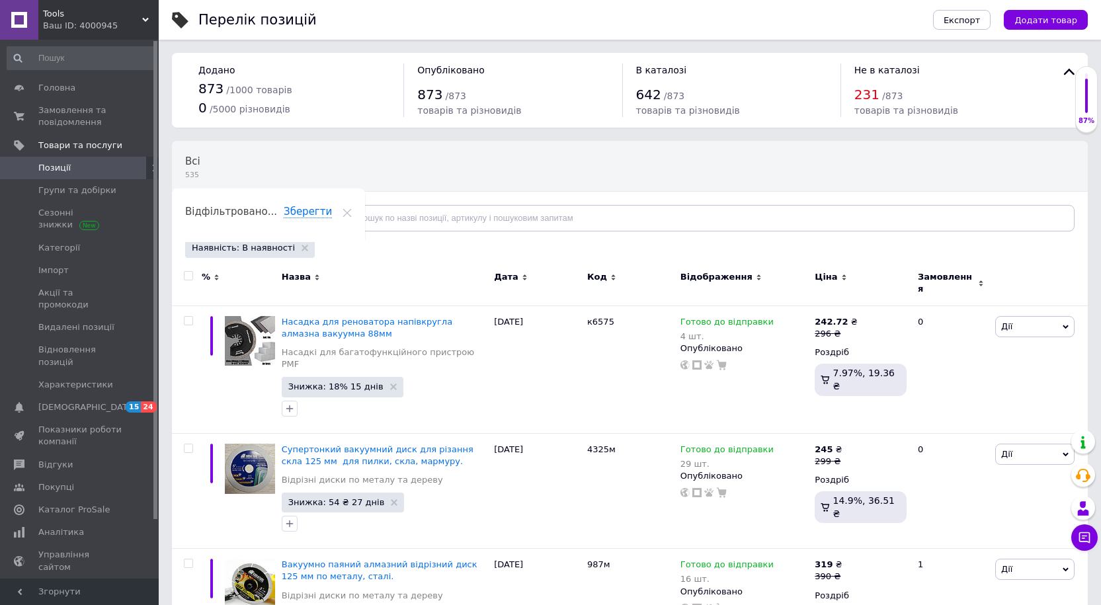
click at [190, 277] on input "checkbox" at bounding box center [188, 276] width 9 height 9
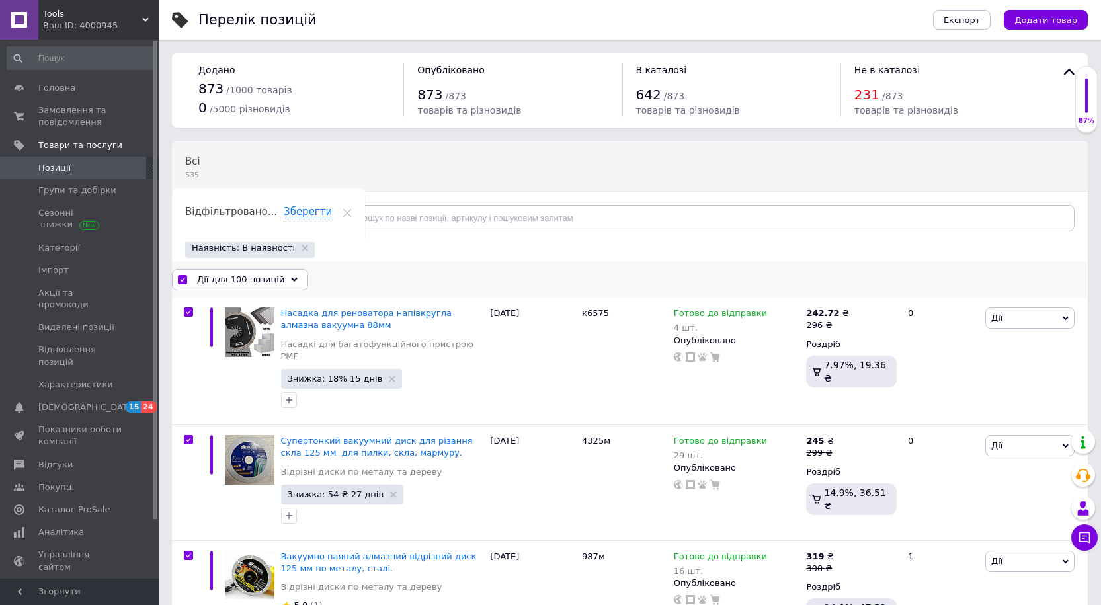
click at [291, 279] on icon at bounding box center [294, 279] width 7 height 7
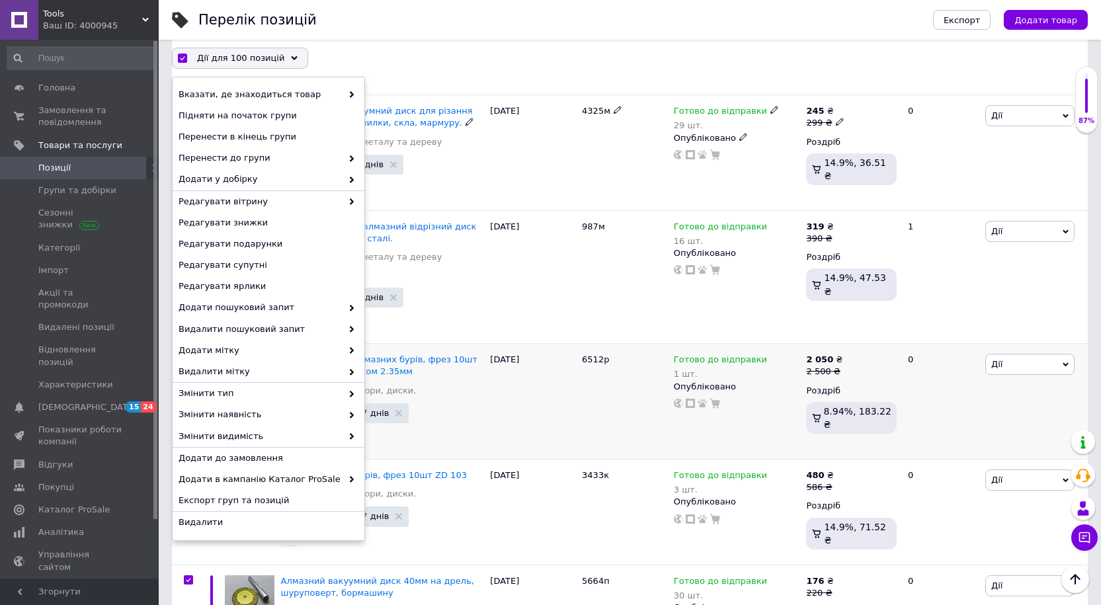
scroll to position [331, 0]
click at [205, 454] on span "Видалити" at bounding box center [267, 523] width 177 height 12
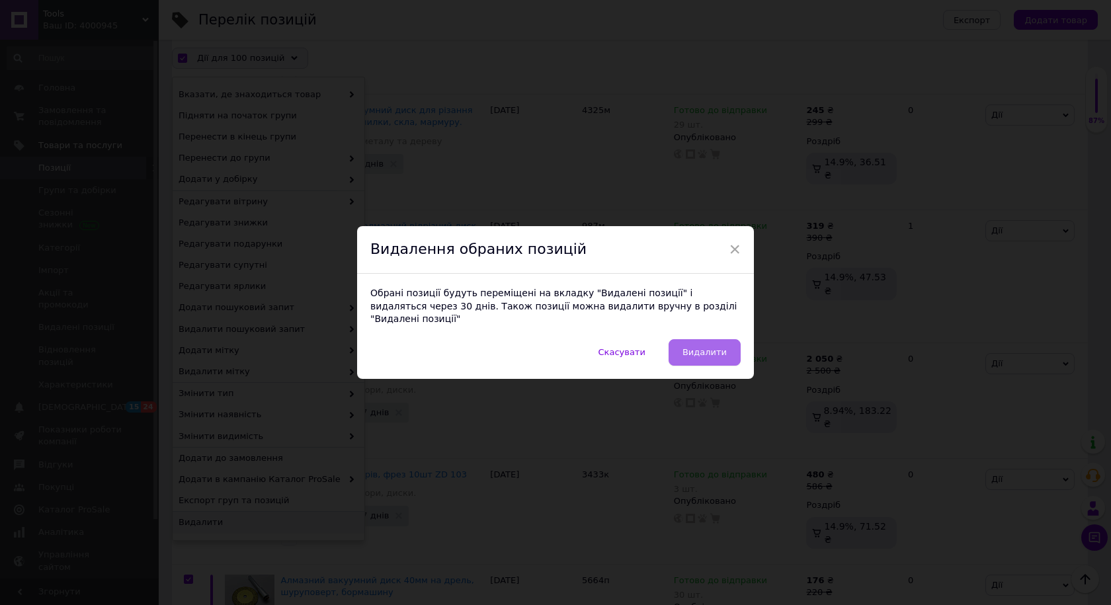
click at [724, 347] on span "Видалити" at bounding box center [705, 352] width 44 height 10
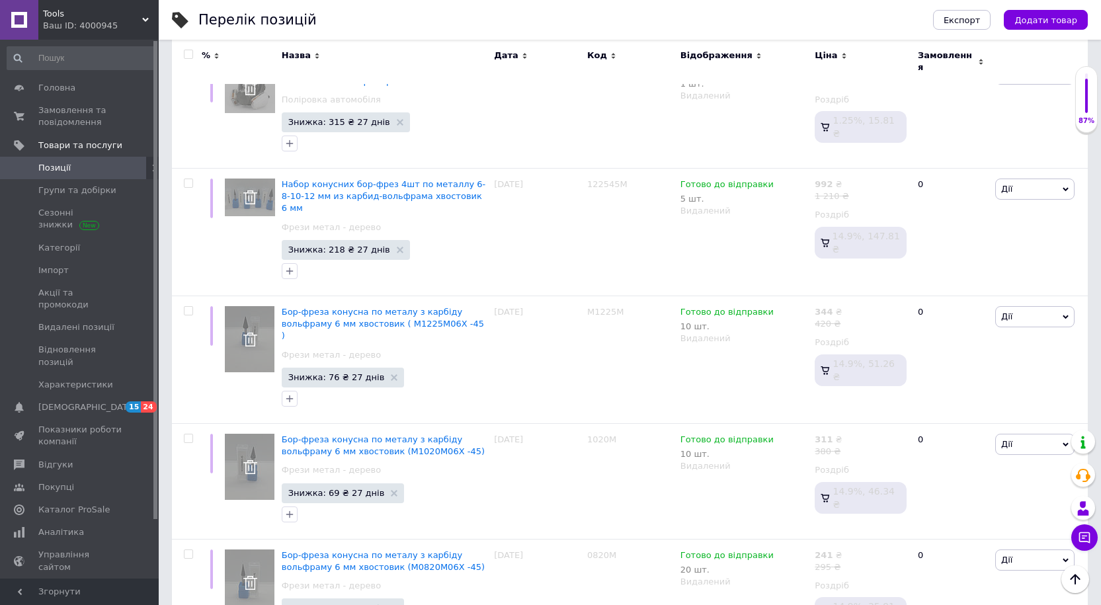
scroll to position [11312, 0]
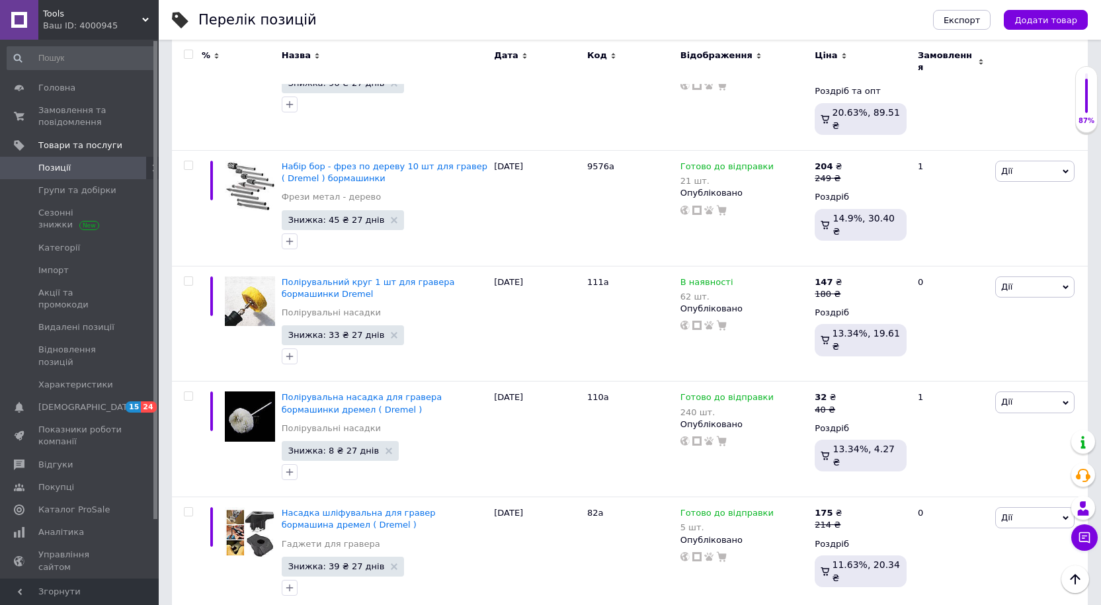
scroll to position [11092, 0]
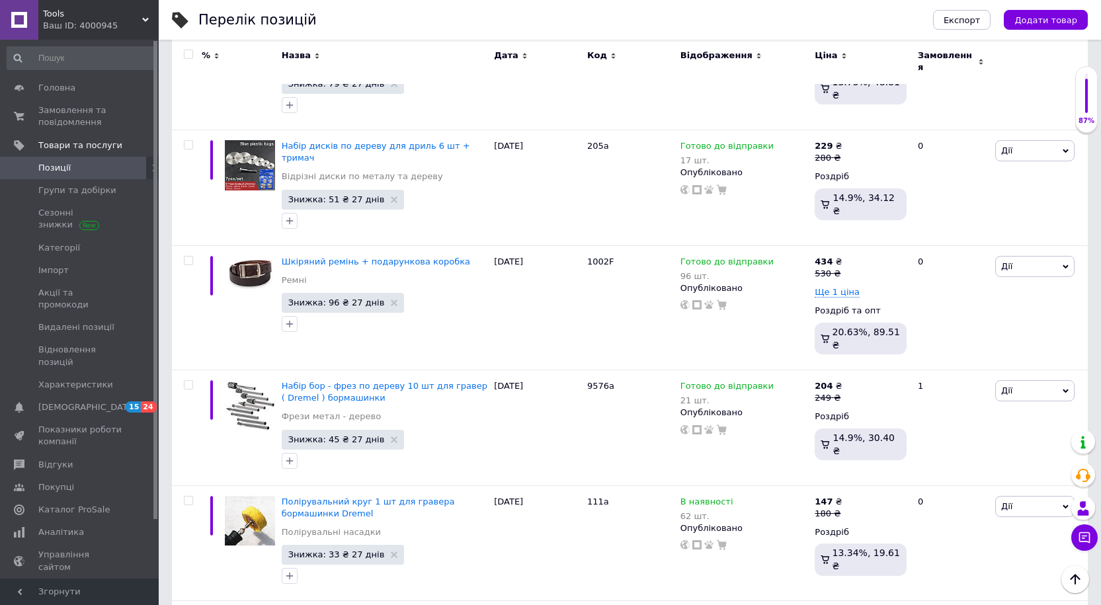
click at [187, 55] on input "checkbox" at bounding box center [188, 54] width 9 height 9
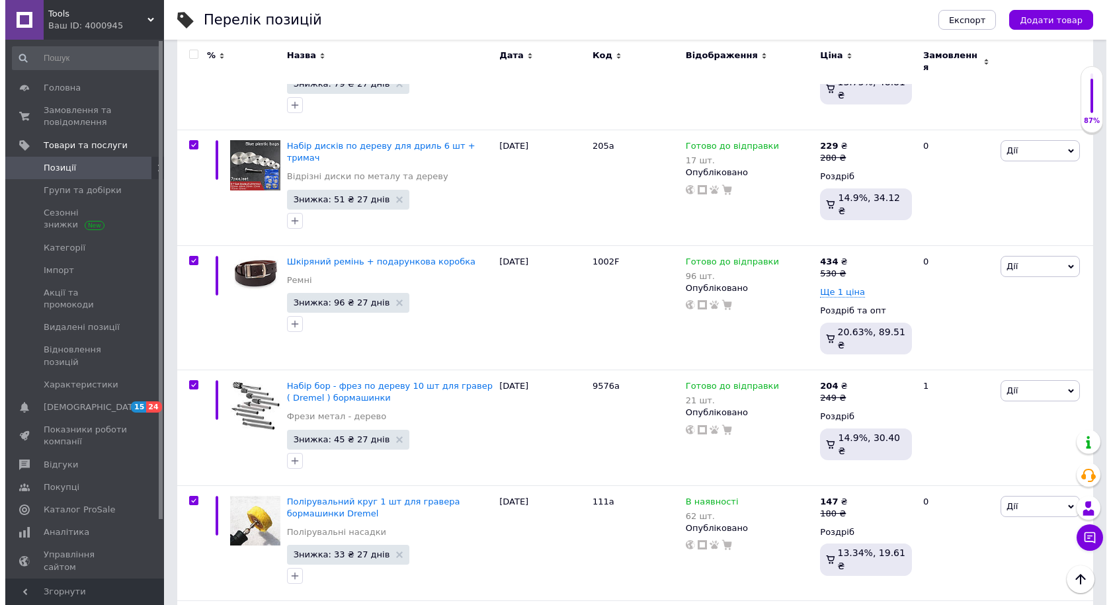
scroll to position [11104, 0]
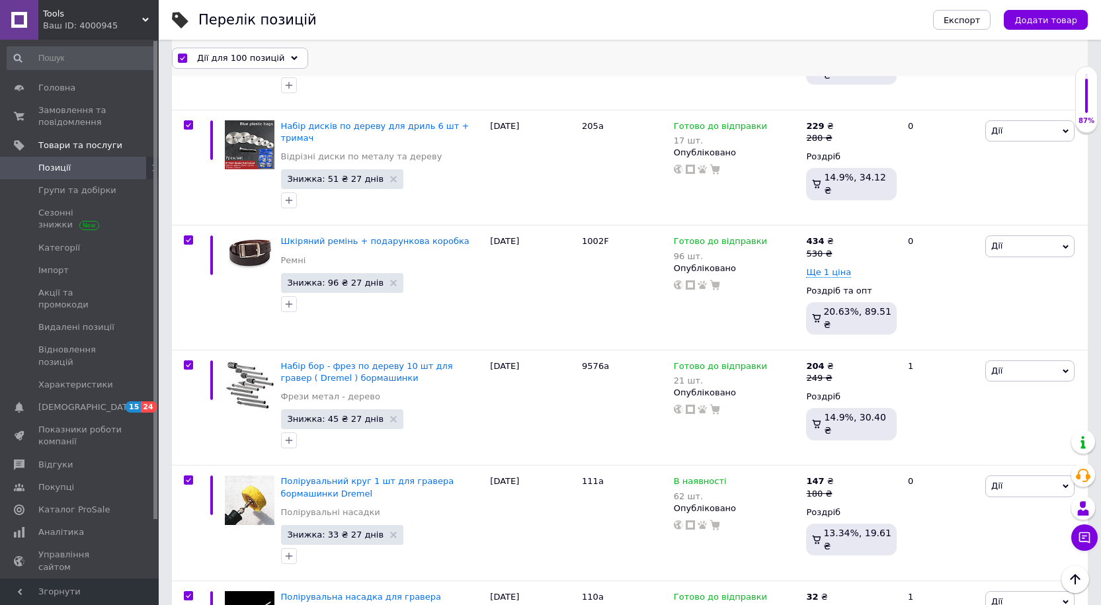
click at [291, 55] on icon at bounding box center [294, 58] width 7 height 7
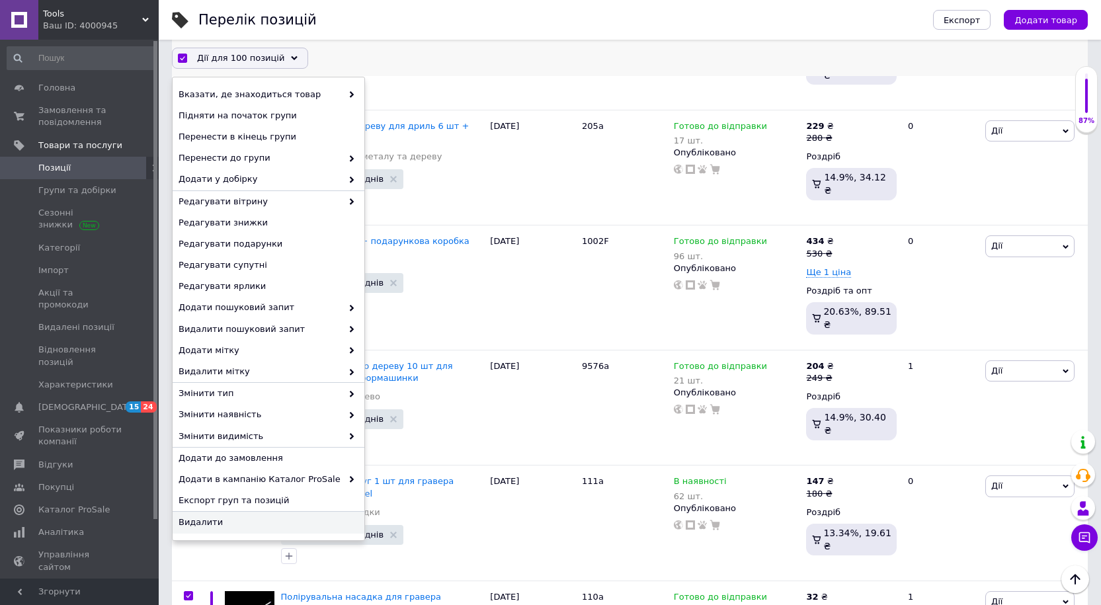
click at [204, 454] on span "Видалити" at bounding box center [267, 523] width 177 height 12
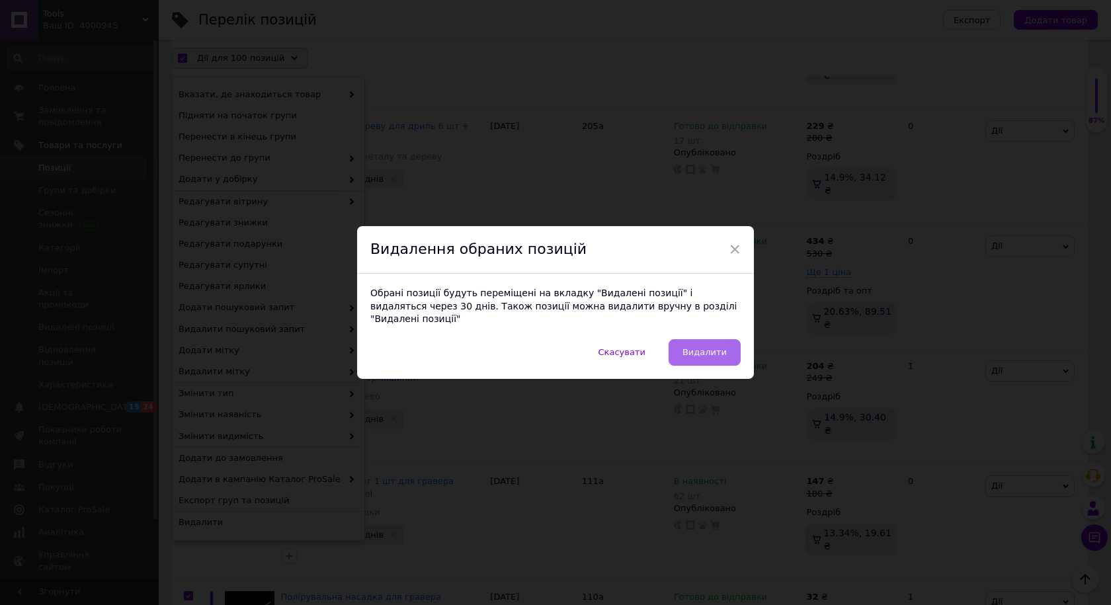
click at [705, 347] on span "Видалити" at bounding box center [705, 352] width 44 height 10
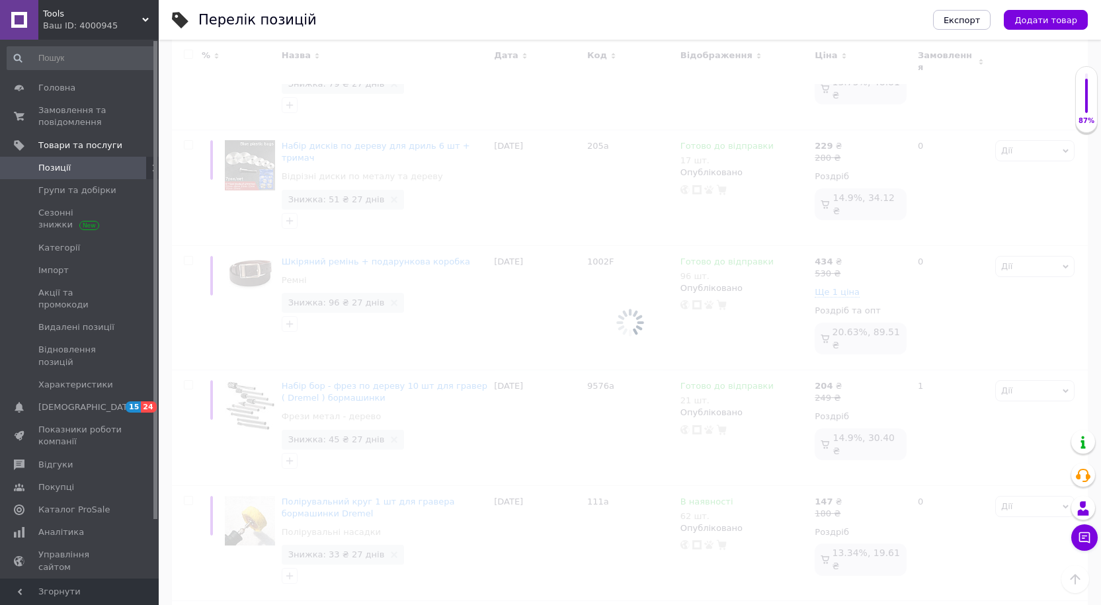
scroll to position [11080, 0]
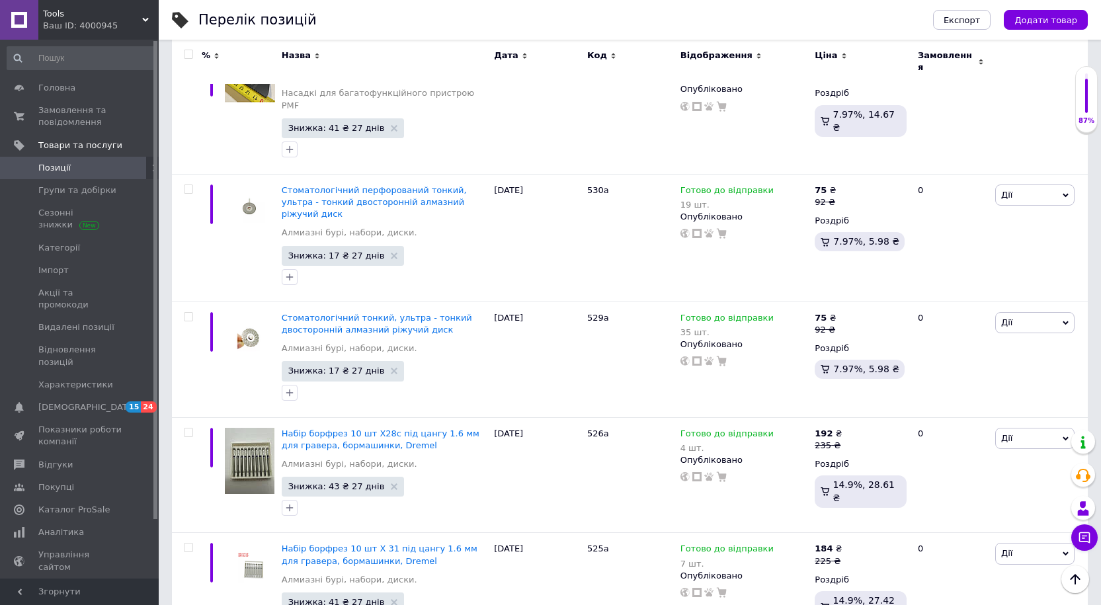
click at [186, 58] on input "checkbox" at bounding box center [188, 54] width 9 height 9
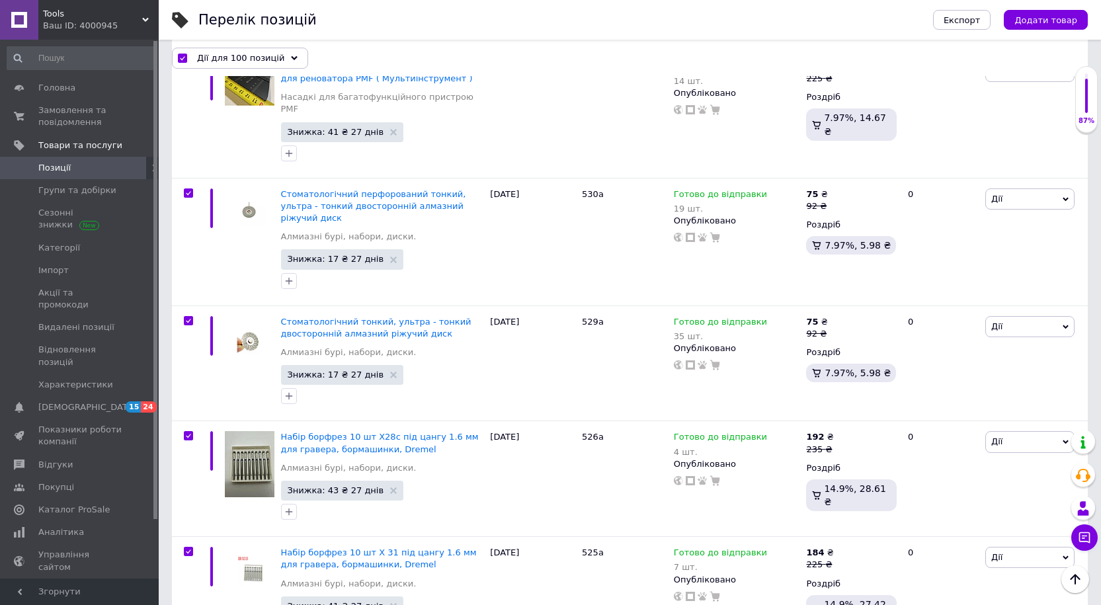
scroll to position [11104, 0]
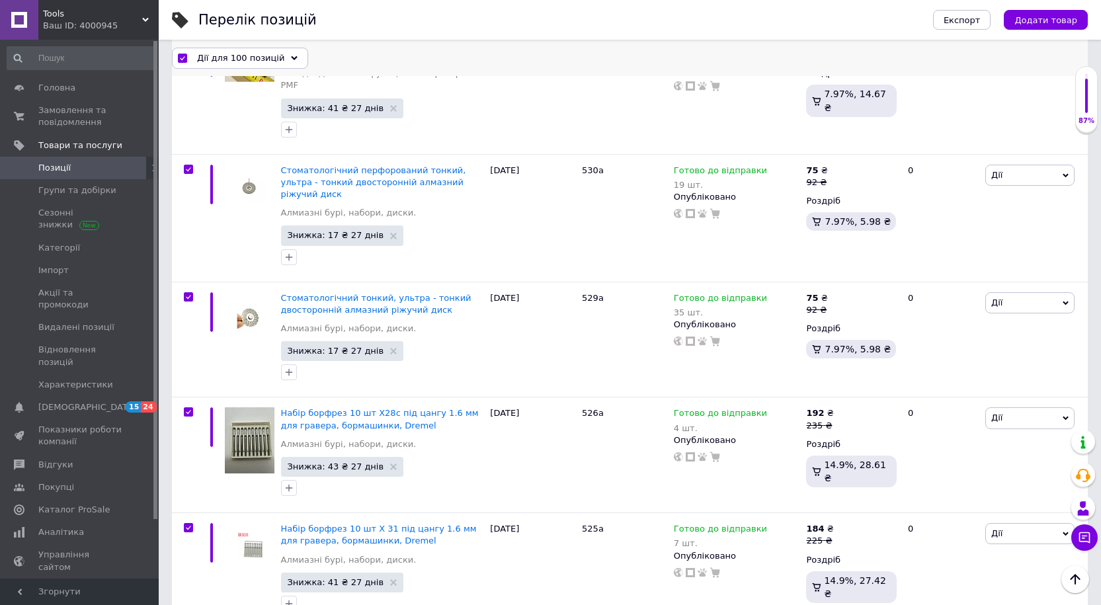
click at [291, 60] on icon at bounding box center [294, 58] width 7 height 7
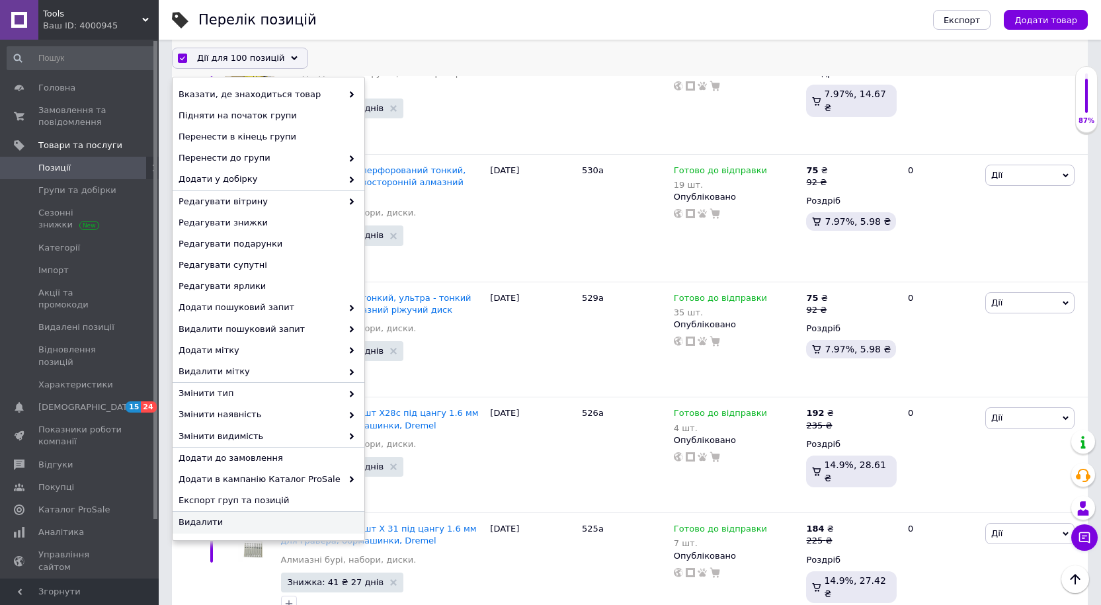
click at [203, 454] on span "Видалити" at bounding box center [267, 523] width 177 height 12
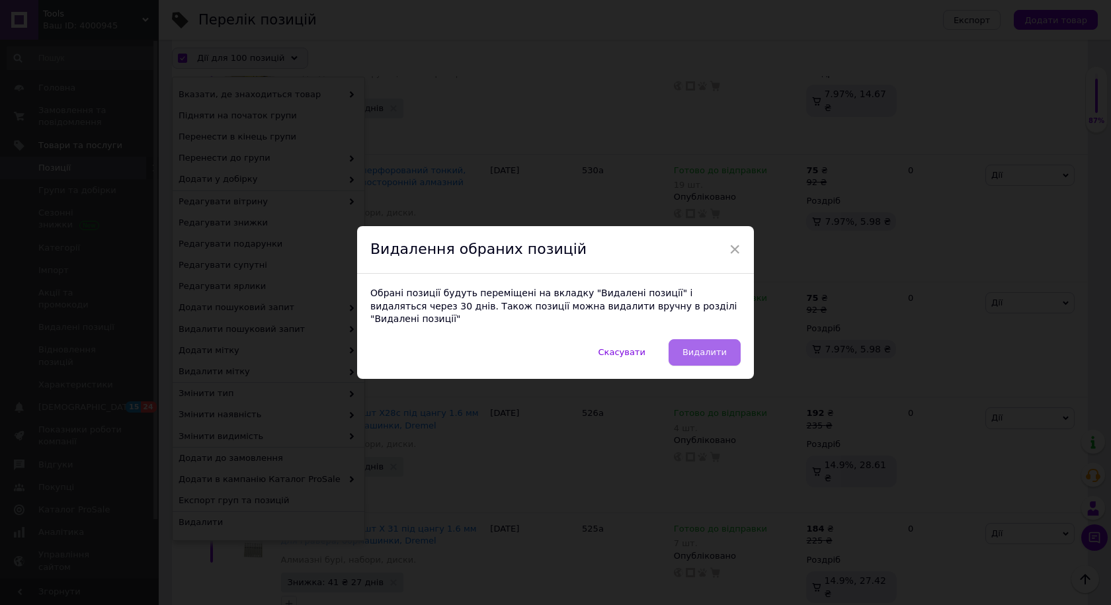
click at [701, 347] on span "Видалити" at bounding box center [705, 352] width 44 height 10
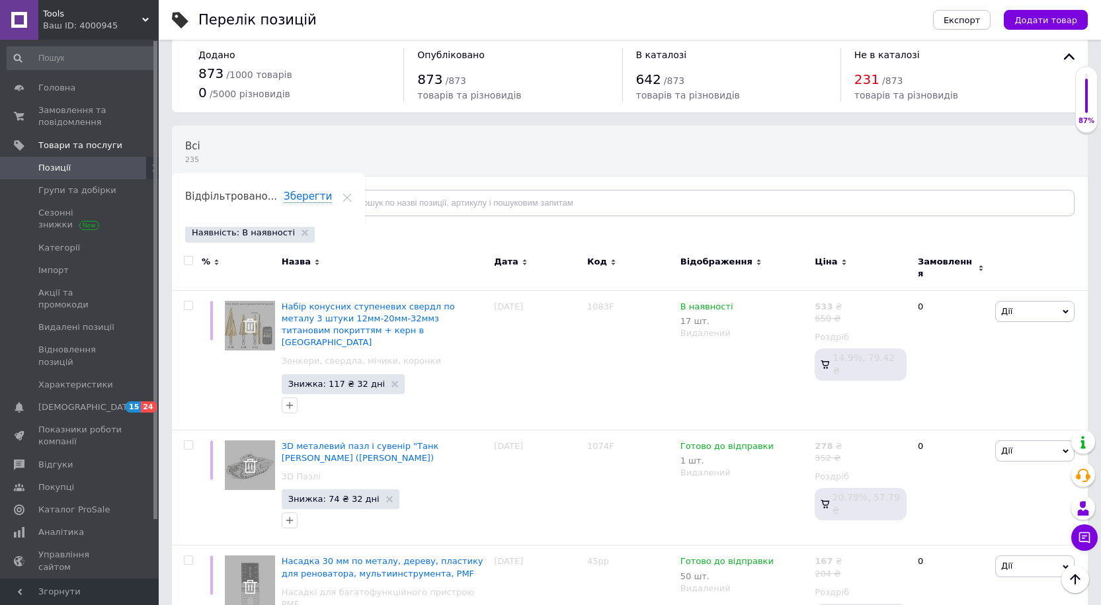
scroll to position [1, 0]
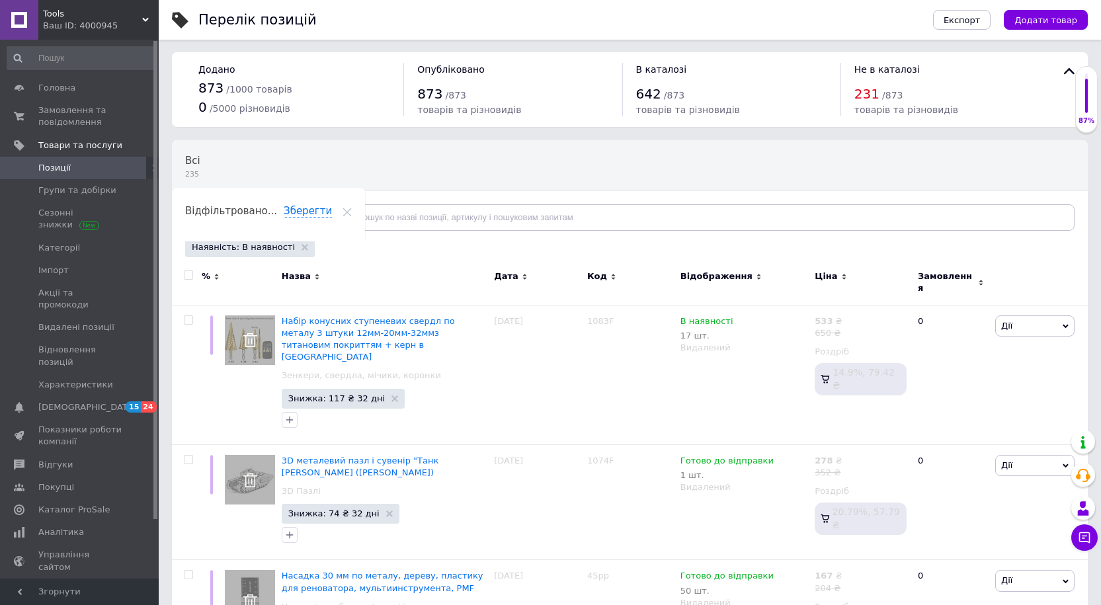
click at [306, 218] on icon at bounding box center [309, 217] width 7 height 7
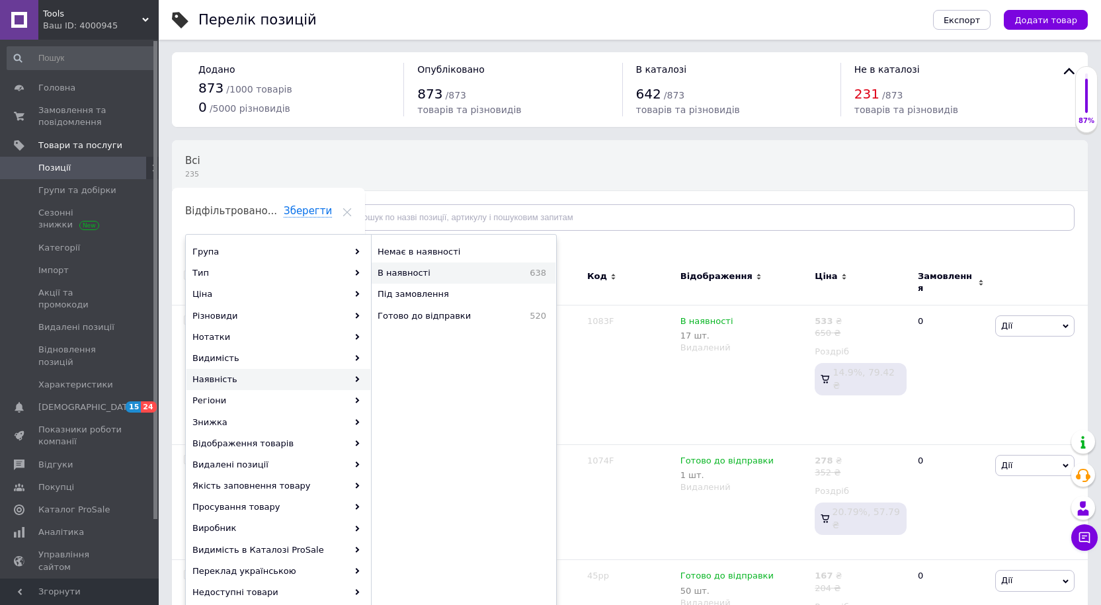
click at [394, 275] on span "В наявності" at bounding box center [437, 273] width 118 height 12
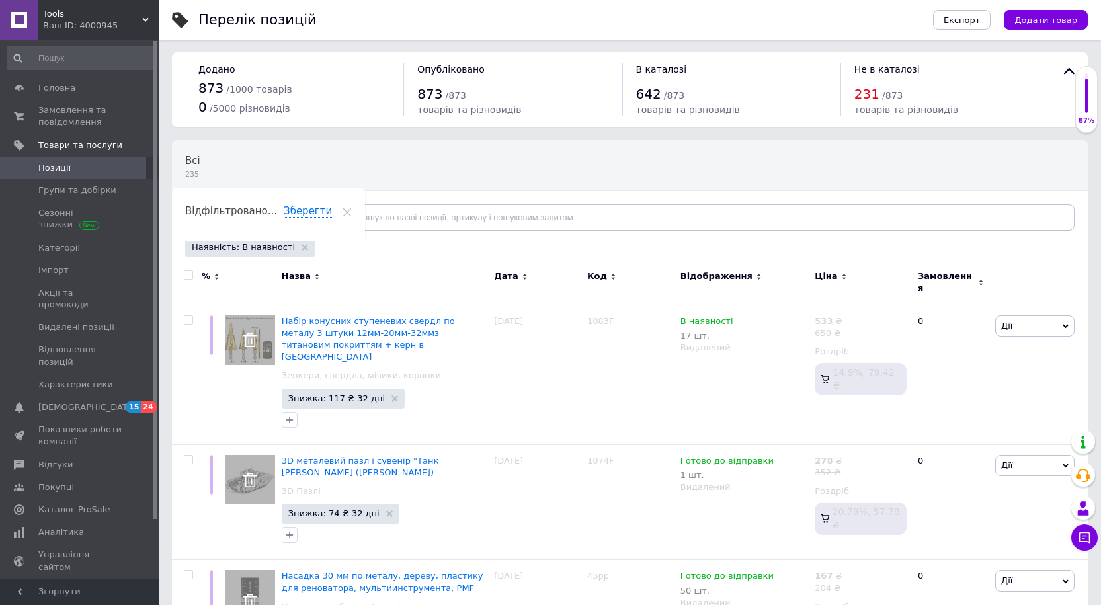
click at [294, 222] on div "Відфільтруйте товари" at bounding box center [256, 217] width 142 height 26
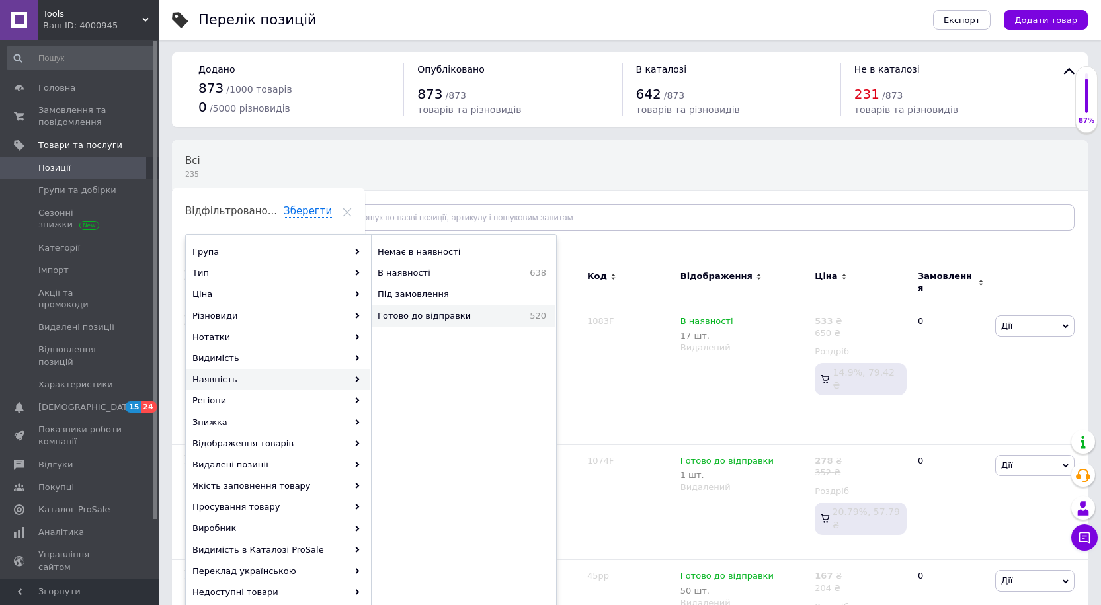
click at [431, 317] on span "Готово до відправки" at bounding box center [446, 316] width 136 height 12
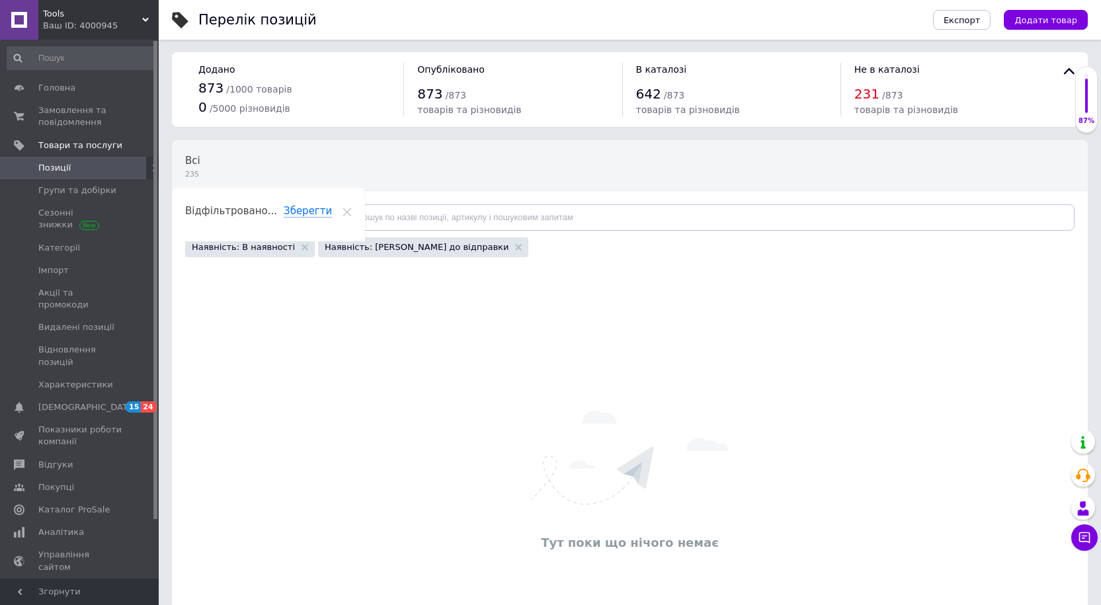
click at [306, 215] on icon at bounding box center [309, 217] width 7 height 7
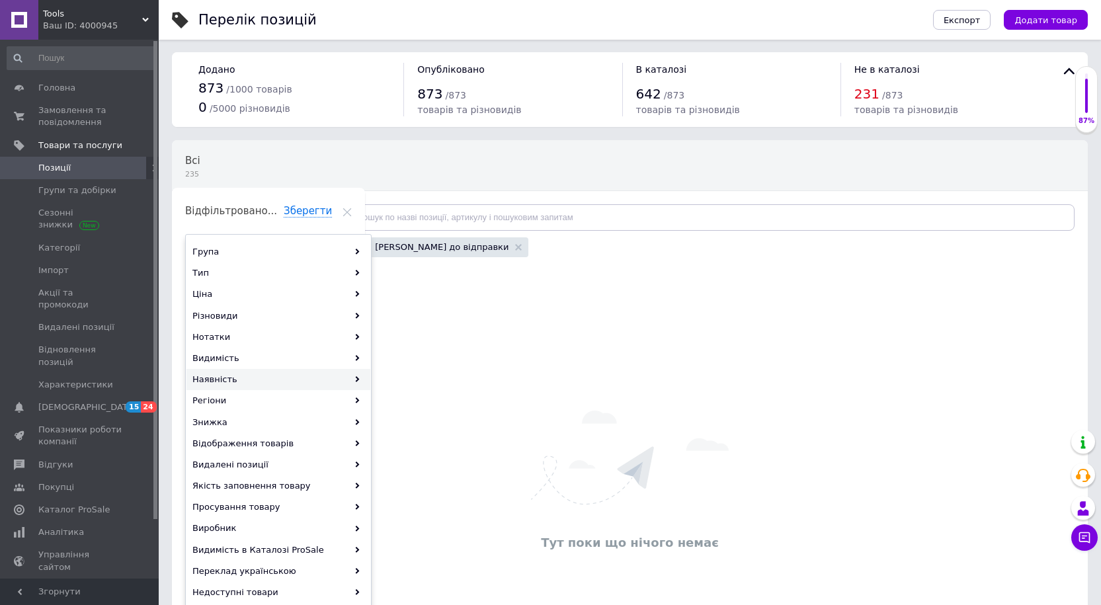
click at [349, 378] on div "Наявність" at bounding box center [279, 379] width 184 height 21
click at [405, 251] on span "Немає в наявності" at bounding box center [456, 252] width 156 height 12
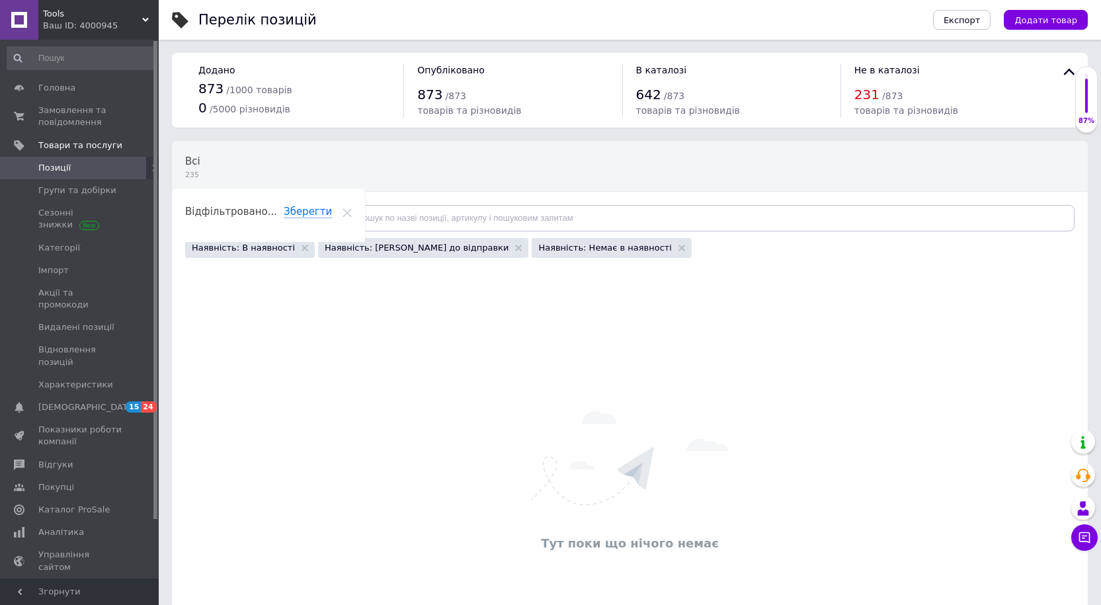
click at [297, 219] on div "Відфільтруйте товари" at bounding box center [256, 218] width 142 height 26
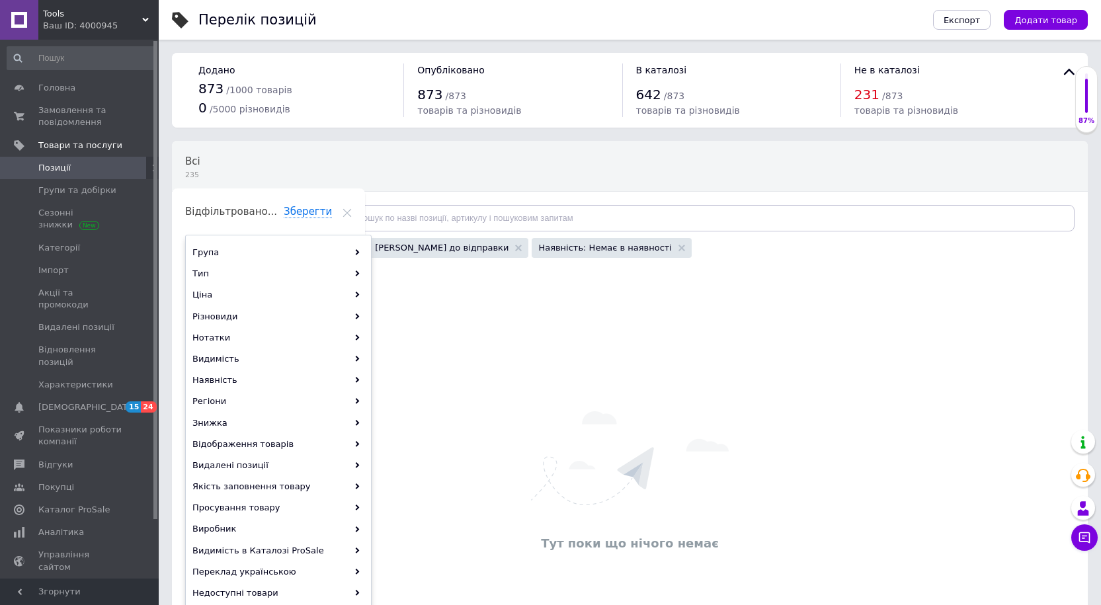
click at [458, 324] on div "Всі 235 Ok Відфільтровано... Зберегти Нічого не знайдено Можливо, помилка у сло…" at bounding box center [630, 423] width 916 height 564
